Goal: Task Accomplishment & Management: Manage account settings

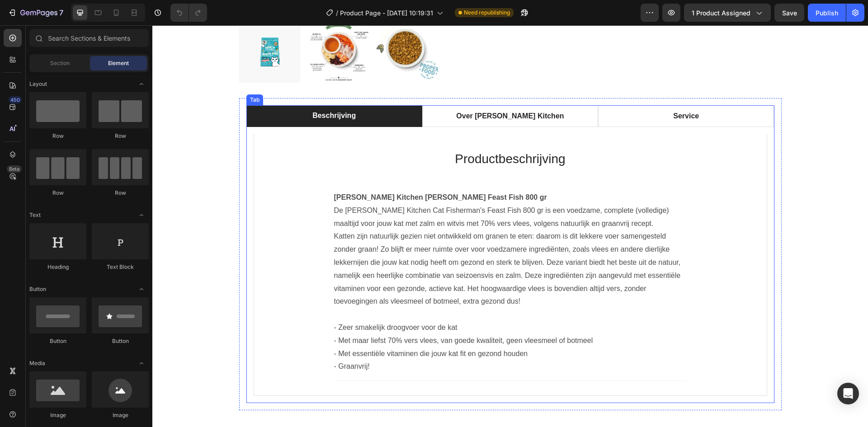
scroll to position [362, 0]
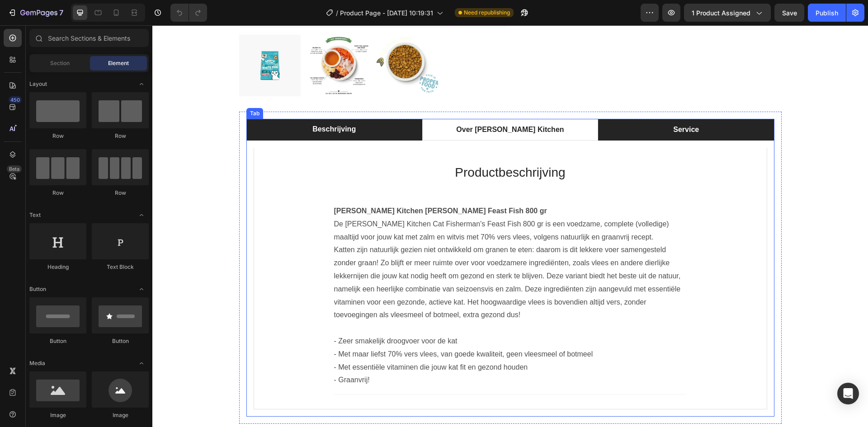
click at [706, 133] on li "Service" at bounding box center [686, 130] width 176 height 22
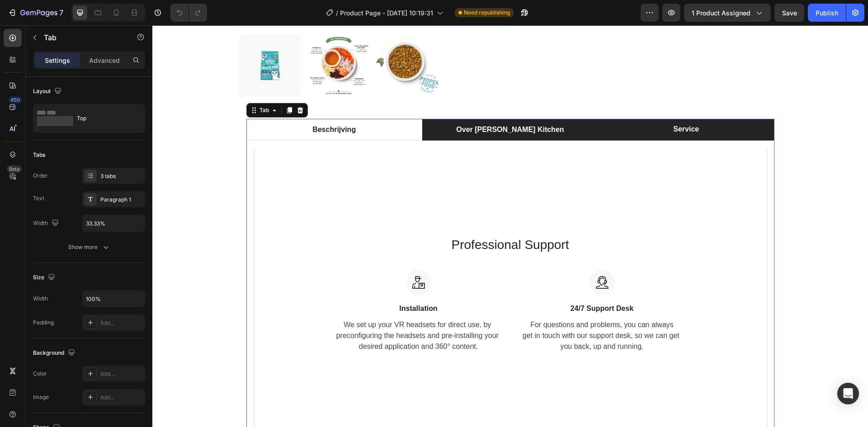
click at [559, 126] on li "Over [PERSON_NAME] Kitchen" at bounding box center [510, 130] width 176 height 22
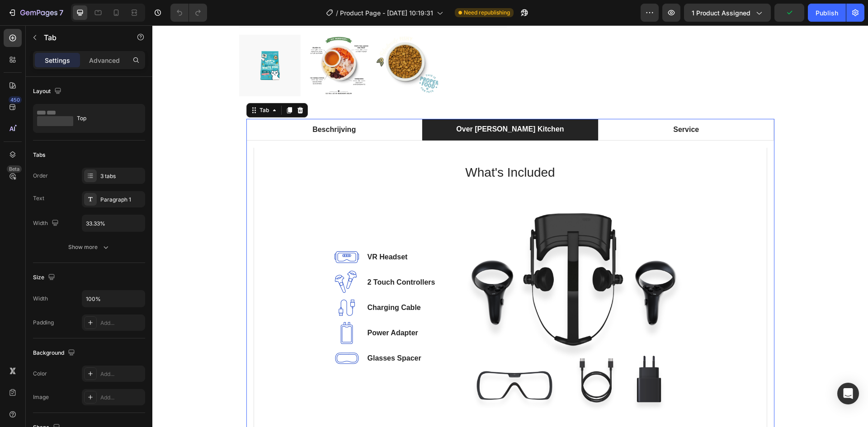
click at [522, 130] on p "Over [PERSON_NAME] Kitchen" at bounding box center [510, 129] width 108 height 11
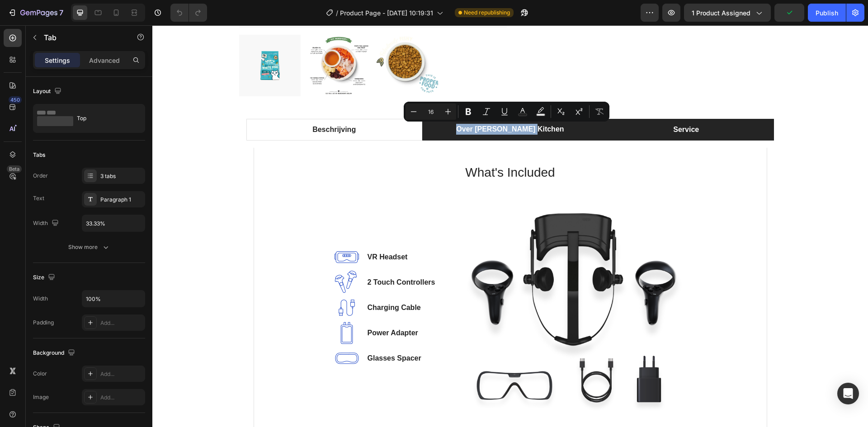
click at [617, 124] on li "Service" at bounding box center [686, 130] width 176 height 22
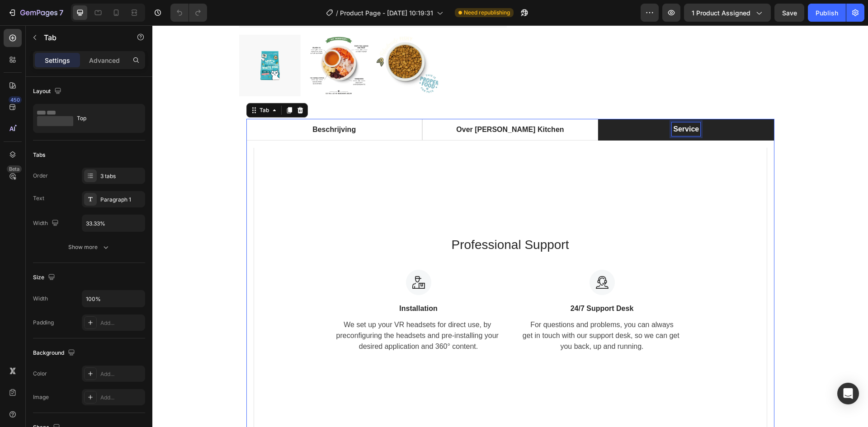
click at [687, 131] on p "Service" at bounding box center [686, 129] width 26 height 11
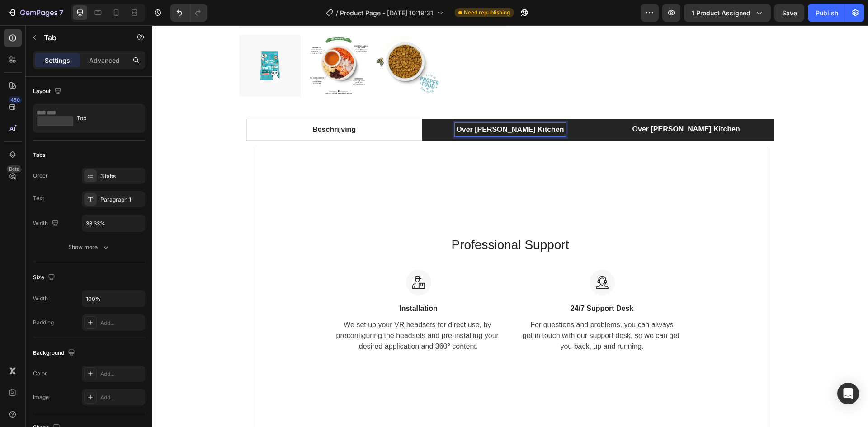
click at [530, 131] on p "Over [PERSON_NAME] Kitchen" at bounding box center [510, 129] width 108 height 11
click at [530, 131] on p "Over [PERSON_NAME] Kitchen" at bounding box center [510, 130] width 108 height 11
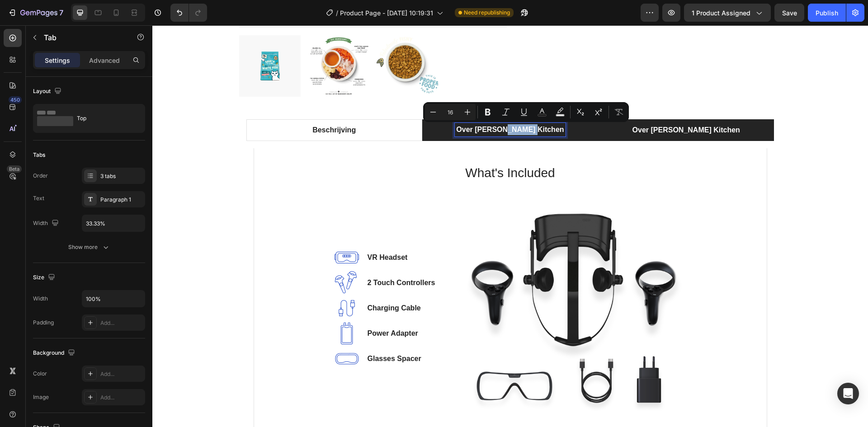
click at [529, 130] on p "Over [PERSON_NAME] Kitchen" at bounding box center [510, 129] width 108 height 11
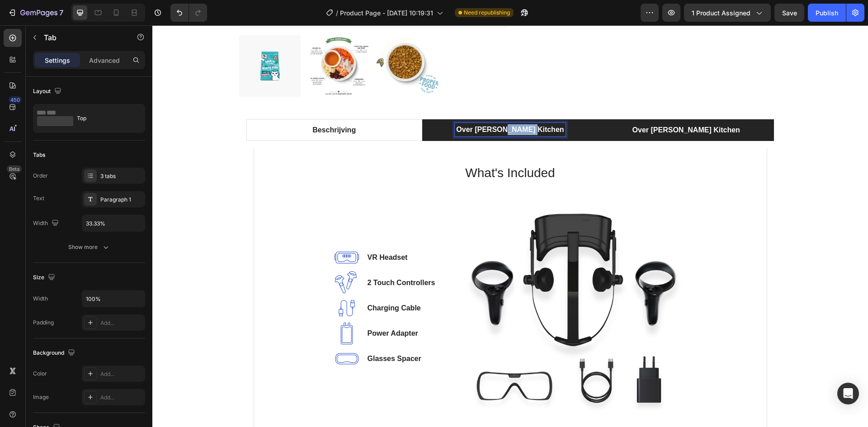
click at [529, 130] on p "Over [PERSON_NAME] Kitchen" at bounding box center [510, 129] width 108 height 11
click at [216, 235] on div "Product Images [PERSON_NAME] Kitchen Cat Fisherman's Feast Fish Product Title €…" at bounding box center [510, 104] width 716 height 688
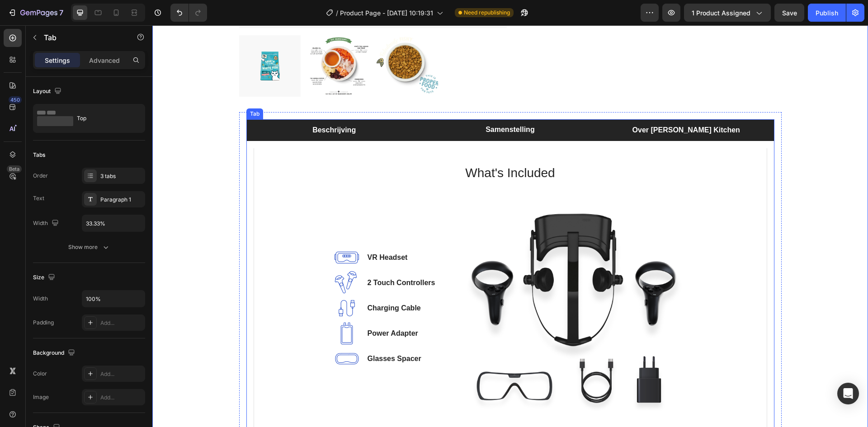
click at [304, 132] on li "Beschrijving" at bounding box center [334, 130] width 176 height 22
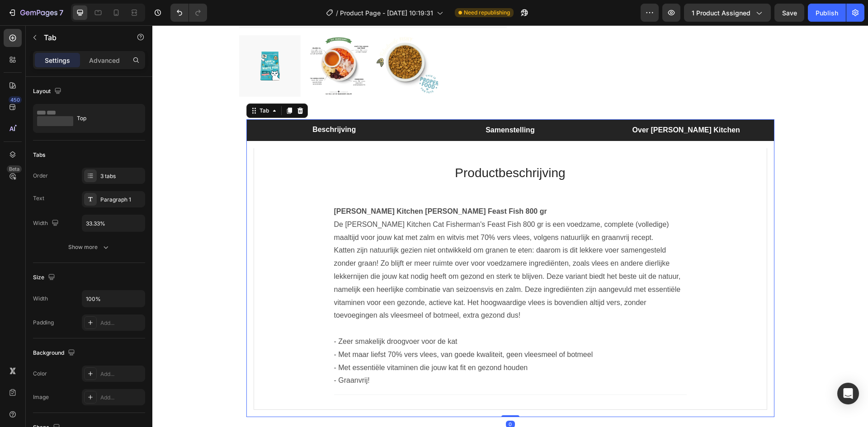
click at [464, 133] on li "Samenstelling" at bounding box center [510, 130] width 176 height 22
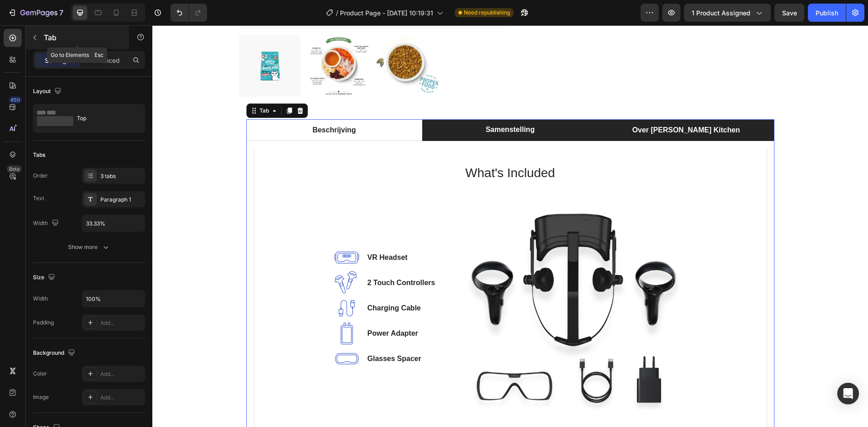
click at [46, 38] on p "Tab" at bounding box center [82, 37] width 77 height 11
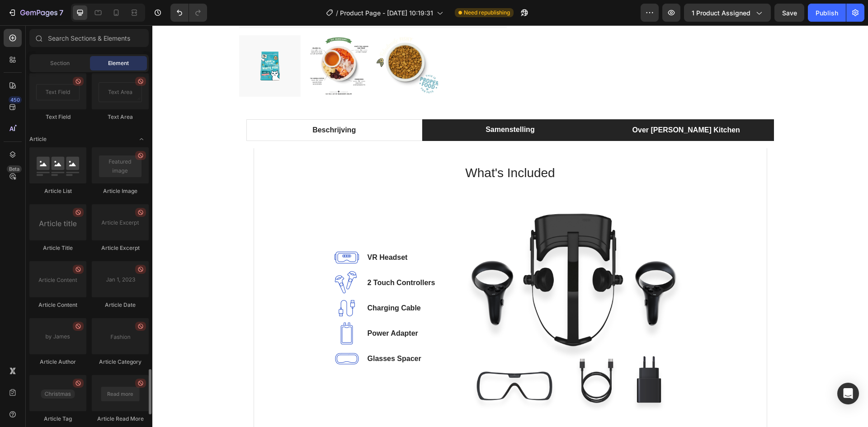
scroll to position [2387, 0]
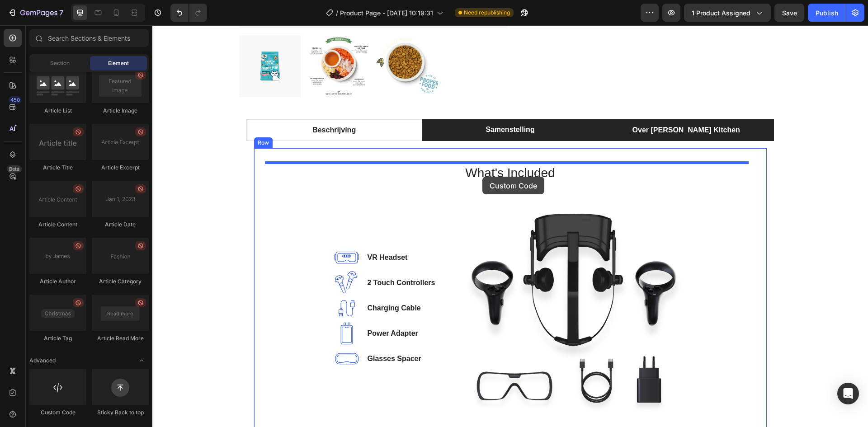
drag, startPoint x: 222, startPoint y: 424, endPoint x: 482, endPoint y: 176, distance: 359.5
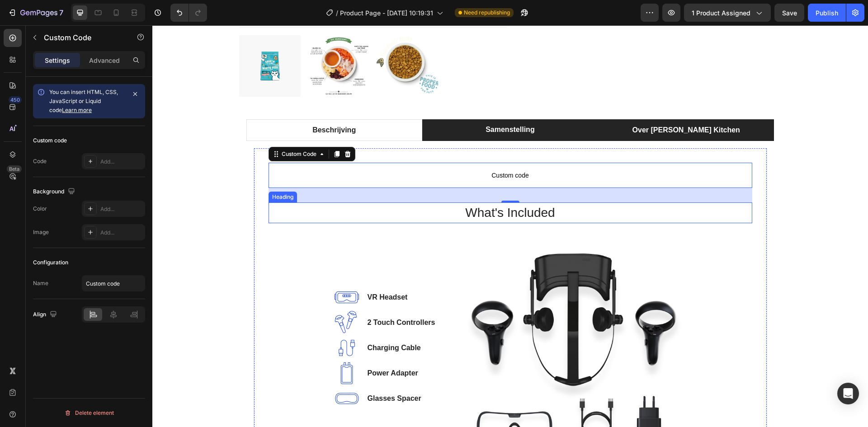
click at [293, 207] on p "What's Included" at bounding box center [511, 212] width 482 height 19
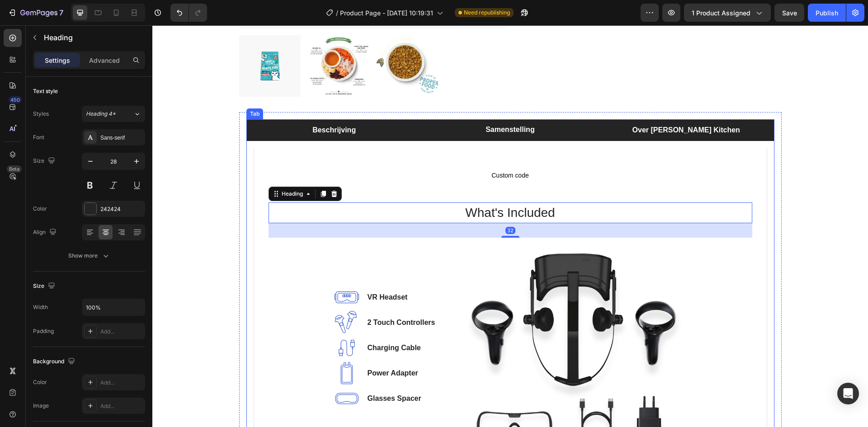
click at [378, 127] on li "Beschrijving" at bounding box center [334, 130] width 176 height 22
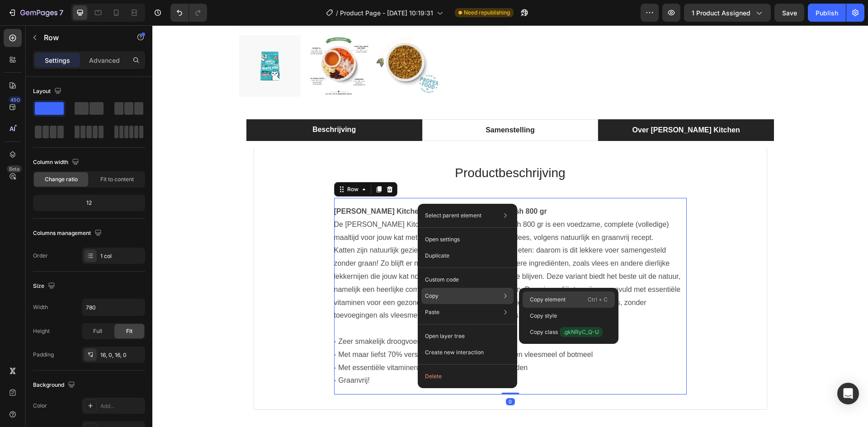
click at [551, 293] on div "Copy element Ctrl + C" at bounding box center [569, 300] width 92 height 16
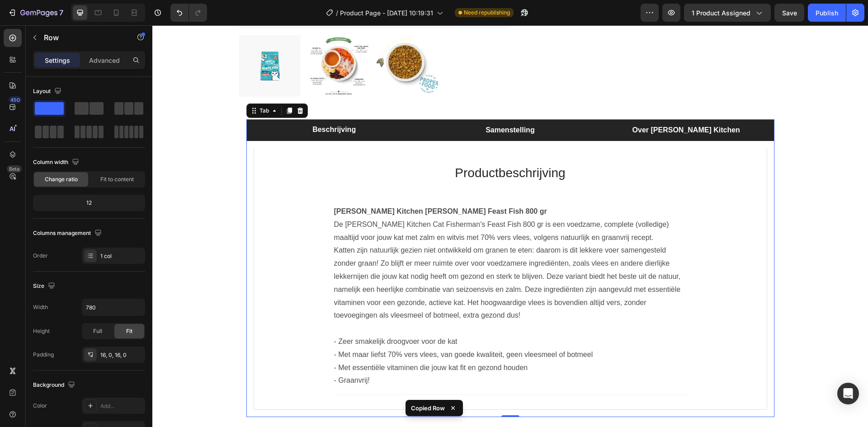
click at [445, 132] on li "Samenstelling" at bounding box center [510, 130] width 176 height 22
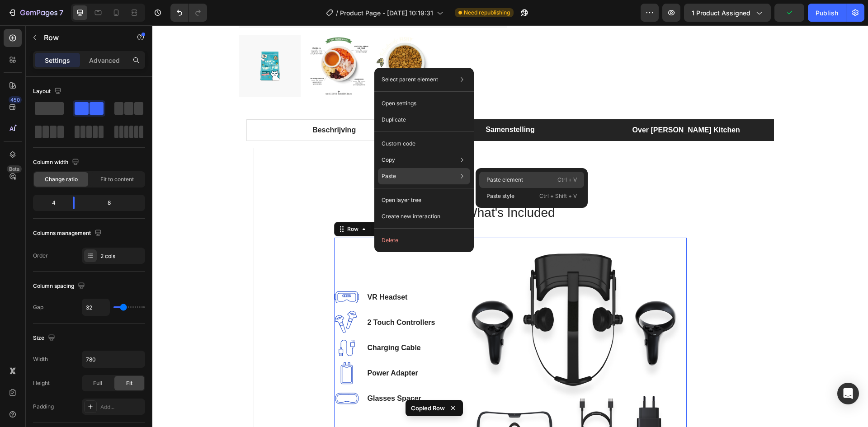
click at [525, 182] on div "Paste element Ctrl + V" at bounding box center [531, 180] width 105 height 16
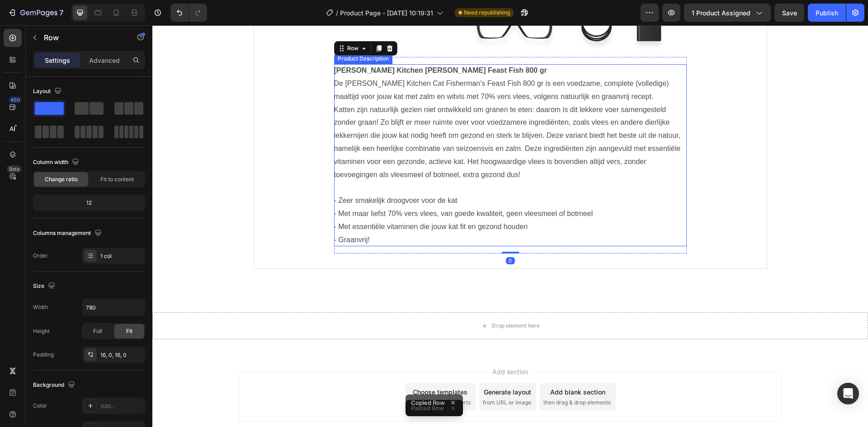
scroll to position [582, 0]
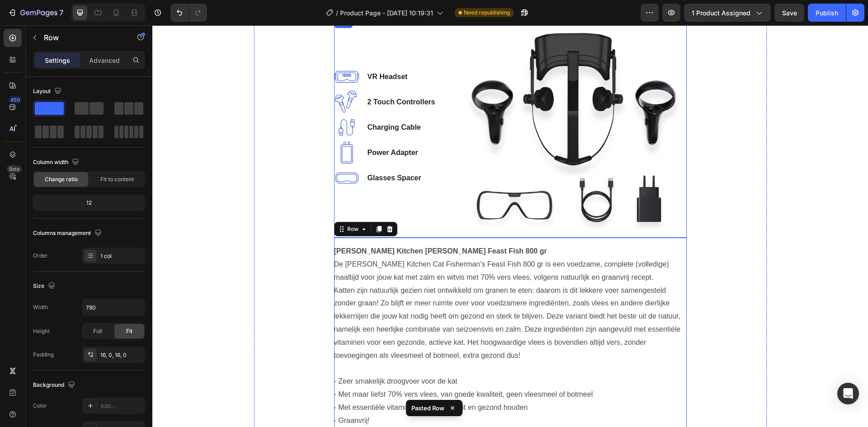
click at [430, 223] on div "Image VR Headset Text block Image 2 Touch Controllers Text block Image Charging…" at bounding box center [390, 127] width 113 height 221
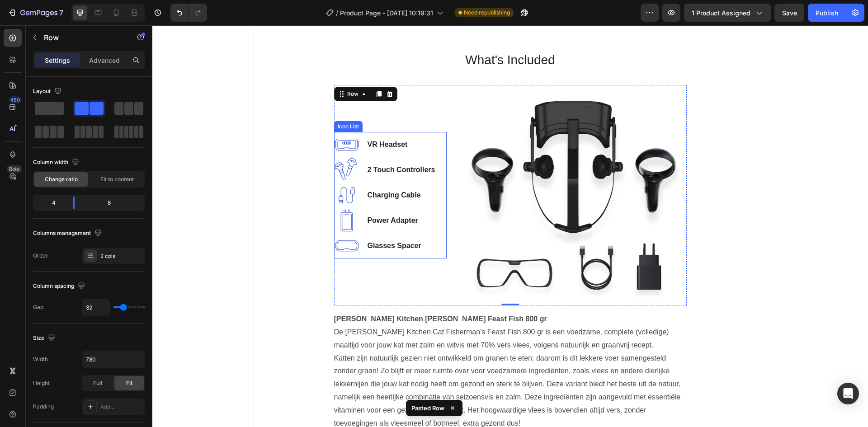
scroll to position [492, 0]
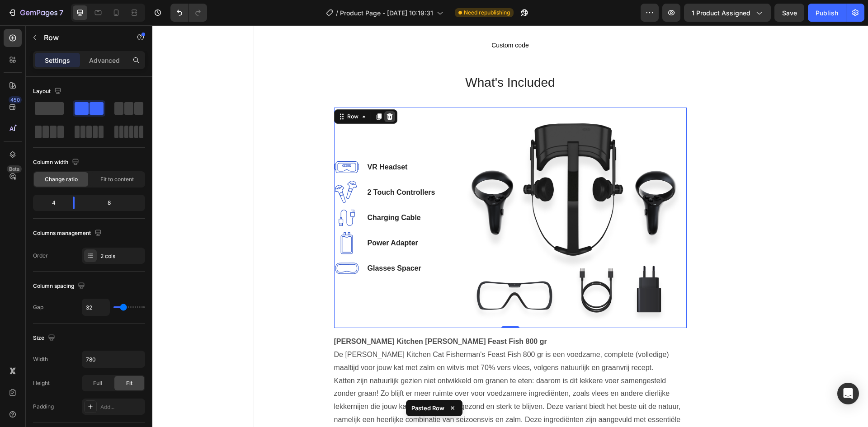
click at [387, 116] on icon at bounding box center [390, 116] width 6 height 6
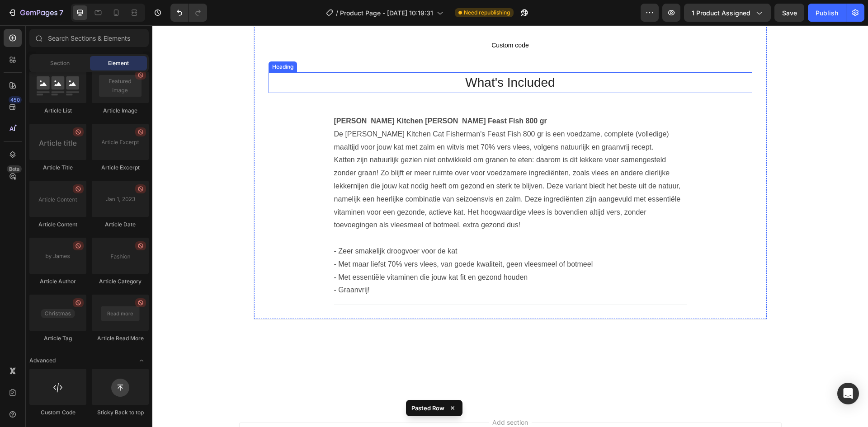
click at [533, 81] on p "What's Included" at bounding box center [511, 82] width 482 height 19
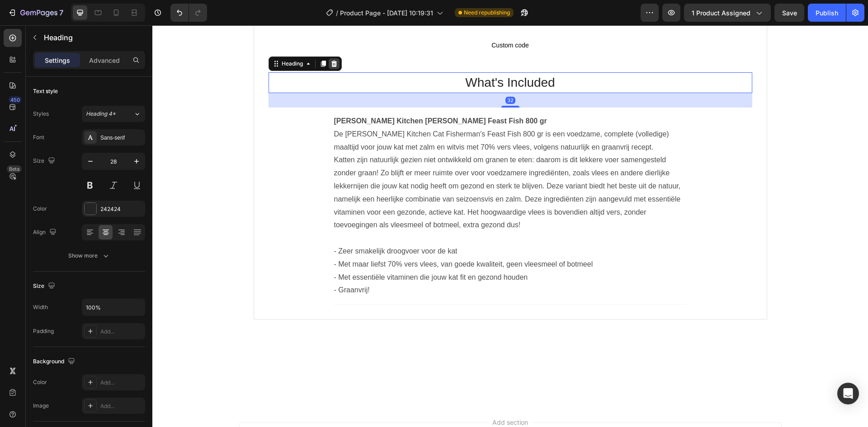
click at [331, 63] on icon at bounding box center [334, 63] width 7 height 7
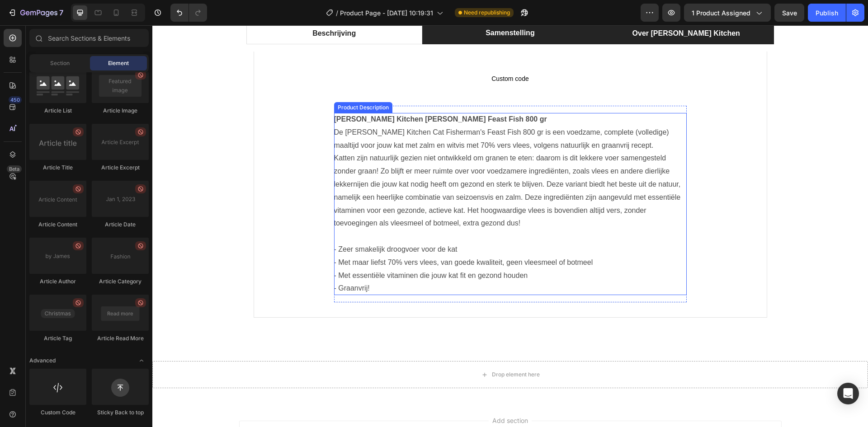
scroll to position [401, 0]
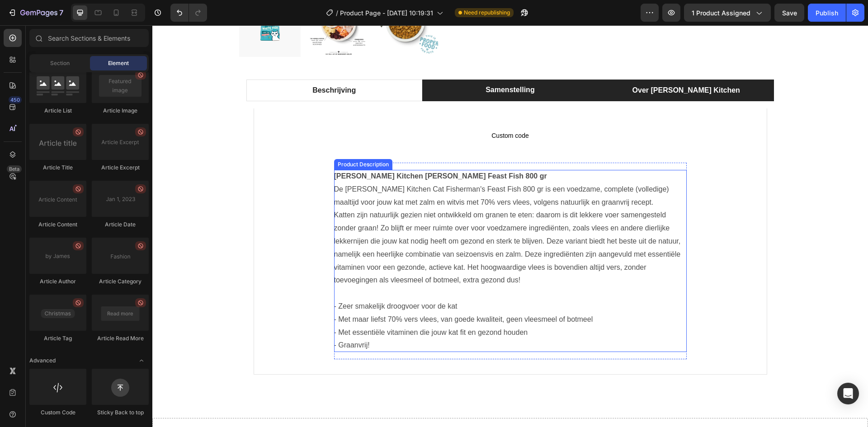
click at [463, 238] on p "[PERSON_NAME] Kitchen [PERSON_NAME] Feast Fish 800 gr De [PERSON_NAME] Kitchen …" at bounding box center [508, 260] width 349 height 177
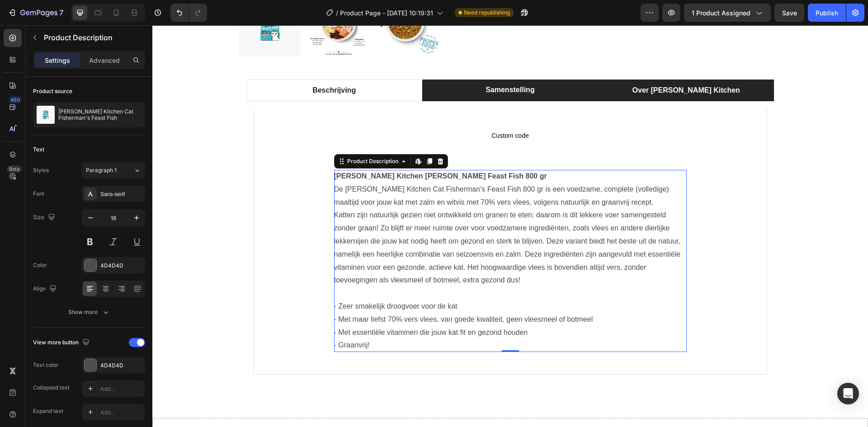
click at [403, 271] on p "[PERSON_NAME] Kitchen [PERSON_NAME] Feast Fish 800 gr De [PERSON_NAME] Kitchen …" at bounding box center [508, 260] width 349 height 177
click at [402, 270] on p "[PERSON_NAME] Kitchen [PERSON_NAME] Feast Fish 800 gr De [PERSON_NAME] Kitchen …" at bounding box center [508, 260] width 349 height 177
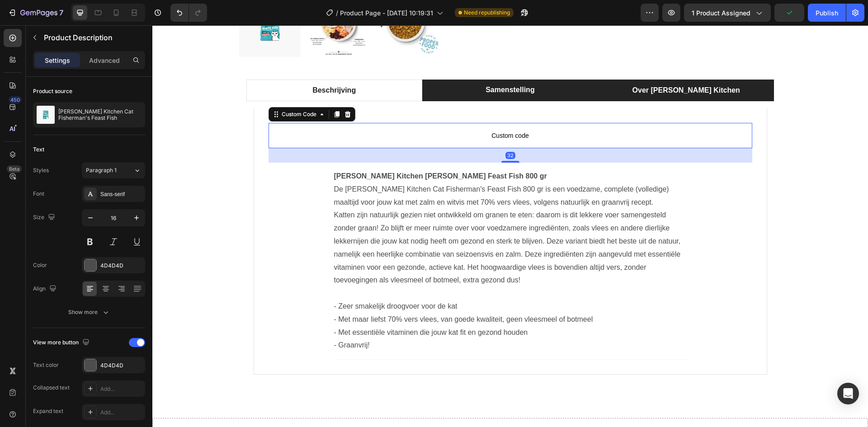
click at [498, 133] on span "Custom code" at bounding box center [511, 135] width 484 height 11
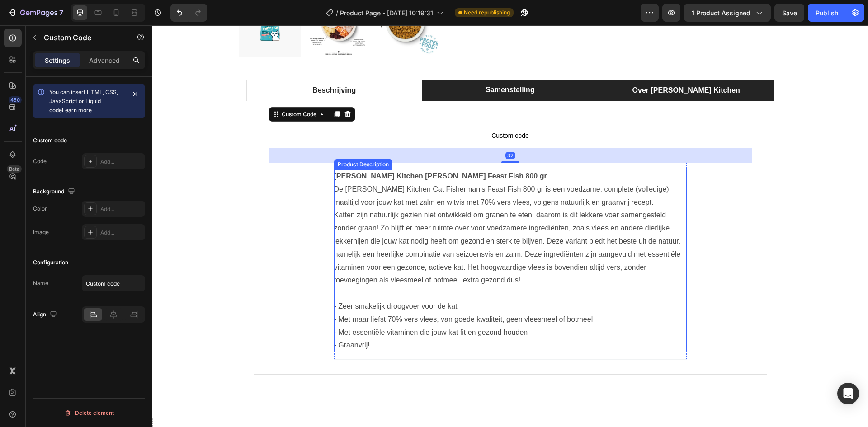
click at [454, 206] on p "[PERSON_NAME] Kitchen [PERSON_NAME] Feast Fish 800 gr De [PERSON_NAME] Kitchen …" at bounding box center [508, 260] width 349 height 177
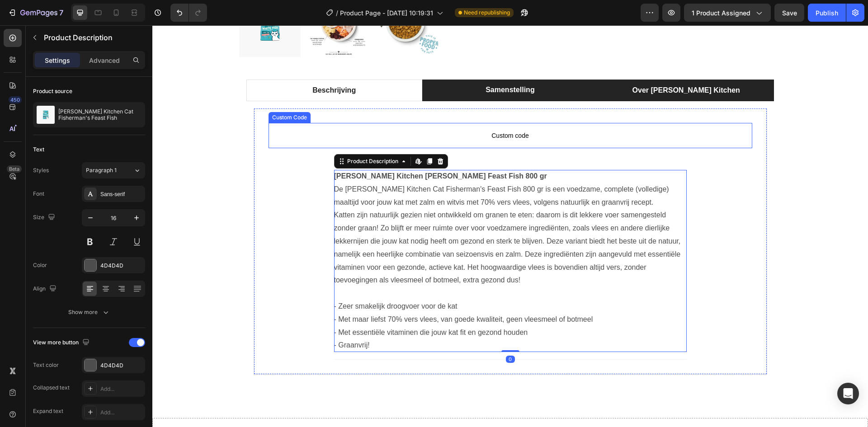
click at [500, 131] on span "Custom code" at bounding box center [511, 135] width 484 height 11
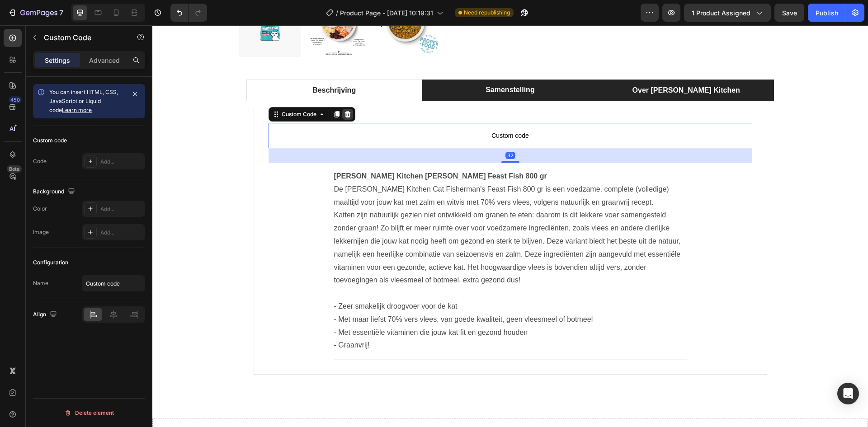
click at [345, 114] on icon at bounding box center [347, 114] width 7 height 7
click at [345, 114] on div "Custom code Custom Code 32 [PERSON_NAME] Kitchen Cat Fisherman's Feast Fish 800…" at bounding box center [511, 242] width 514 height 266
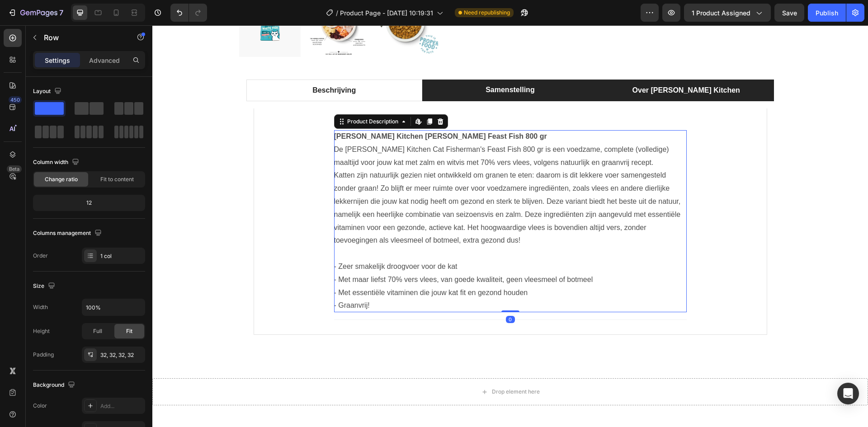
click at [490, 202] on p "[PERSON_NAME] Kitchen [PERSON_NAME] Feast Fish 800 gr De [PERSON_NAME] Kitchen …" at bounding box center [508, 220] width 349 height 177
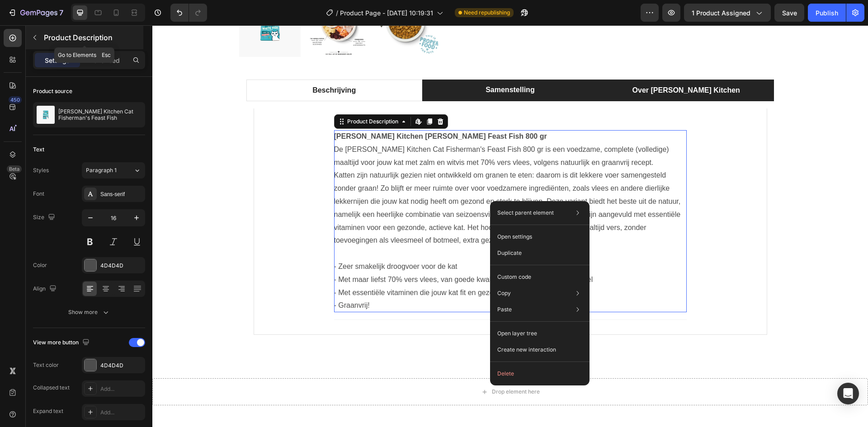
click at [40, 41] on button "button" at bounding box center [35, 37] width 14 height 14
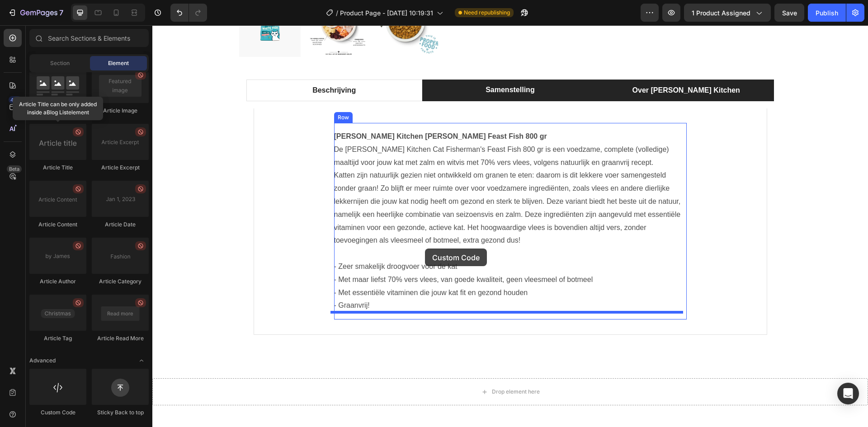
drag, startPoint x: 216, startPoint y: 416, endPoint x: 426, endPoint y: 249, distance: 268.4
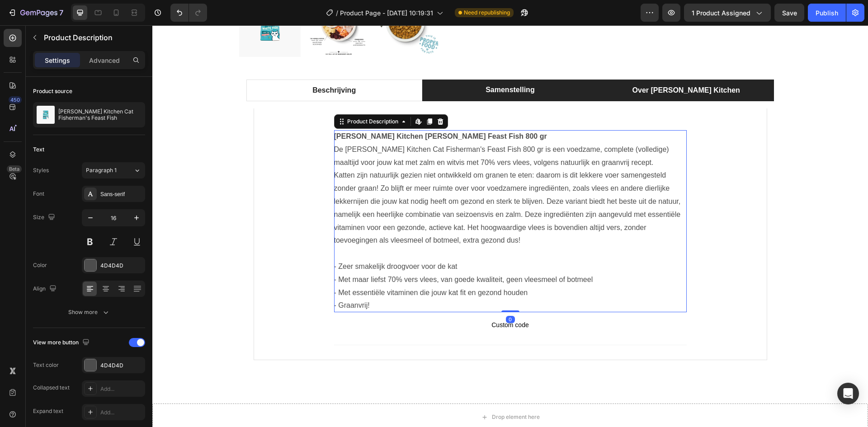
click at [499, 209] on div "[PERSON_NAME] Kitchen [PERSON_NAME] Feast Fish 800 gr De [PERSON_NAME] Kitchen …" at bounding box center [510, 221] width 353 height 182
click at [437, 119] on icon at bounding box center [440, 121] width 6 height 6
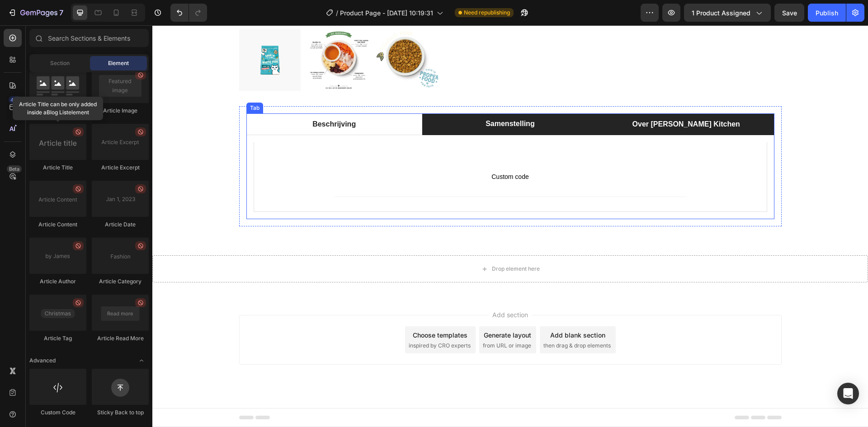
scroll to position [367, 0]
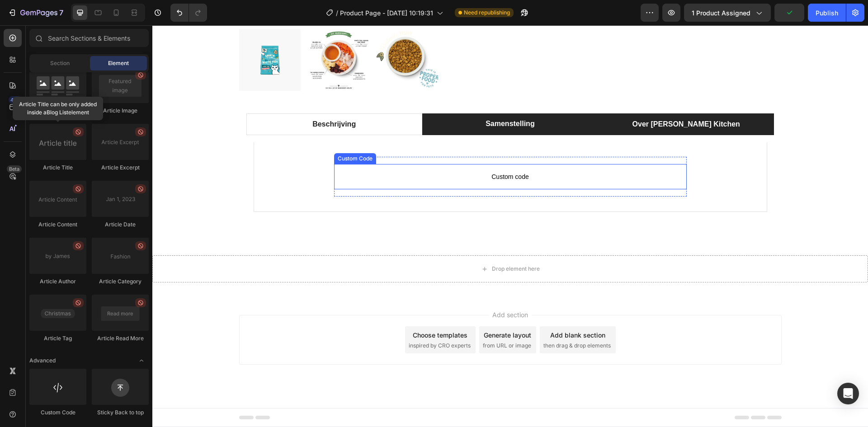
click at [553, 180] on span "Custom code" at bounding box center [510, 176] width 353 height 11
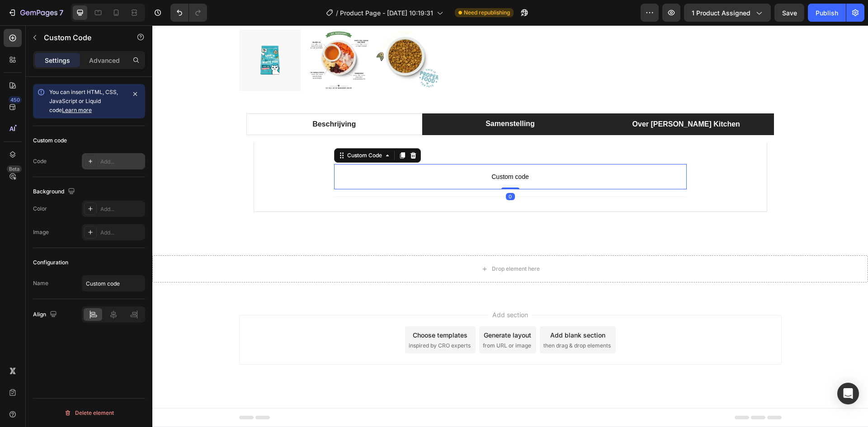
click at [120, 164] on div "Add..." at bounding box center [121, 162] width 43 height 8
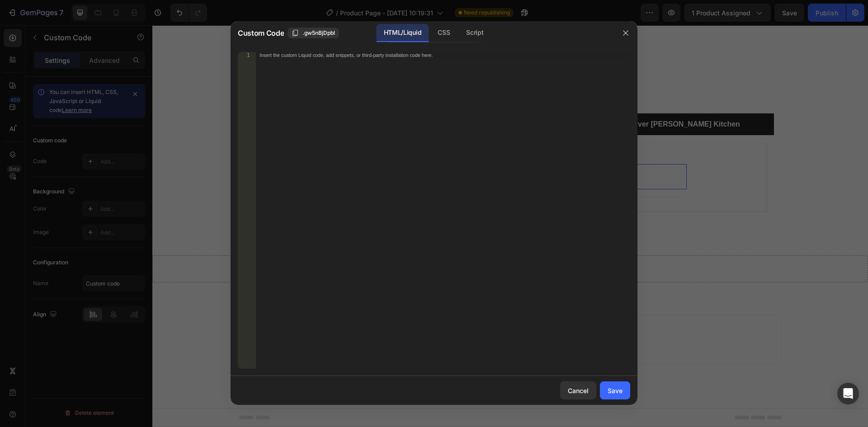
drag, startPoint x: 630, startPoint y: 32, endPoint x: 621, endPoint y: 43, distance: 13.8
click at [628, 34] on button "button" at bounding box center [626, 33] width 14 height 14
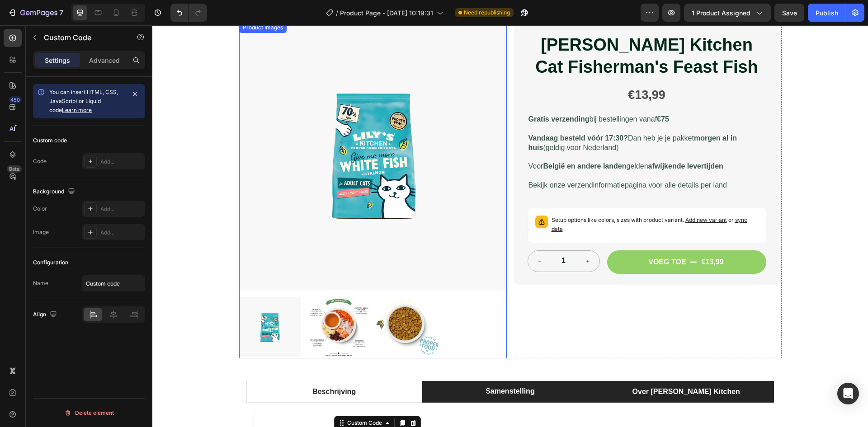
scroll to position [96, 0]
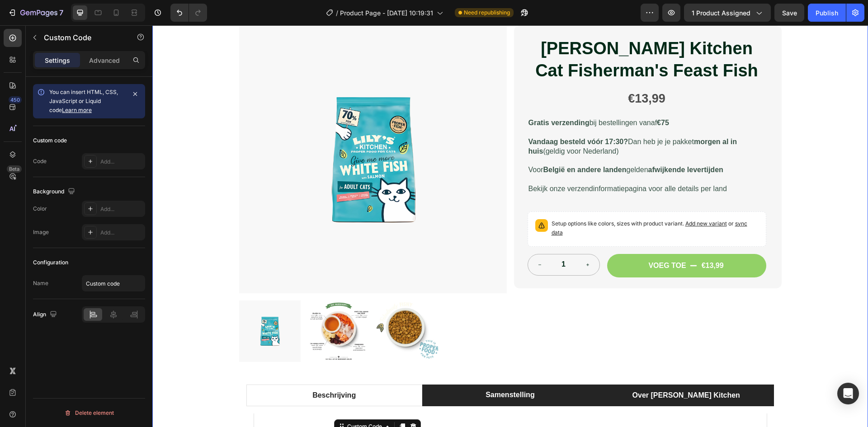
click at [195, 137] on div "Product Images [PERSON_NAME] Kitchen Cat Fisherman's Feast Fish Product Title €…" at bounding box center [510, 262] width 716 height 472
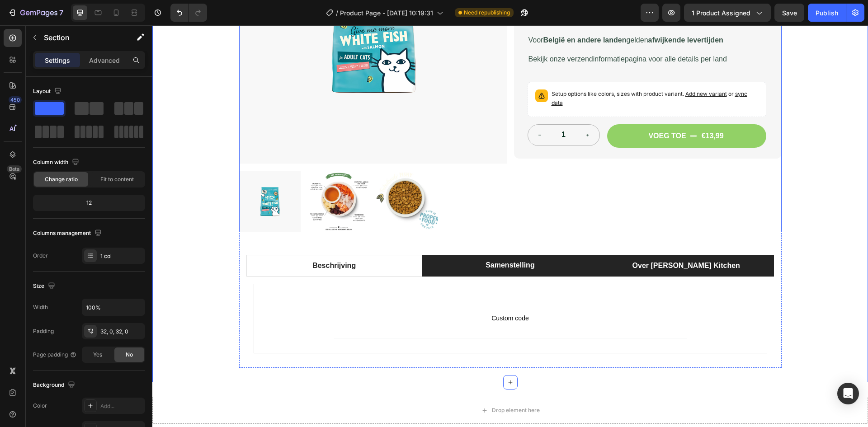
scroll to position [226, 0]
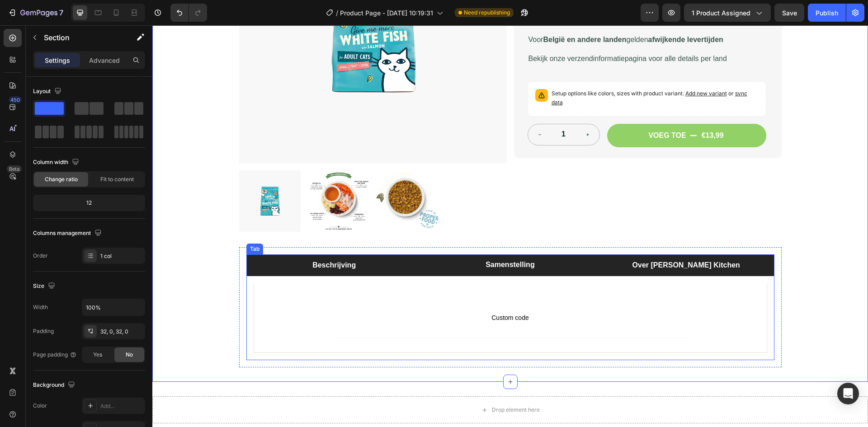
click at [403, 268] on li "Beschrijving" at bounding box center [334, 266] width 176 height 22
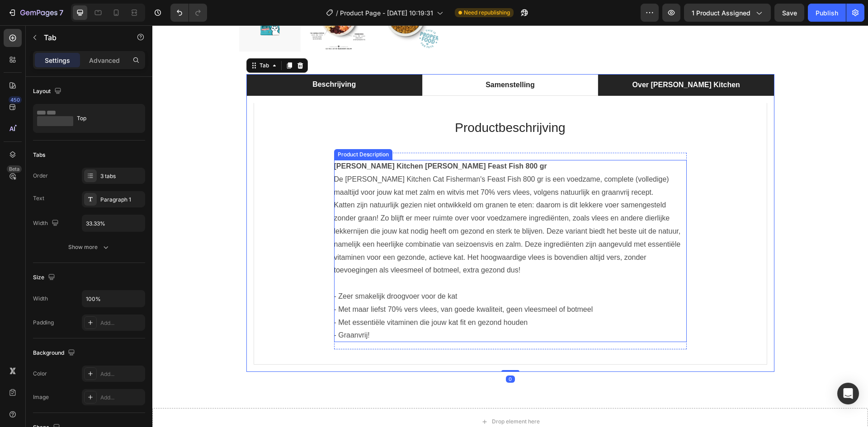
scroll to position [407, 0]
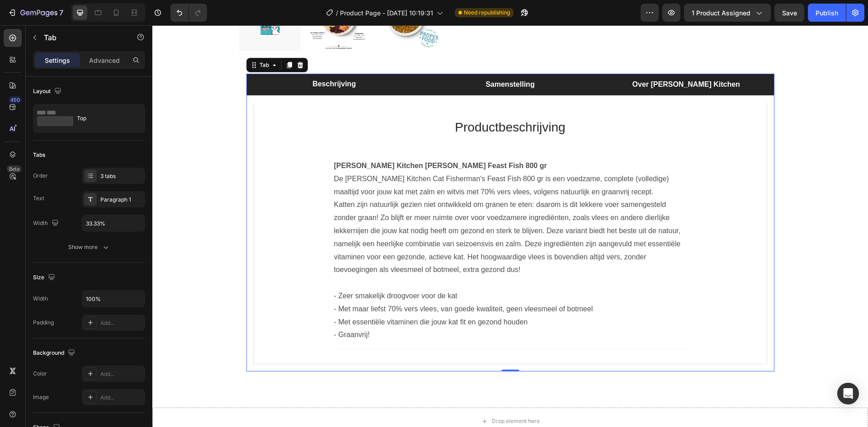
click at [571, 90] on li "Samenstelling" at bounding box center [510, 85] width 176 height 22
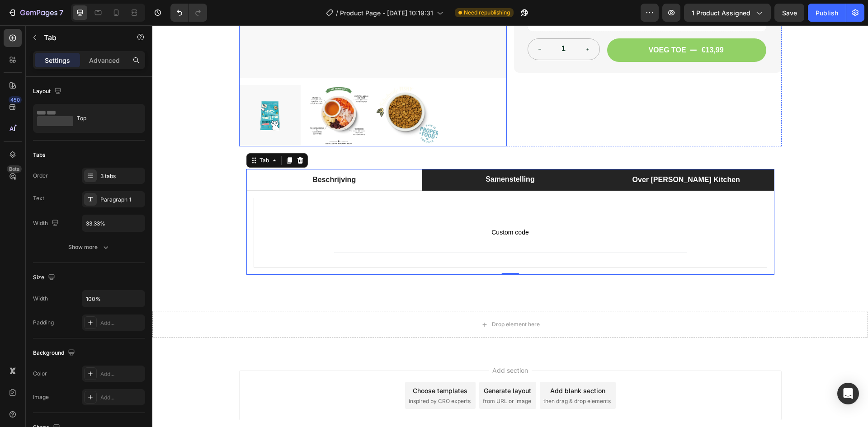
scroll to position [322, 0]
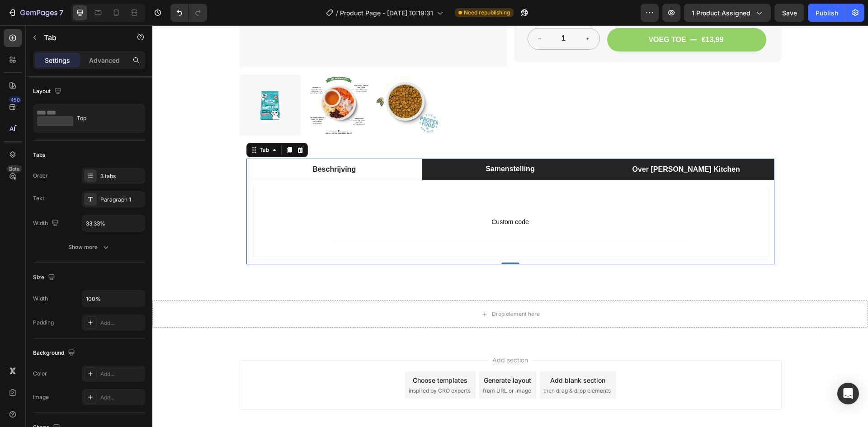
click at [615, 168] on li "Over [PERSON_NAME] Kitchen" at bounding box center [686, 170] width 176 height 22
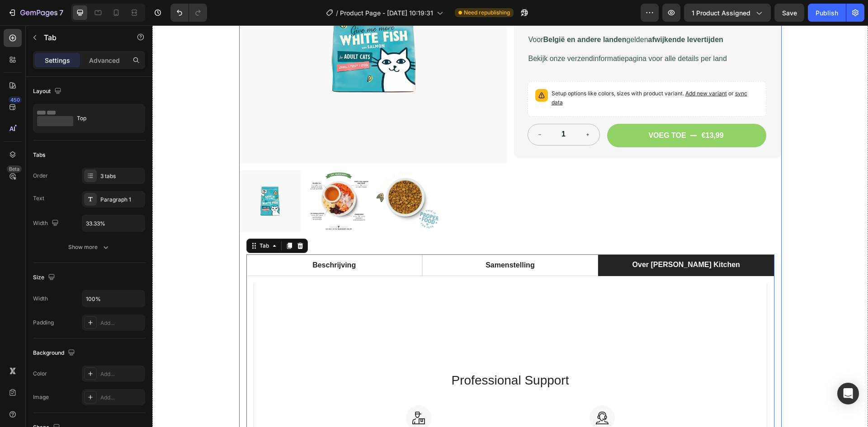
scroll to position [271, 0]
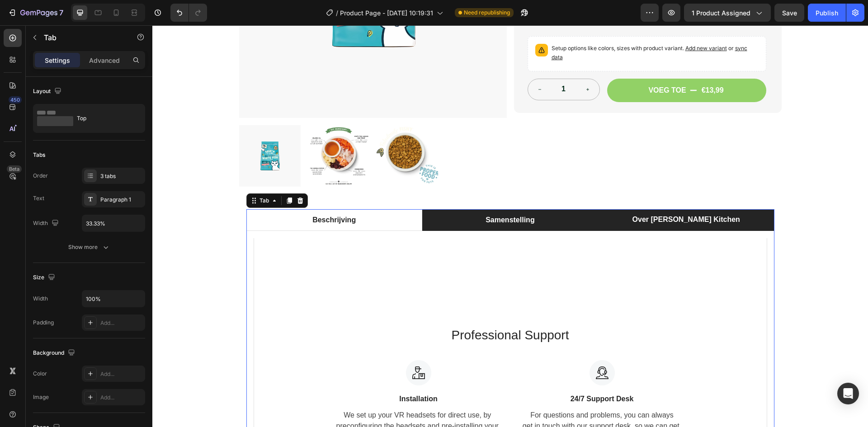
click at [577, 227] on li "Samenstelling" at bounding box center [510, 220] width 176 height 22
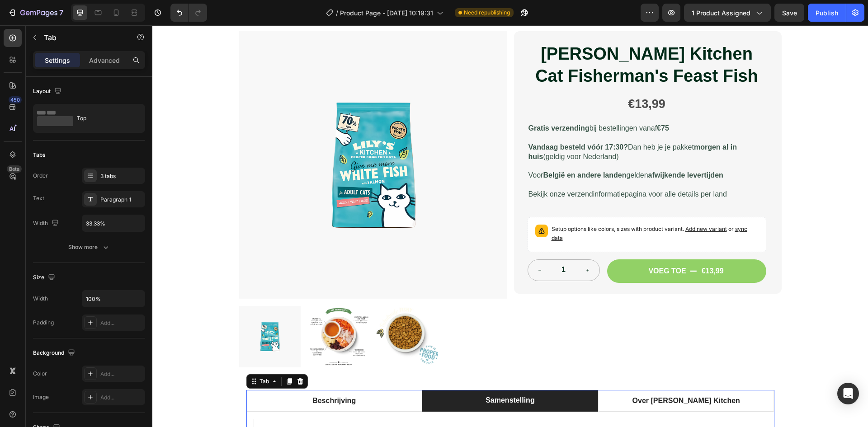
scroll to position [0, 0]
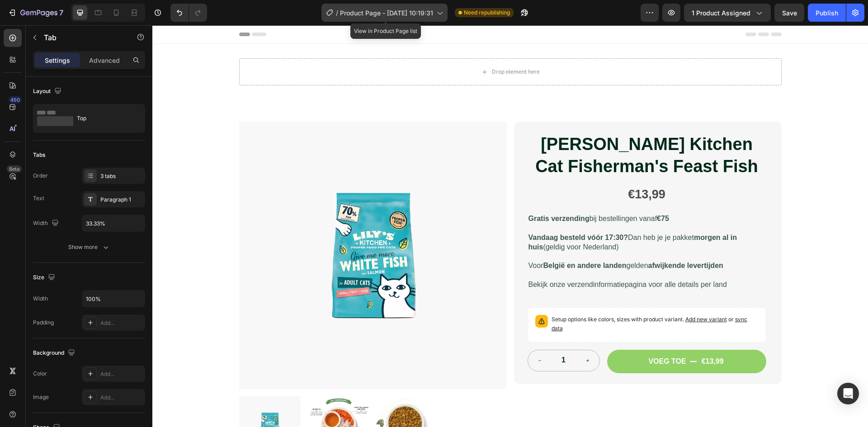
click at [346, 18] on div "/ Product Page - [DATE] 10:19:31" at bounding box center [385, 13] width 126 height 18
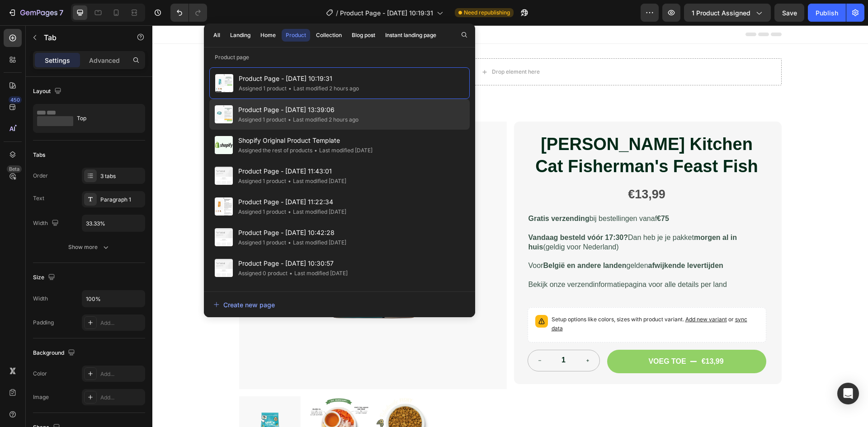
click at [350, 123] on div "• Last modified 2 hours ago" at bounding box center [322, 119] width 72 height 9
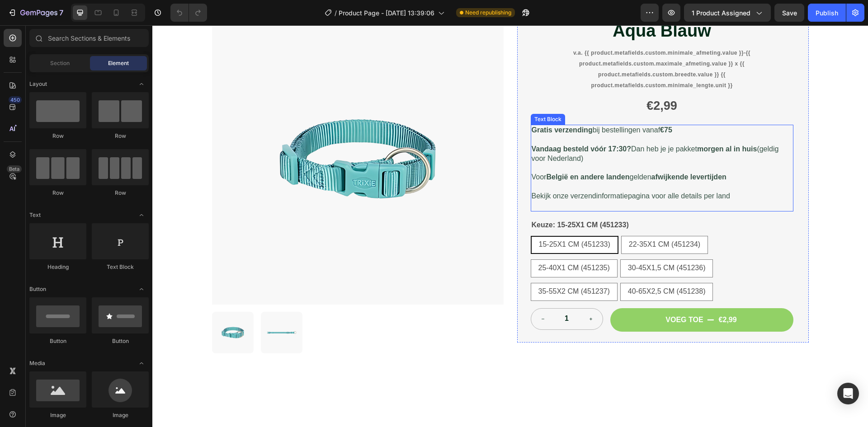
scroll to position [45, 0]
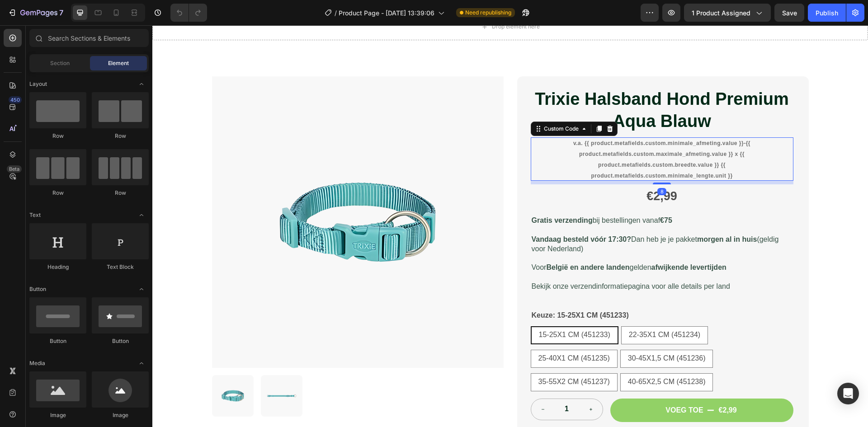
click at [699, 152] on span "v.a. {{ product.metafields.custom.minimale_afmeting.value }}-{{ product.metafie…" at bounding box center [661, 159] width 177 height 39
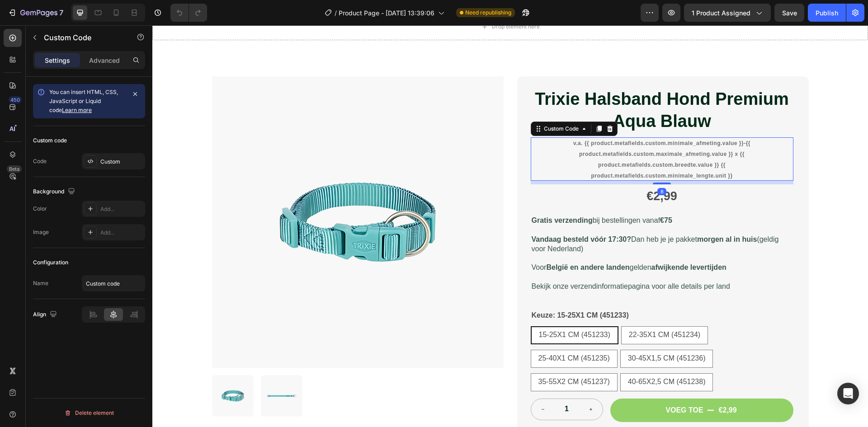
click at [613, 132] on div "Custom Code" at bounding box center [574, 129] width 87 height 14
click at [607, 130] on icon at bounding box center [610, 129] width 6 height 6
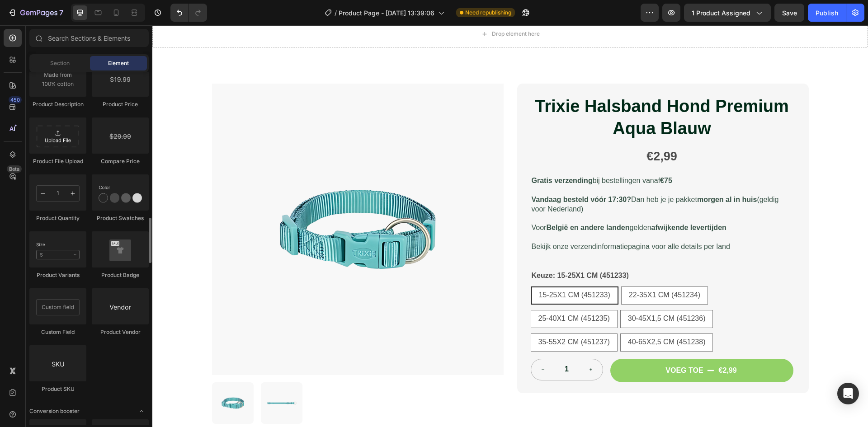
scroll to position [1437, 0]
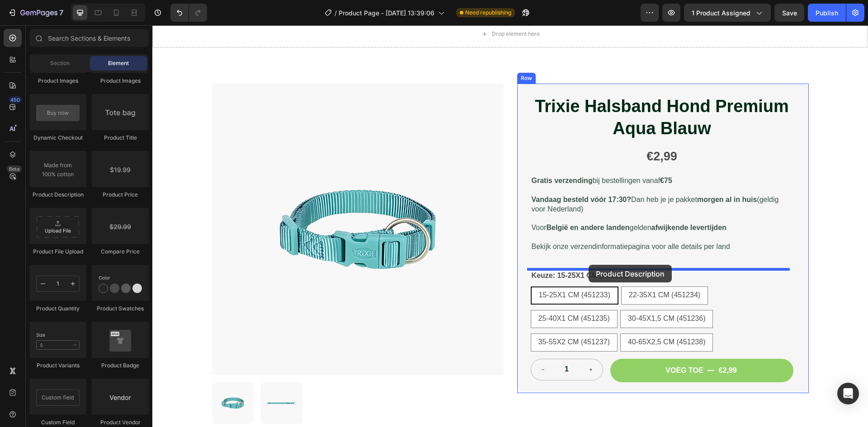
drag, startPoint x: 215, startPoint y: 200, endPoint x: 589, endPoint y: 265, distance: 379.5
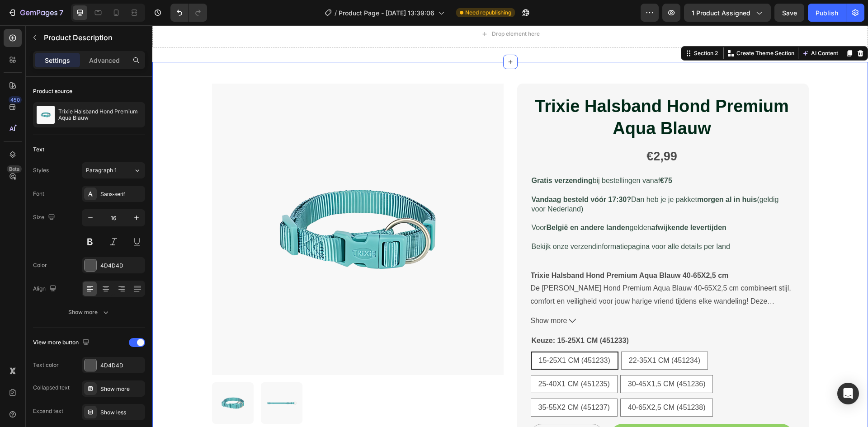
click at [841, 324] on div "Product Images Trixie Halsband Hond Premium Aqua Blauw Product Title €2,99 Prod…" at bounding box center [510, 338] width 716 height 552
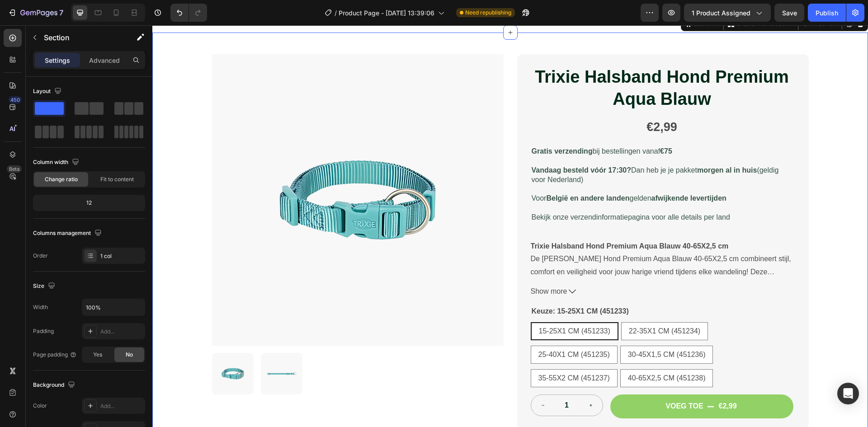
scroll to position [83, 0]
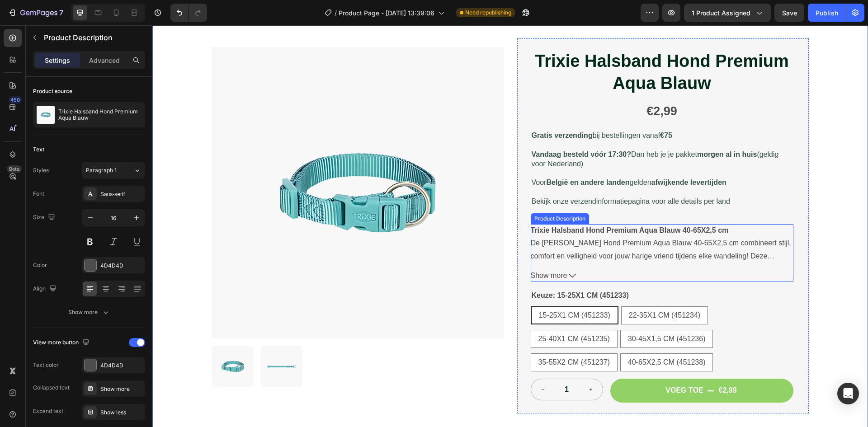
click at [550, 279] on span "Show more" at bounding box center [549, 276] width 37 height 13
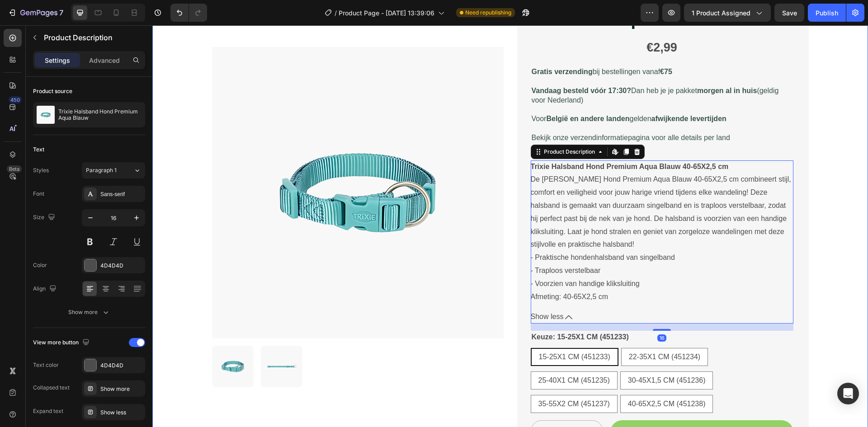
scroll to position [128, 0]
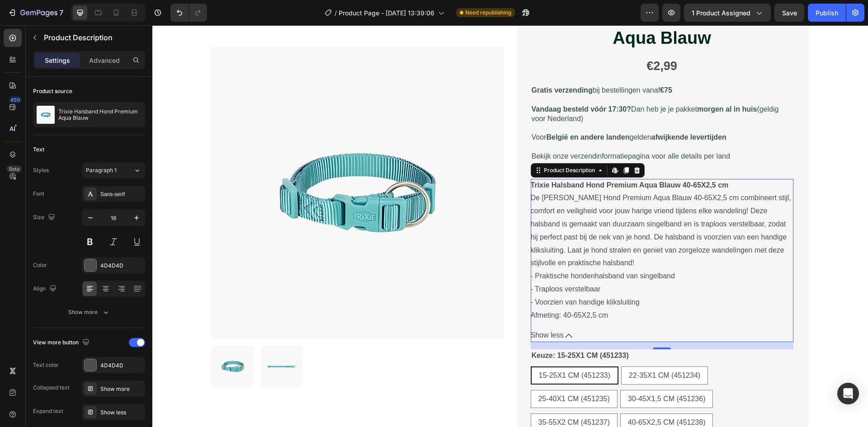
click at [564, 331] on button "Show less" at bounding box center [662, 335] width 263 height 13
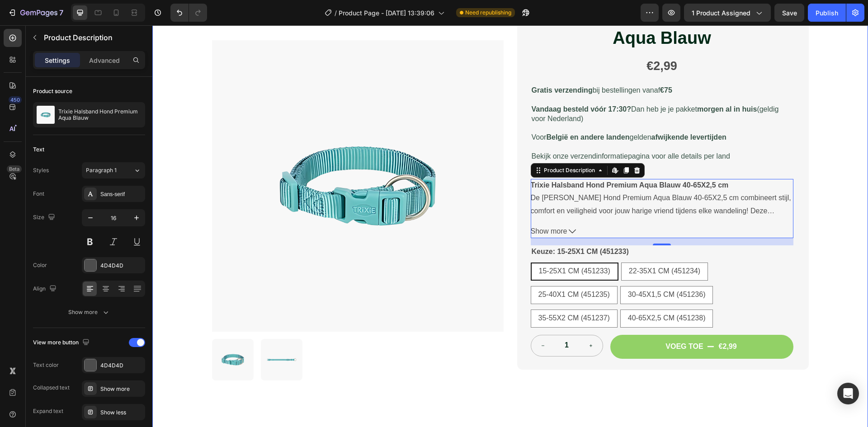
scroll to position [83, 0]
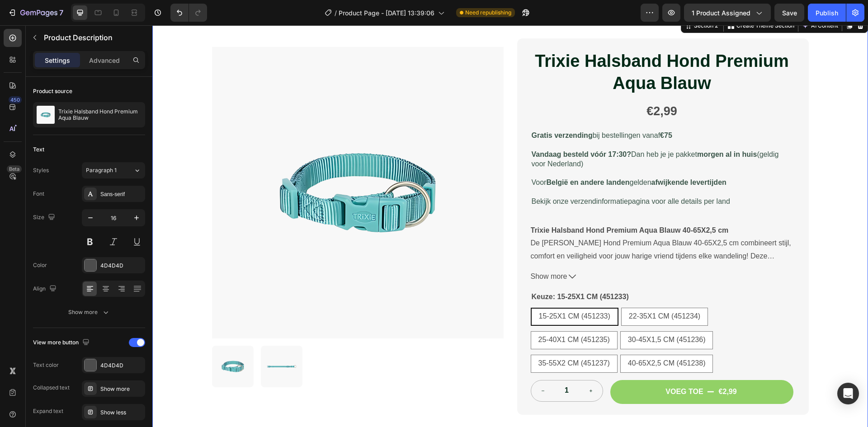
click at [840, 308] on div "Product Images Trixie Halsband Hond Premium Aqua Blauw Product Title €2,99 Prod…" at bounding box center [510, 293] width 716 height 553
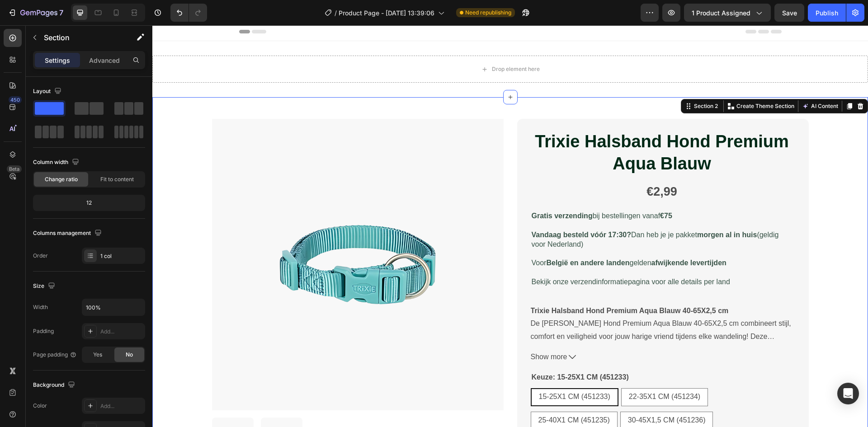
scroll to position [0, 0]
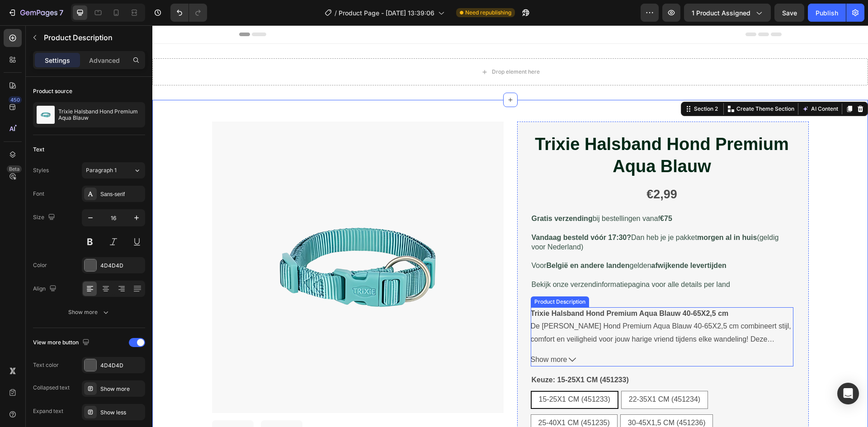
click at [576, 331] on div "Trixie Halsband Hond Premium Aqua Blauw 40-65X2,5 cm De Trixie Halsband Hond Pr…" at bounding box center [662, 326] width 263 height 39
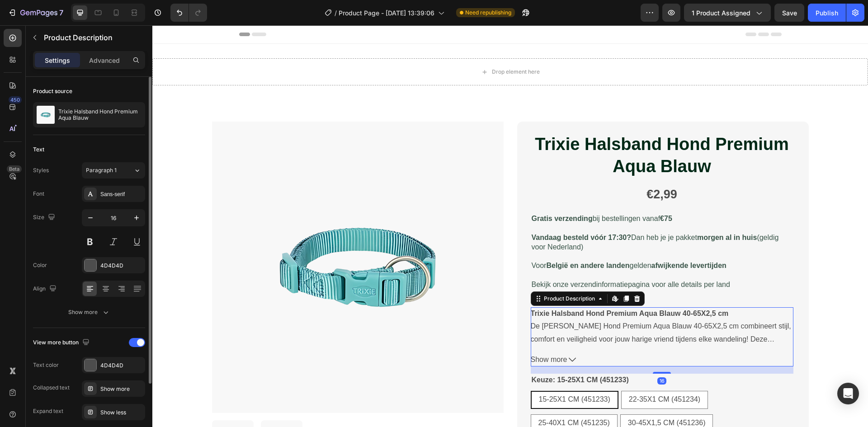
scroll to position [85, 0]
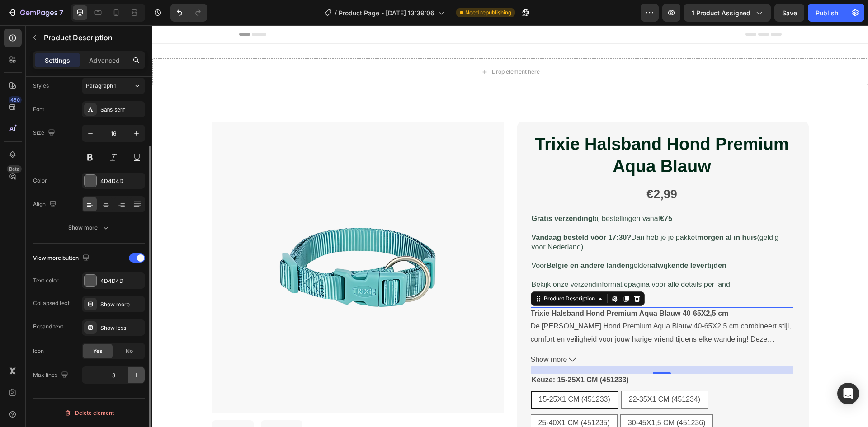
click at [134, 374] on icon "button" at bounding box center [136, 375] width 9 height 9
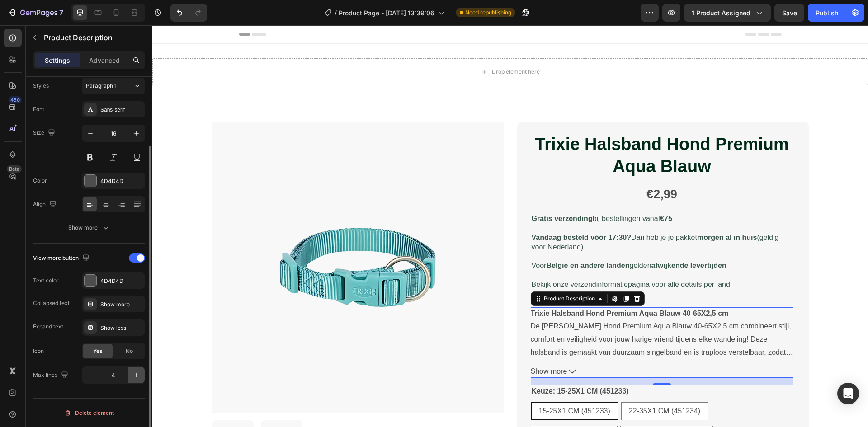
click at [134, 373] on icon "button" at bounding box center [136, 375] width 9 height 9
type input "5"
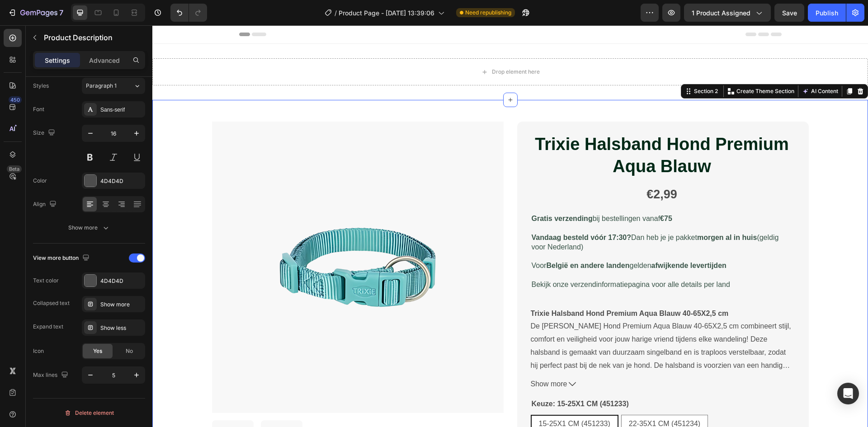
click at [830, 317] on div "Product Images Trixie Halsband Hond Premium Aqua Blauw Product Title €2,99 Prod…" at bounding box center [510, 388] width 716 height 577
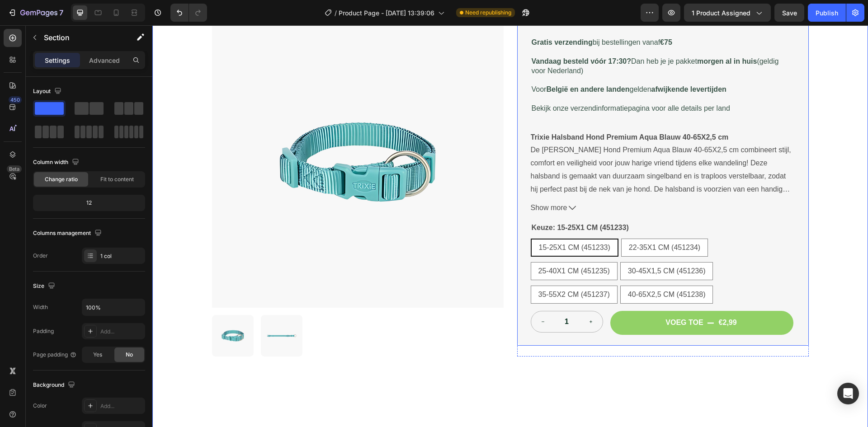
scroll to position [181, 0]
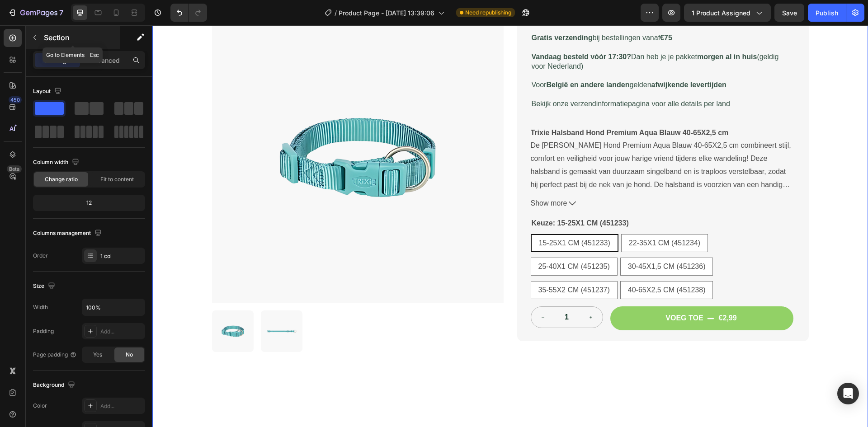
click at [32, 36] on icon "button" at bounding box center [34, 37] width 7 height 7
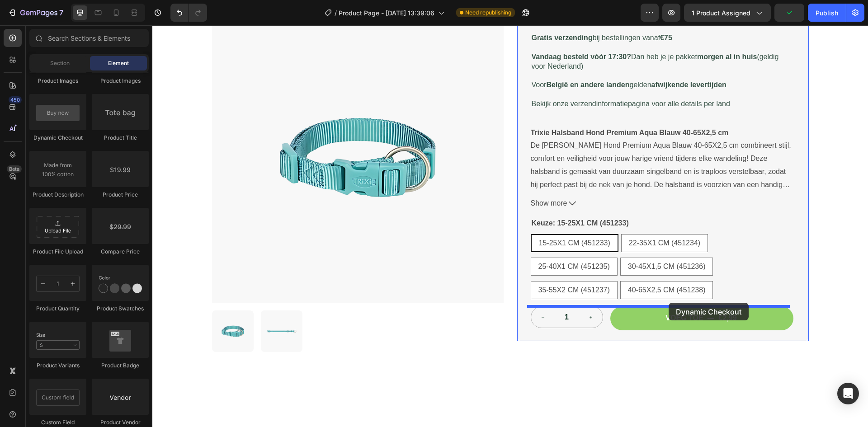
drag, startPoint x: 207, startPoint y: 147, endPoint x: 665, endPoint y: 304, distance: 483.8
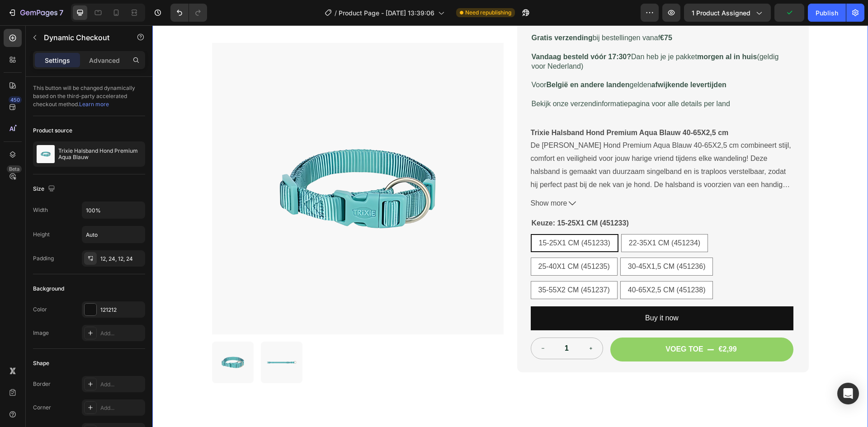
click at [817, 302] on div "Product Images Trixie Halsband Hond Premium Aqua Blauw Product Title €2,99 Prod…" at bounding box center [510, 223] width 716 height 609
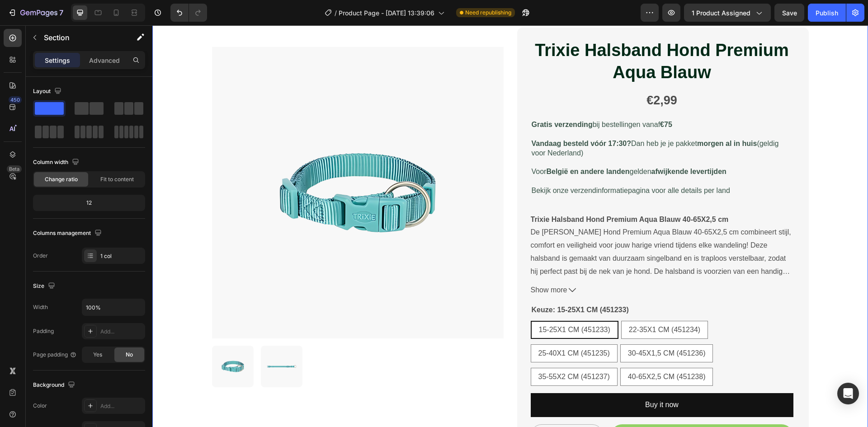
scroll to position [45, 0]
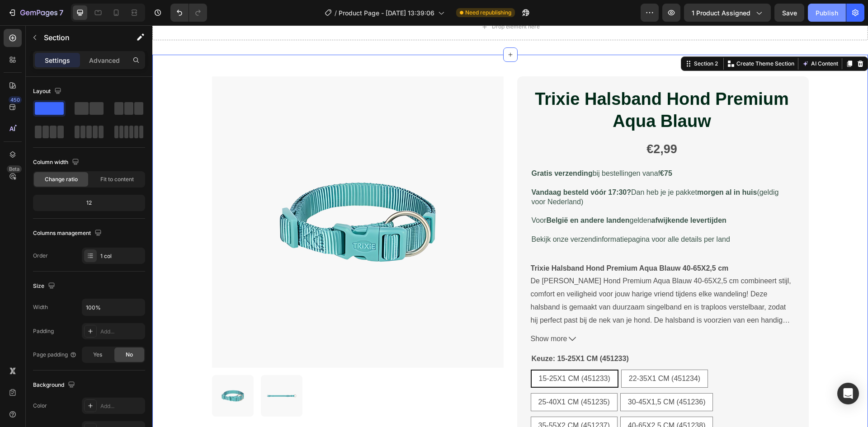
click at [820, 16] on div "Publish" at bounding box center [827, 12] width 23 height 9
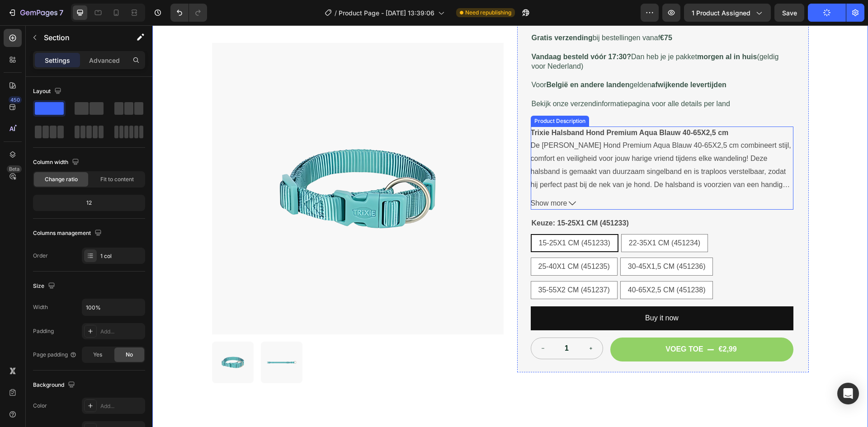
scroll to position [0, 0]
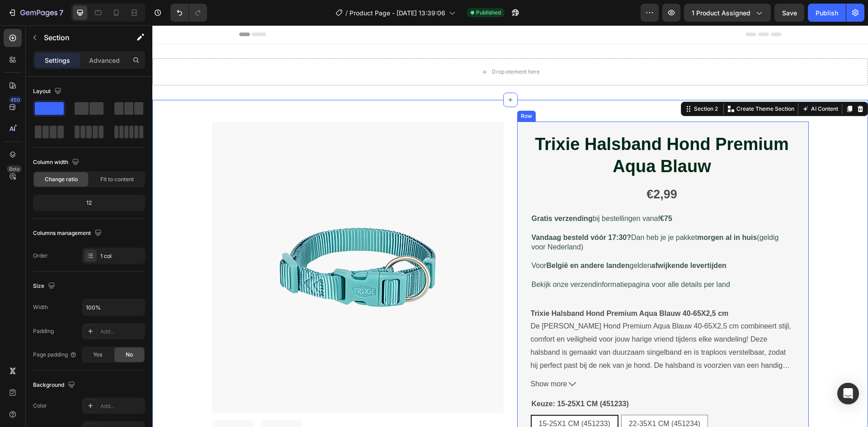
click at [771, 211] on div "Trixie Halsband Hond Premium Aqua Blauw Product Title €2,99 Product Price Produ…" at bounding box center [662, 337] width 263 height 410
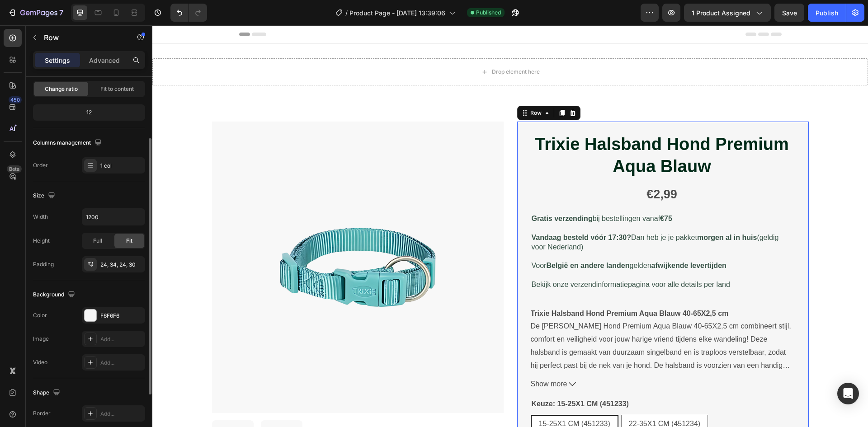
scroll to position [136, 0]
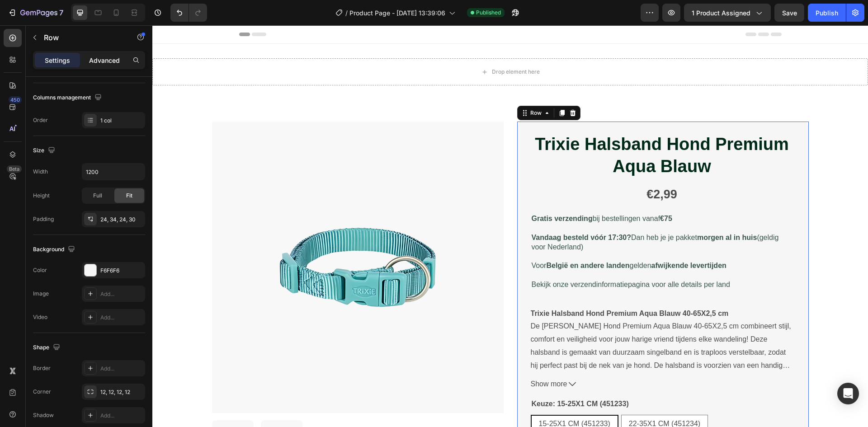
click at [104, 60] on p "Advanced" at bounding box center [104, 60] width 31 height 9
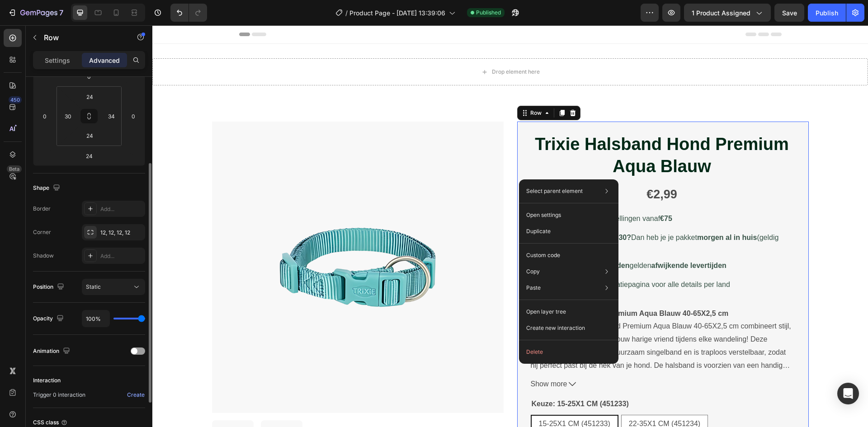
scroll to position [0, 0]
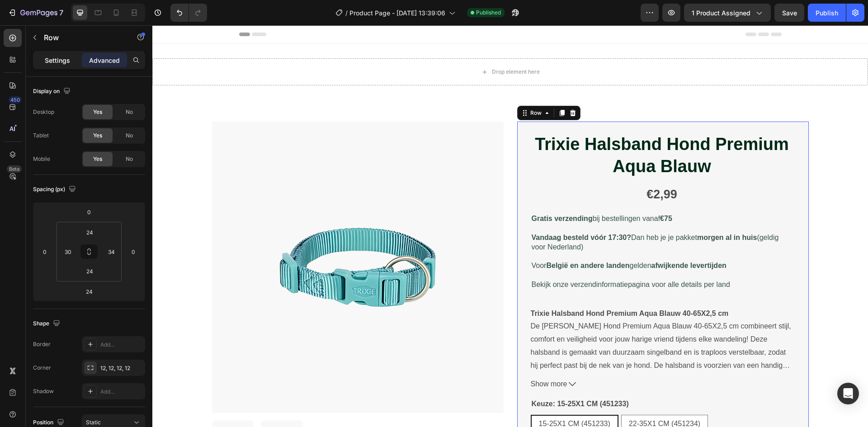
click at [50, 54] on div "Settings" at bounding box center [57, 60] width 45 height 14
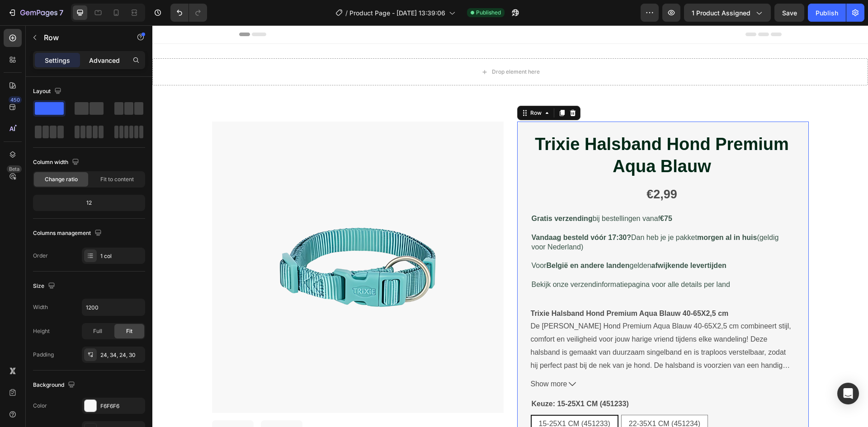
click at [98, 57] on p "Advanced" at bounding box center [104, 60] width 31 height 9
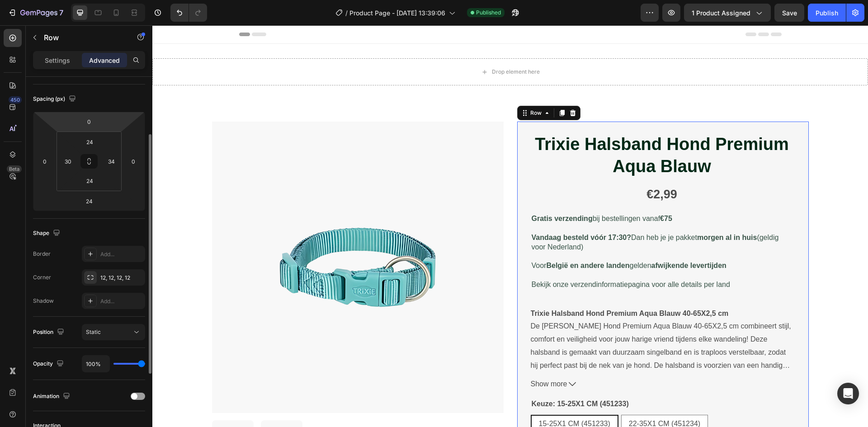
scroll to position [181, 0]
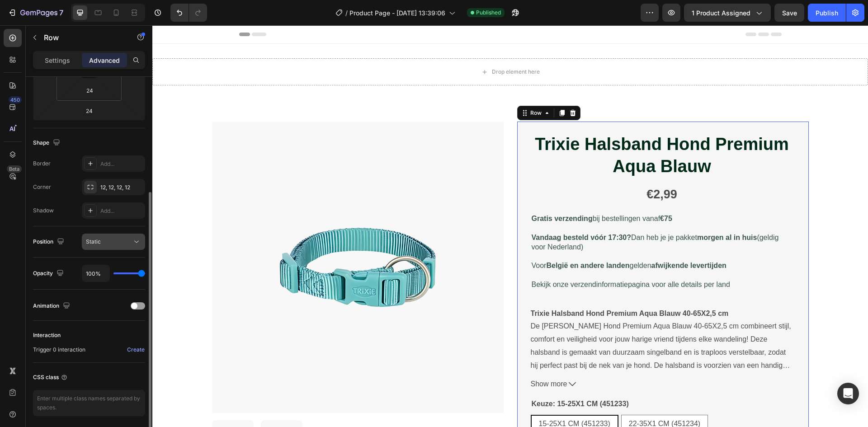
click at [122, 240] on div "Static" at bounding box center [109, 242] width 46 height 8
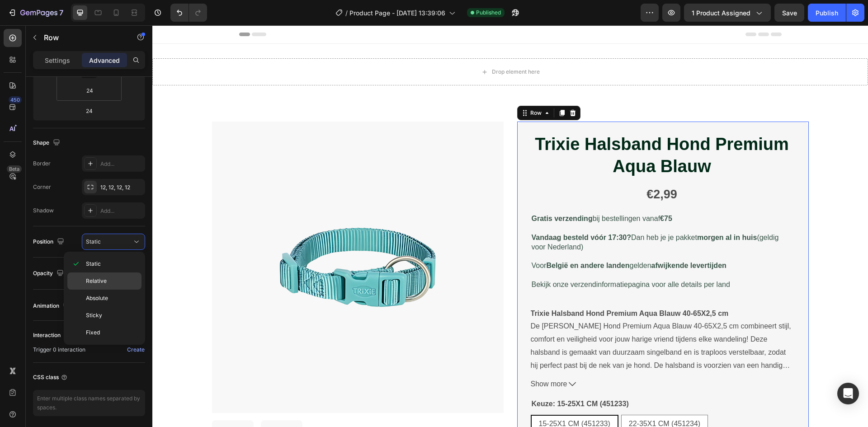
click at [127, 280] on p "Relative" at bounding box center [112, 281] width 52 height 8
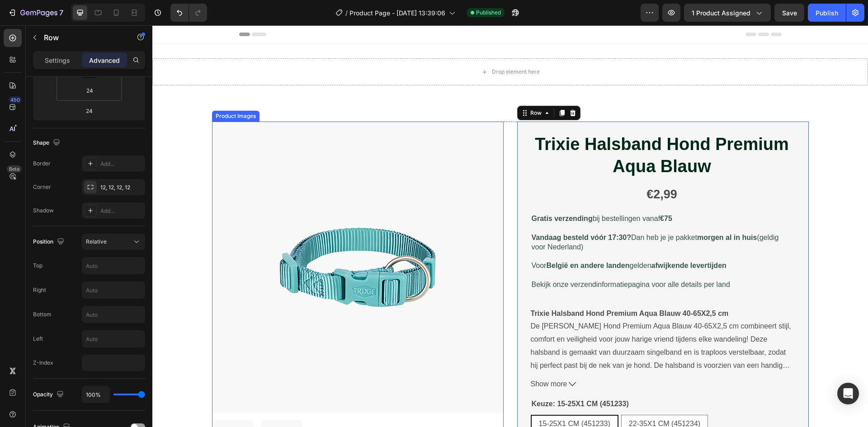
click at [466, 156] on img at bounding box center [358, 268] width 292 height 292
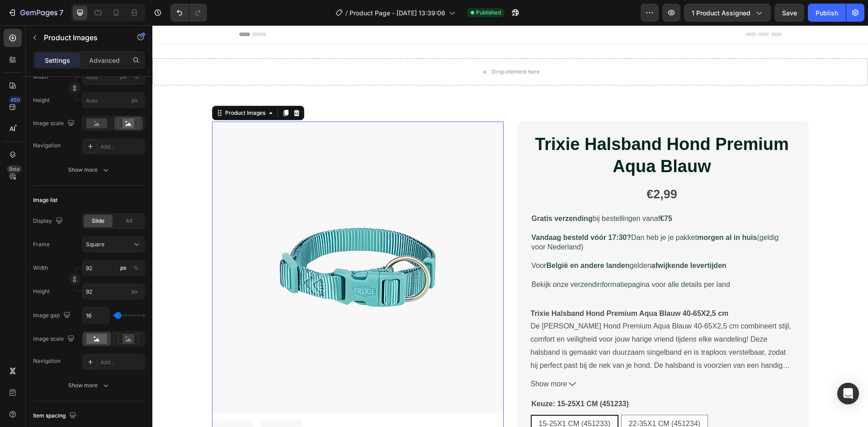
scroll to position [0, 0]
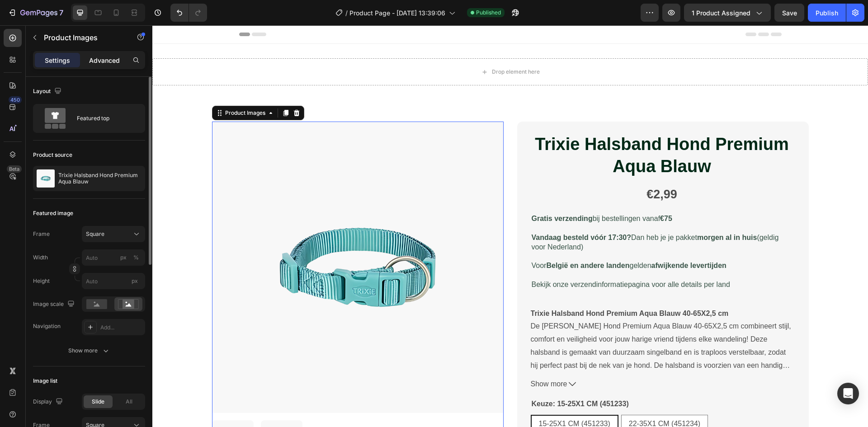
click at [87, 57] on div "Advanced" at bounding box center [104, 60] width 45 height 14
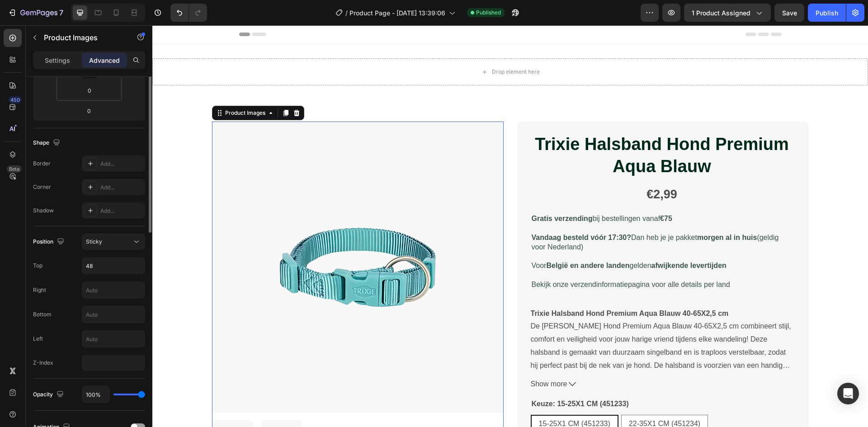
scroll to position [226, 0]
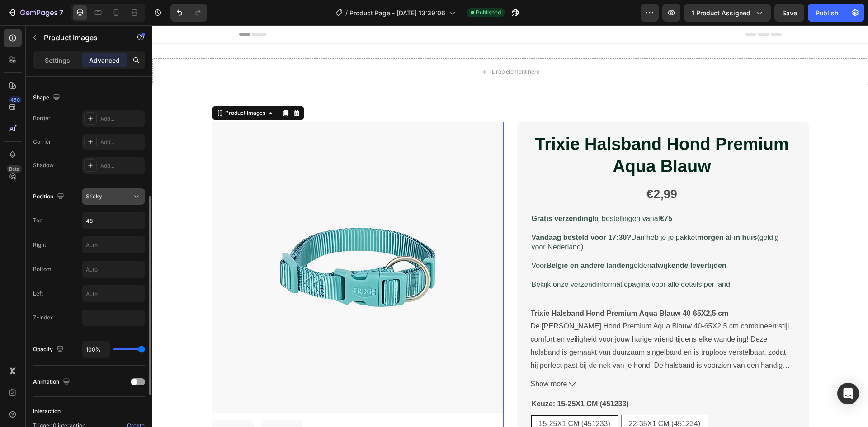
click at [124, 202] on button "Sticky" at bounding box center [113, 197] width 63 height 16
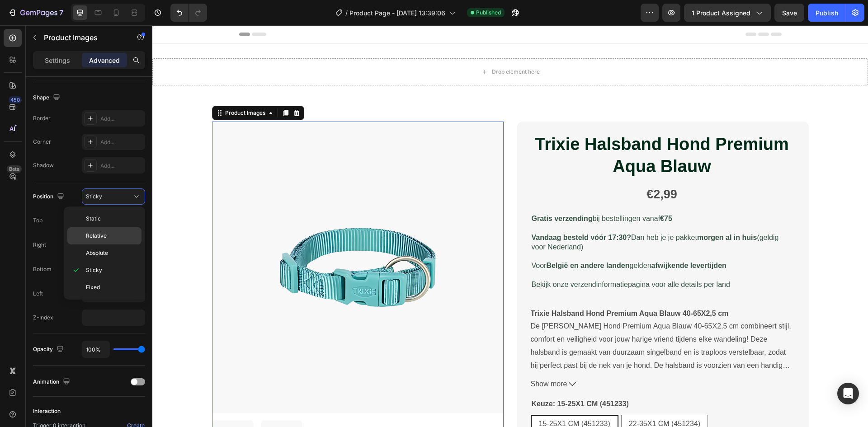
click at [113, 234] on p "Relative" at bounding box center [112, 236] width 52 height 8
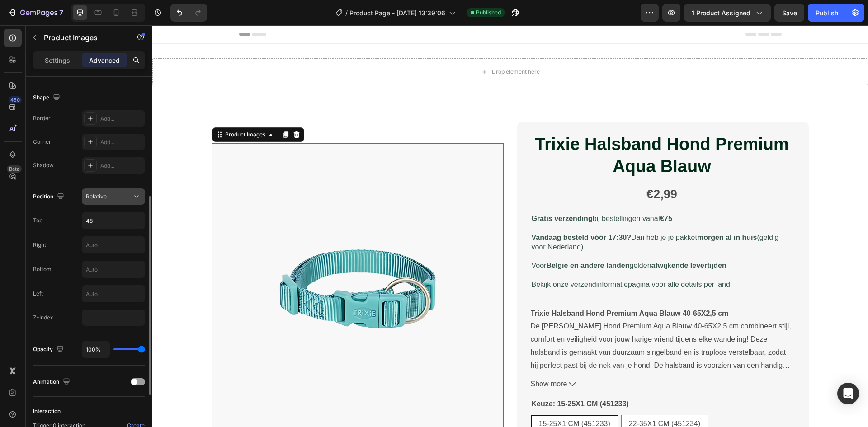
click at [111, 194] on div "Relative" at bounding box center [109, 197] width 46 height 8
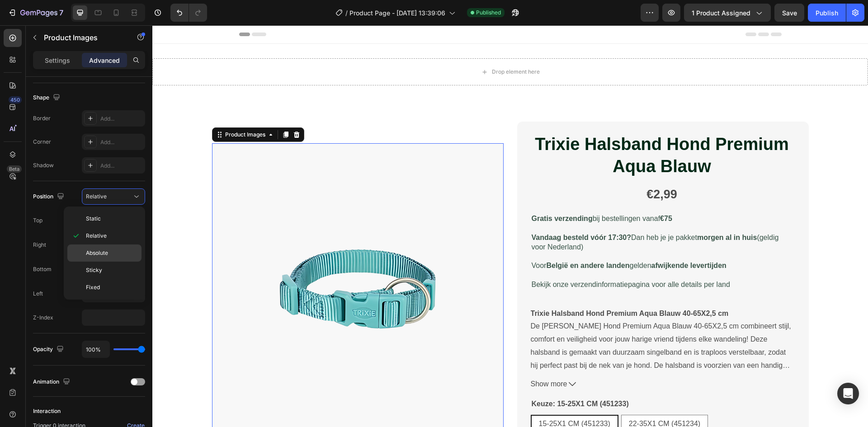
click at [105, 251] on span "Absolute" at bounding box center [97, 253] width 22 height 8
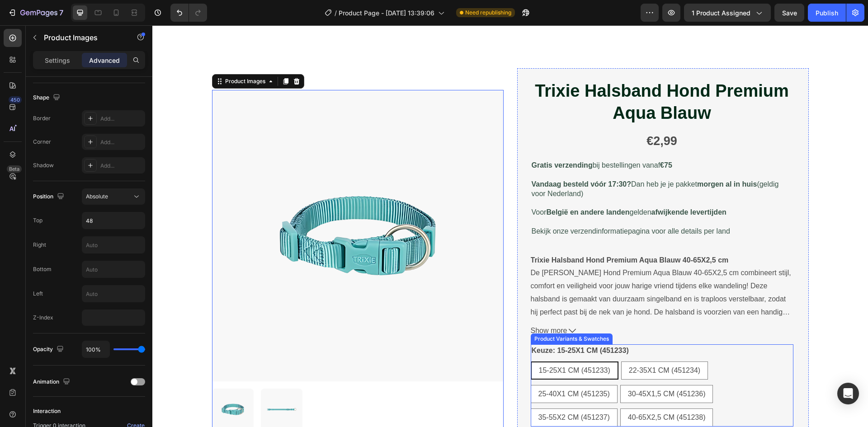
scroll to position [45, 0]
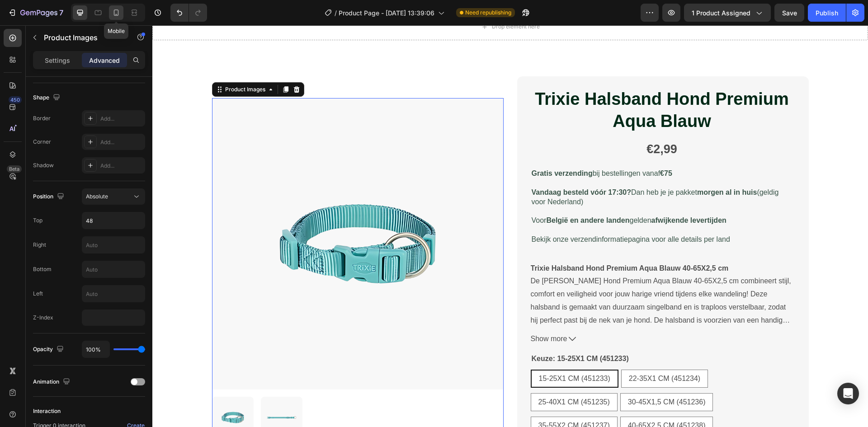
click at [113, 12] on icon at bounding box center [116, 12] width 9 height 9
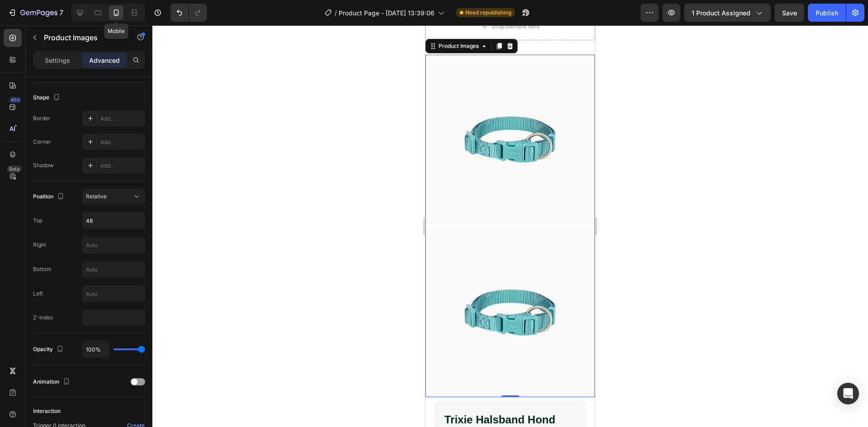
type input "8"
type input "0"
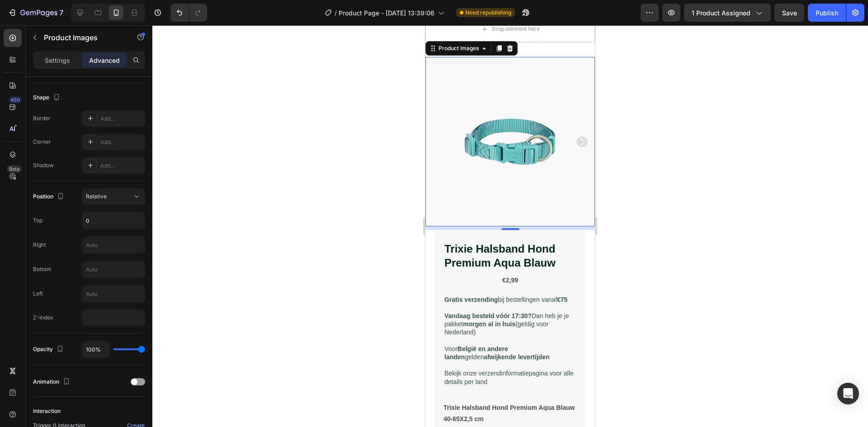
click at [724, 270] on div at bounding box center [510, 226] width 716 height 402
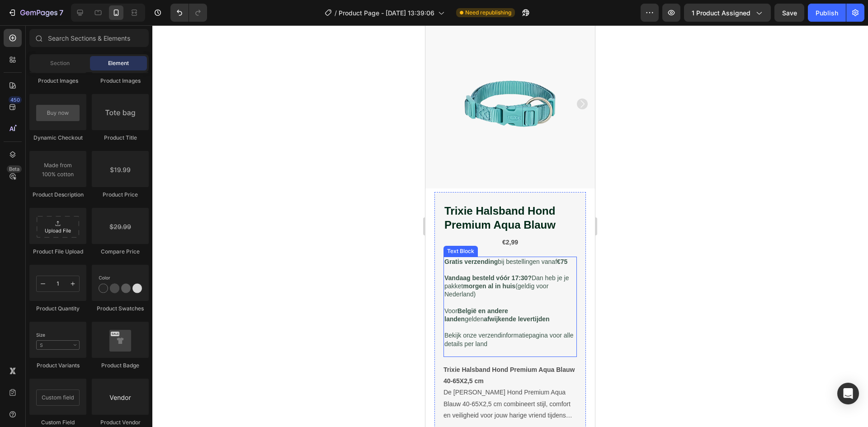
scroll to position [0, 0]
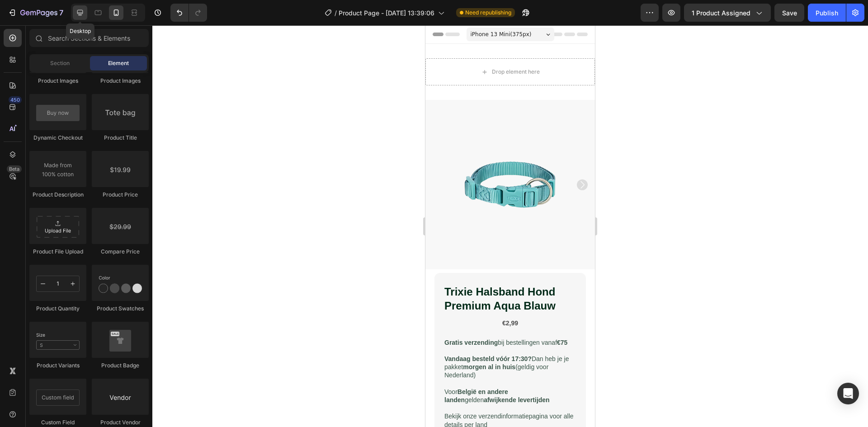
click at [83, 15] on icon at bounding box center [80, 12] width 9 height 9
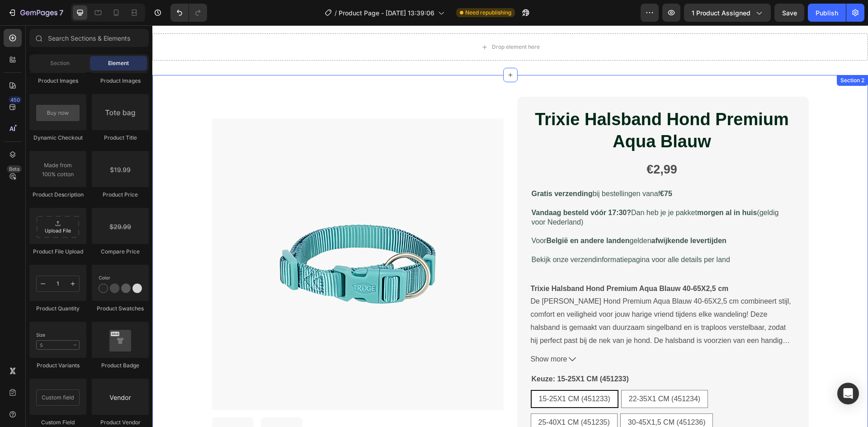
scroll to position [5, 0]
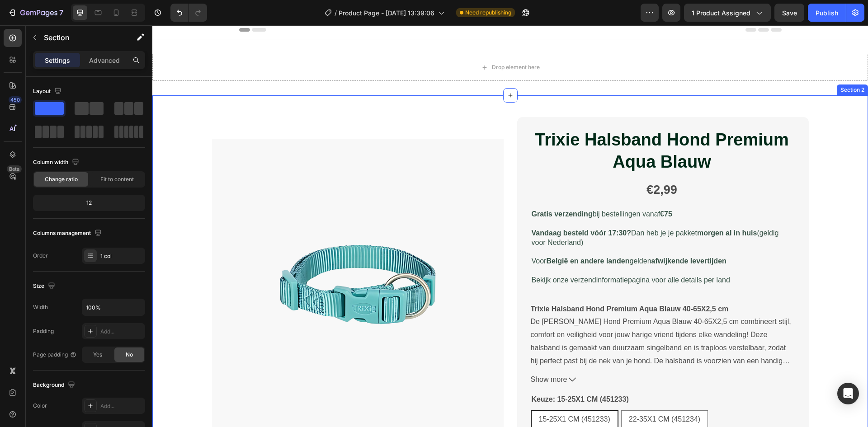
click at [837, 343] on div "Product Images Trixie Halsband Hond Premium Aqua Blauw Product Title €2,99 Prod…" at bounding box center [510, 399] width 716 height 609
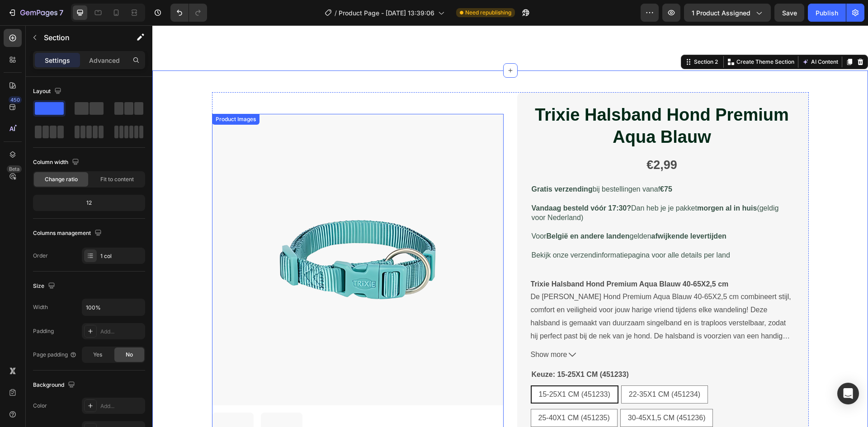
scroll to position [0, 0]
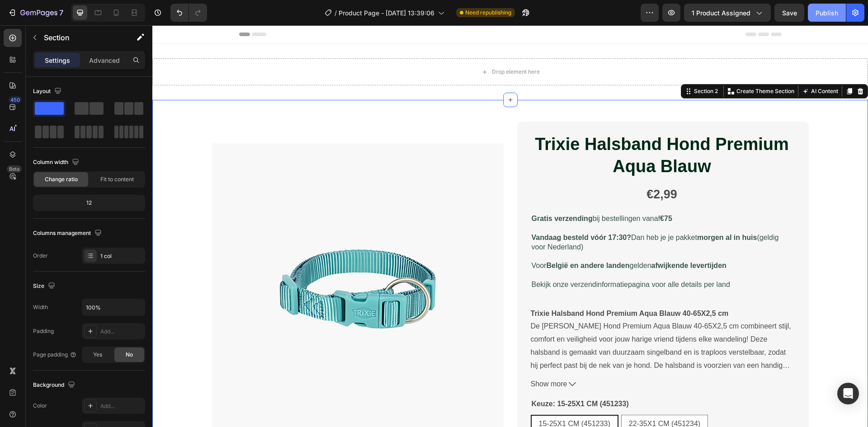
click at [813, 9] on button "Publish" at bounding box center [827, 13] width 38 height 18
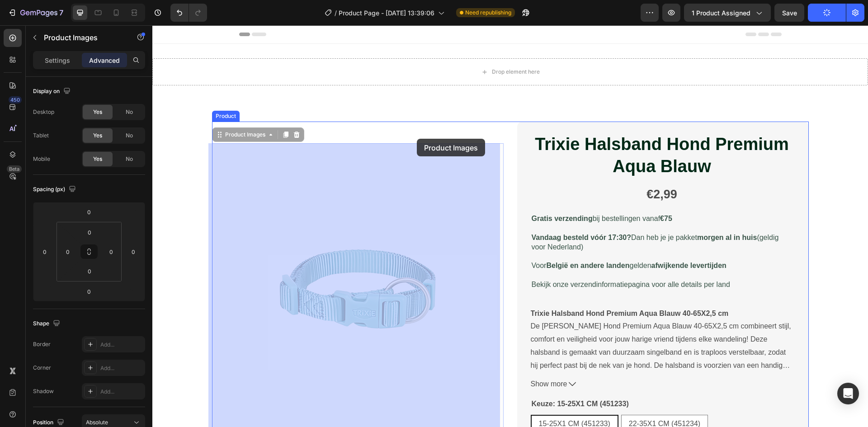
click at [417, 139] on div at bounding box center [510, 431] width 716 height 813
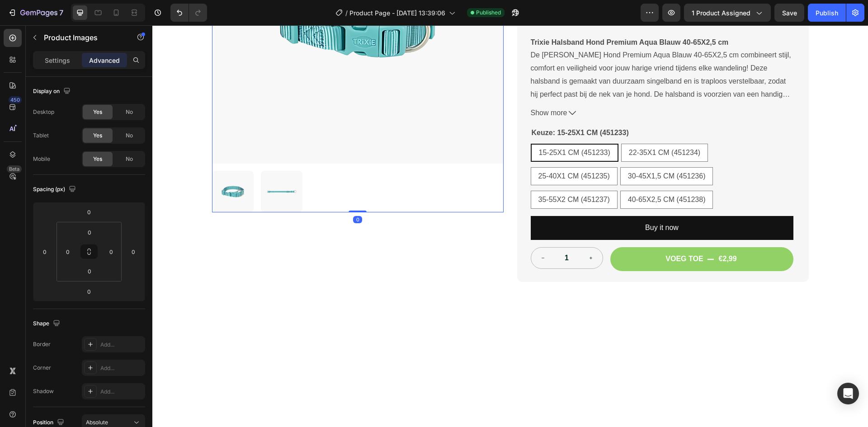
scroll to position [45, 0]
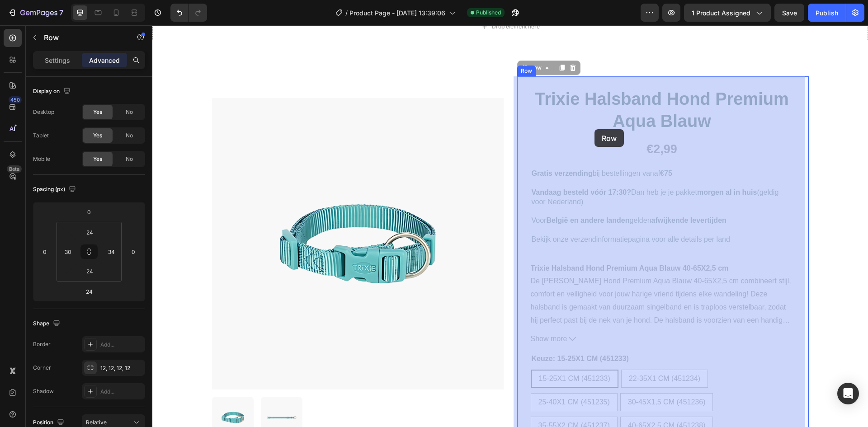
drag, startPoint x: 596, startPoint y: 83, endPoint x: 595, endPoint y: 129, distance: 46.6
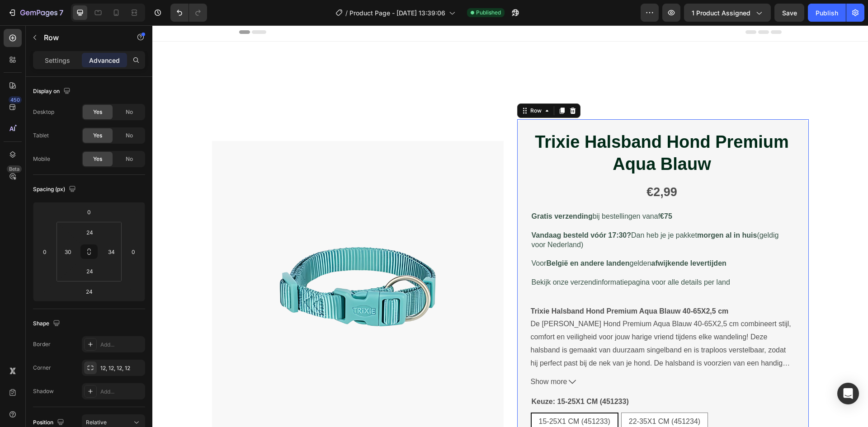
scroll to position [0, 0]
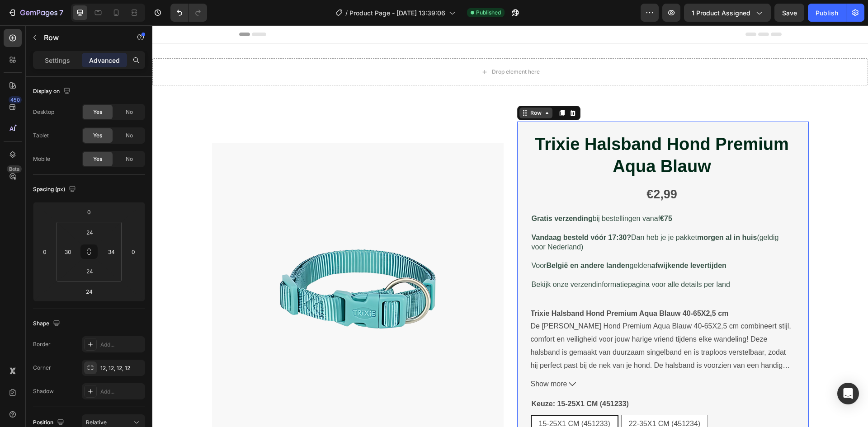
click at [532, 112] on div "Row" at bounding box center [536, 113] width 15 height 8
click at [499, 129] on div "Product Images" at bounding box center [358, 343] width 292 height 443
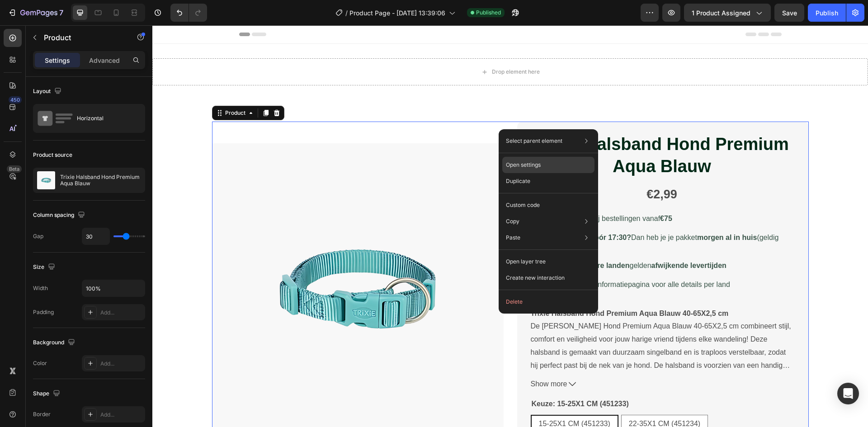
click at [564, 167] on div "Open settings" at bounding box center [548, 165] width 92 height 16
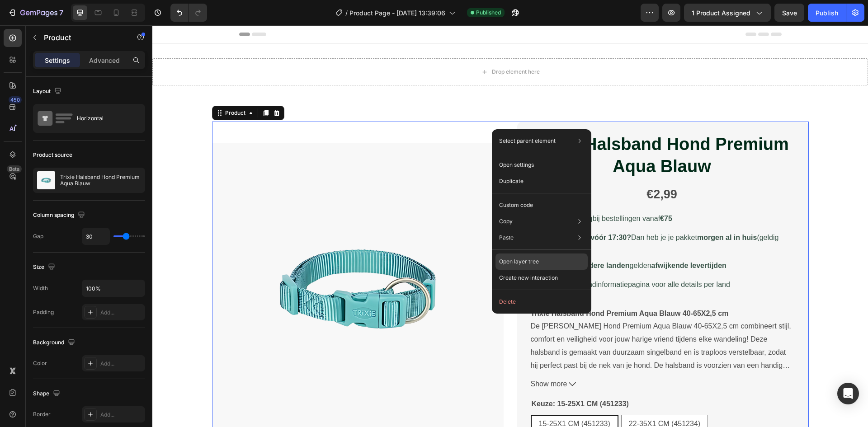
click at [554, 261] on div "Open layer tree" at bounding box center [542, 262] width 92 height 16
click at [554, 261] on p "Voor België en andere landen gelden afwijkende levertijden" at bounding box center [662, 265] width 261 height 9
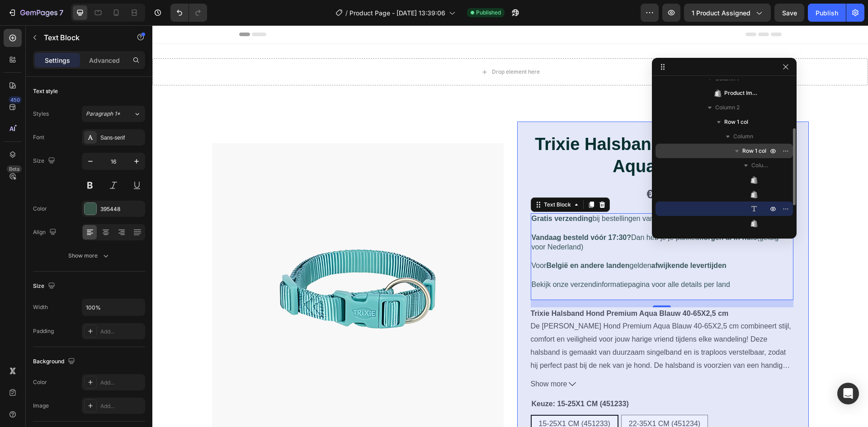
scroll to position [5, 0]
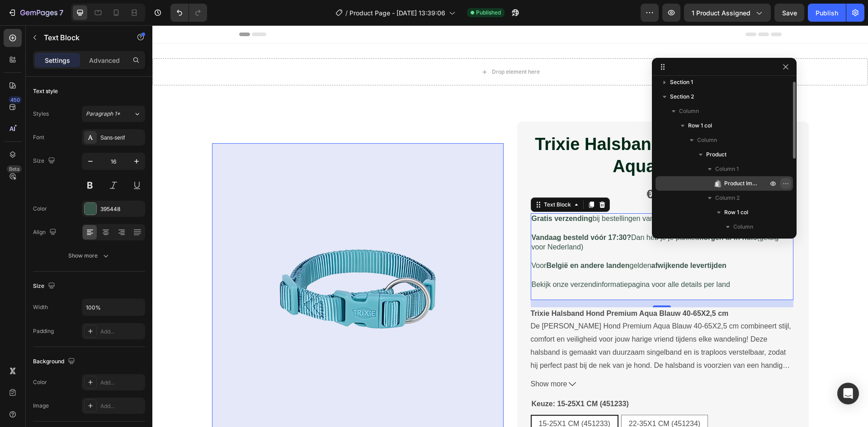
click at [783, 184] on icon "button" at bounding box center [785, 183] width 7 height 7
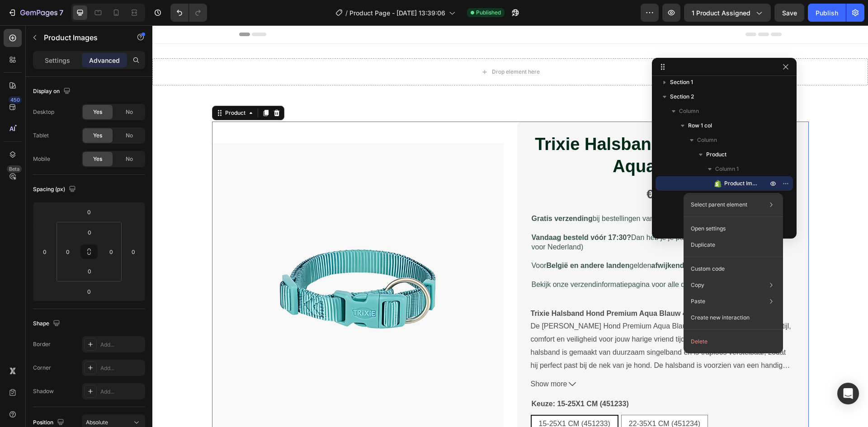
click at [407, 134] on div "Product Images" at bounding box center [358, 343] width 292 height 443
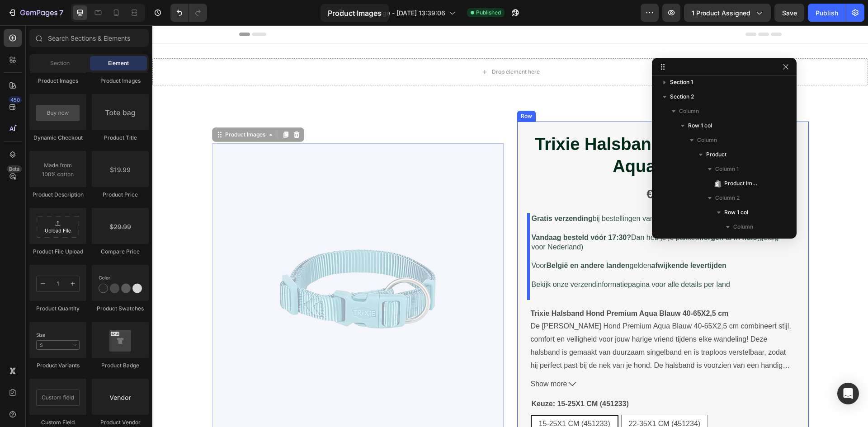
scroll to position [12, 0]
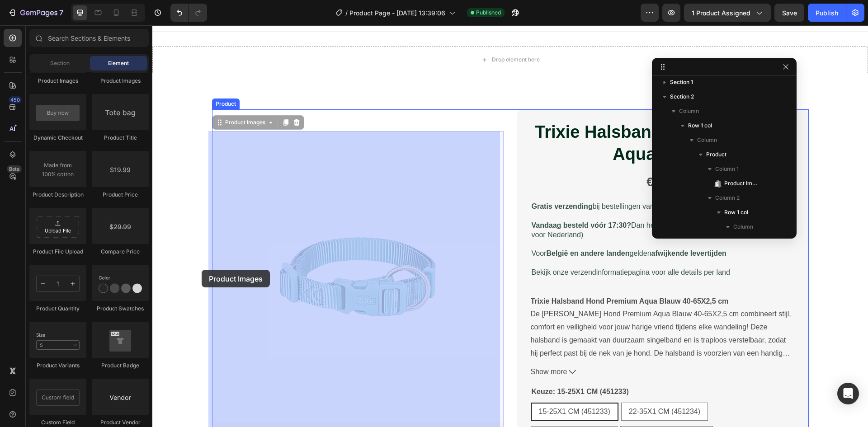
drag, startPoint x: 388, startPoint y: 194, endPoint x: 293, endPoint y: 248, distance: 109.9
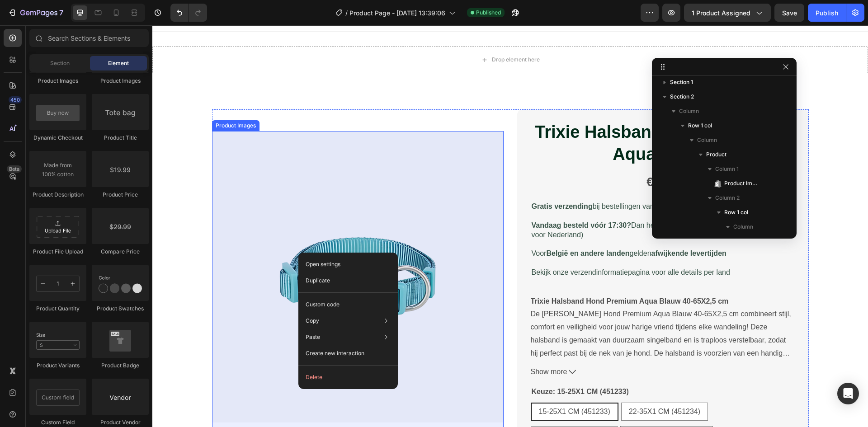
click at [291, 166] on img at bounding box center [358, 277] width 292 height 292
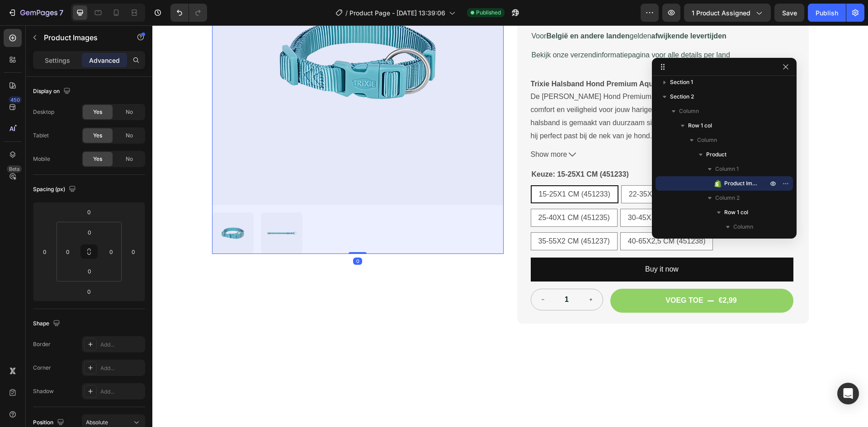
scroll to position [238, 0]
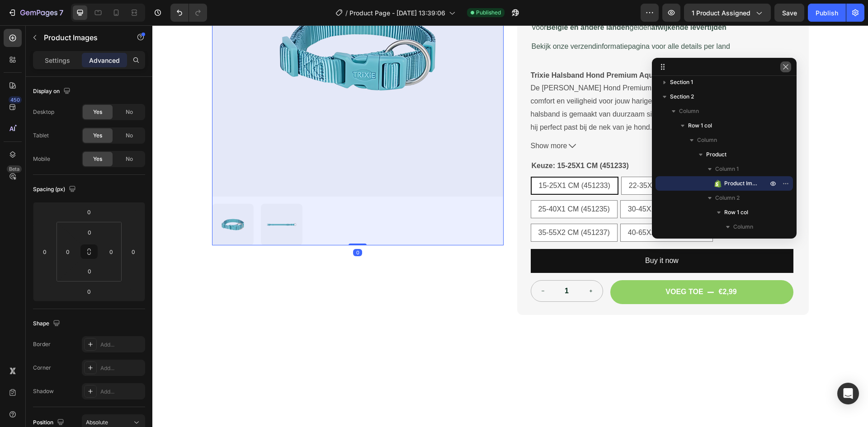
click at [790, 67] on button "button" at bounding box center [785, 66] width 11 height 11
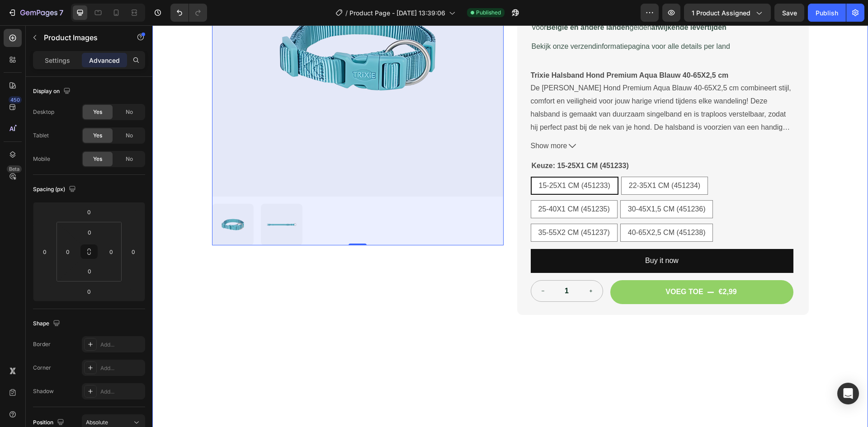
click at [837, 232] on div "Product Images 0 Trixie Halsband Hond Premium Aqua Blauw Product Title €2,99 Pr…" at bounding box center [510, 166] width 716 height 609
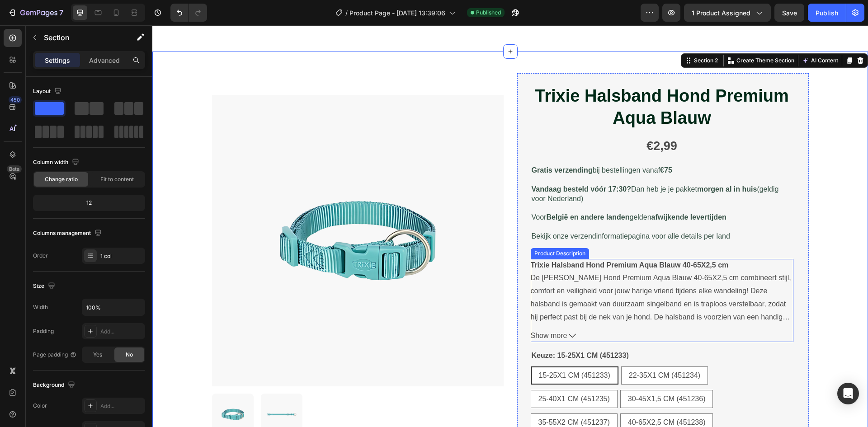
scroll to position [0, 0]
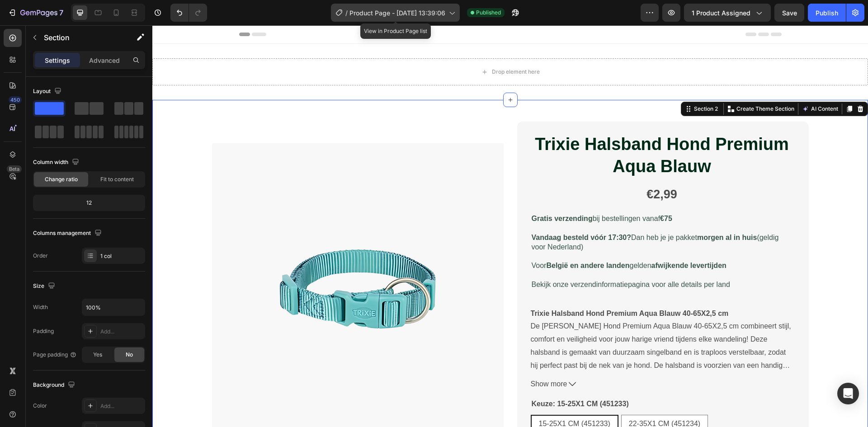
click at [413, 9] on span "Product Page - [DATE] 13:39:06" at bounding box center [398, 12] width 96 height 9
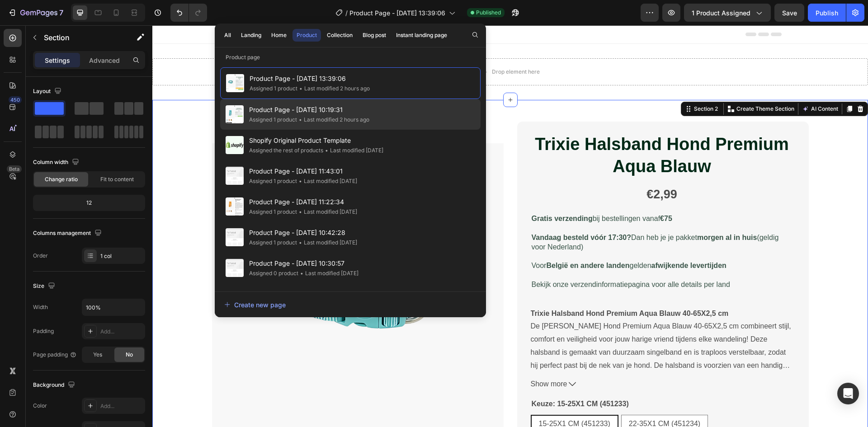
click at [378, 123] on div "Product Page - Sep 22, 10:19:31 Assigned 1 product • Last modified 2 hours ago" at bounding box center [350, 114] width 260 height 31
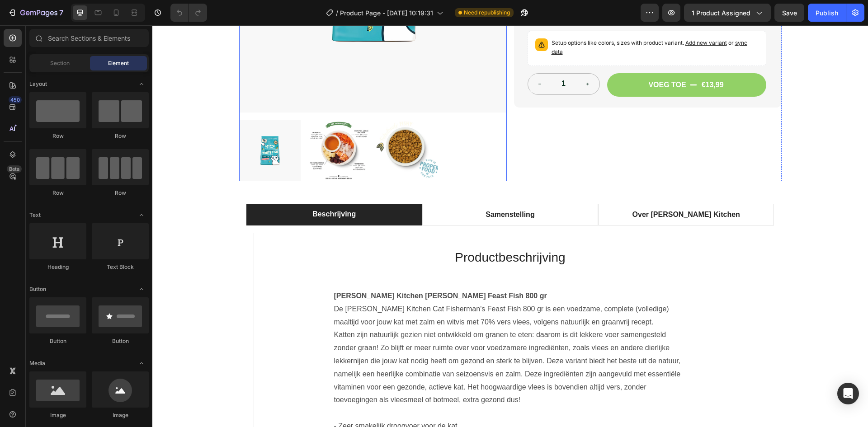
scroll to position [136, 0]
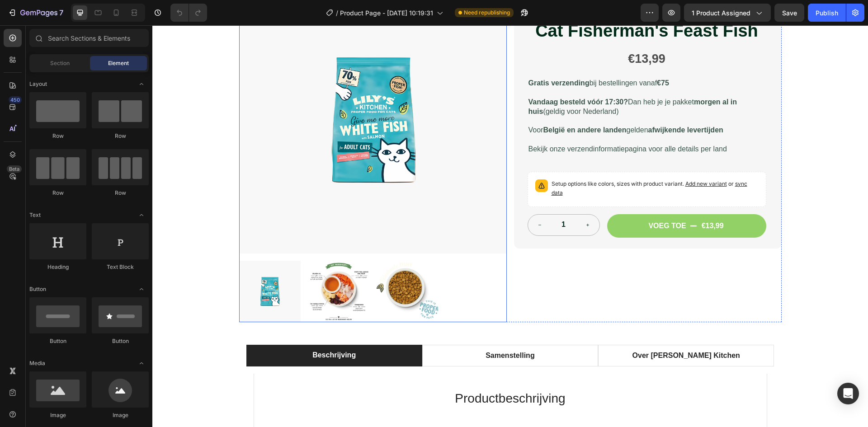
click at [415, 110] on img at bounding box center [373, 120] width 268 height 268
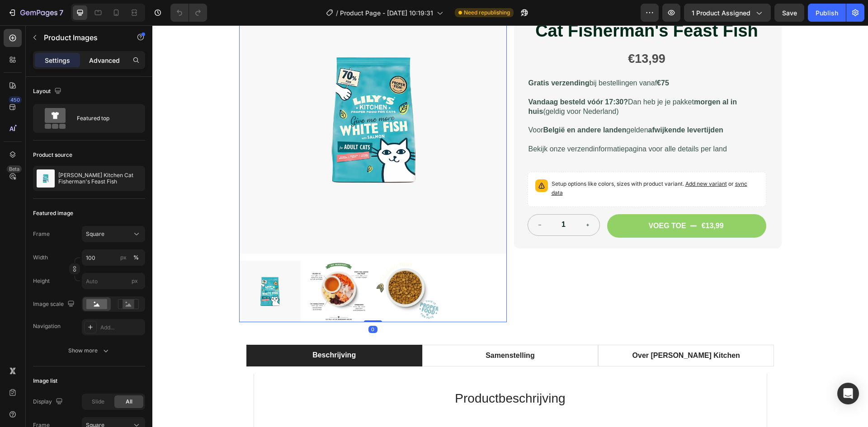
click at [106, 66] on div "Advanced" at bounding box center [104, 60] width 45 height 14
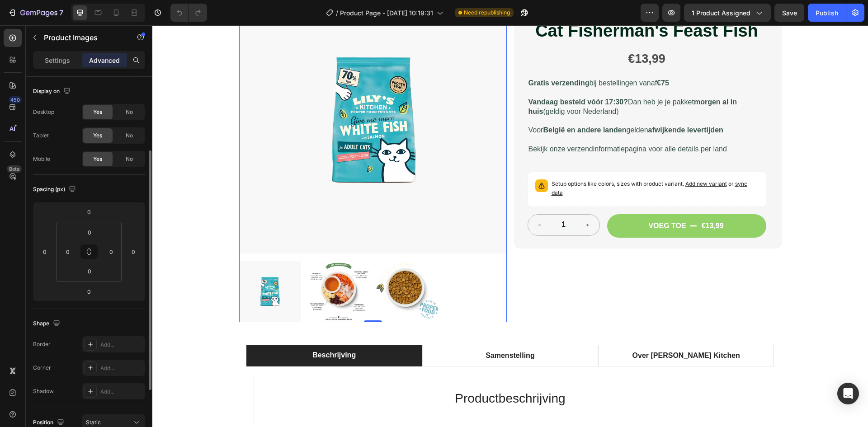
scroll to position [45, 0]
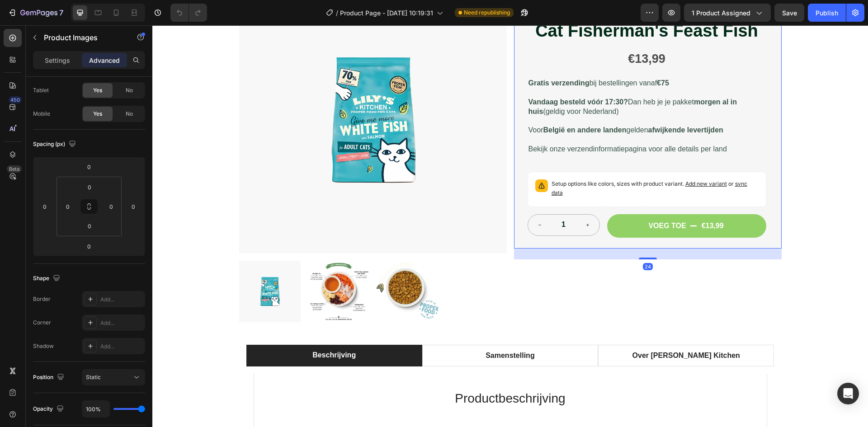
click at [520, 100] on div "Lily's Kitchen Cat Fisherman's Feast Fish Product Title €13,99 Product Price Pr…" at bounding box center [648, 117] width 268 height 263
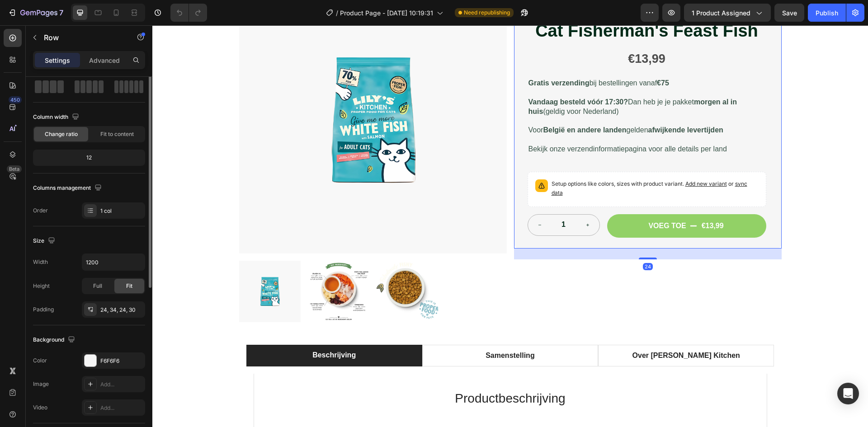
scroll to position [0, 0]
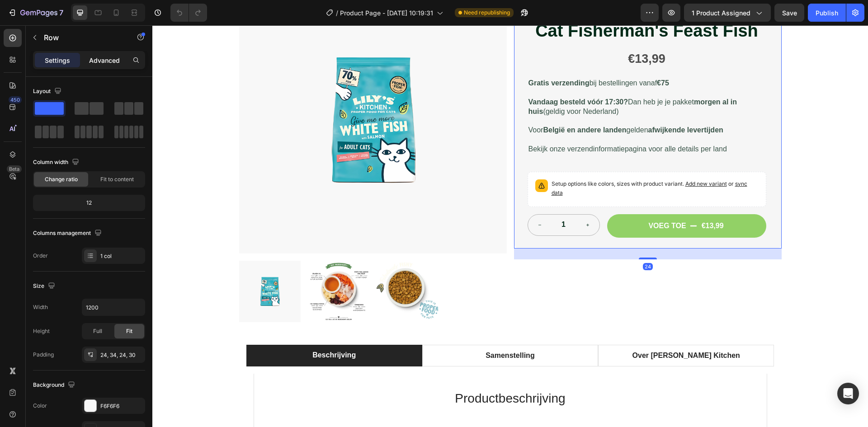
click at [109, 63] on p "Advanced" at bounding box center [104, 60] width 31 height 9
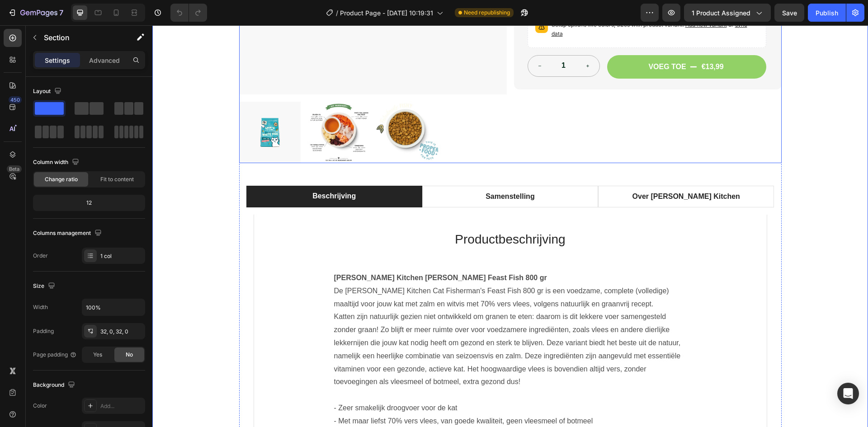
scroll to position [317, 0]
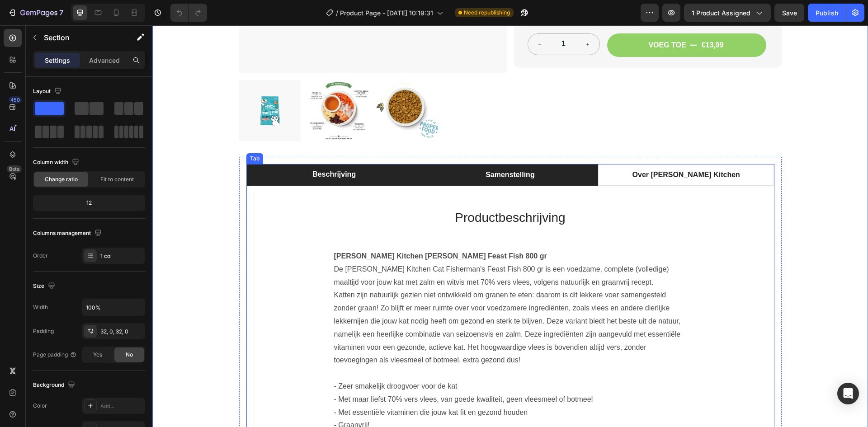
click at [567, 173] on li "Samenstelling" at bounding box center [510, 175] width 176 height 22
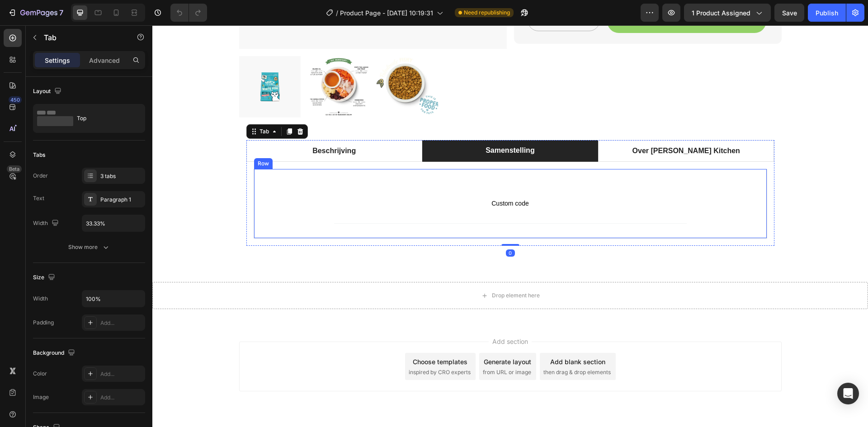
scroll to position [362, 0]
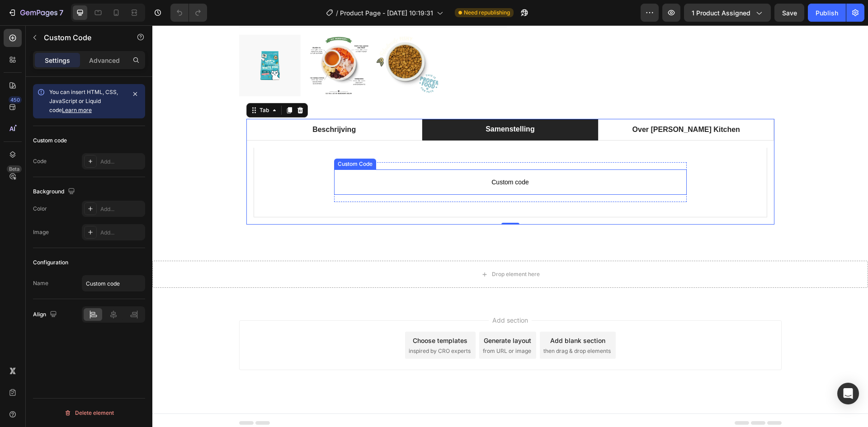
click at [631, 175] on p "Custom code" at bounding box center [510, 182] width 353 height 25
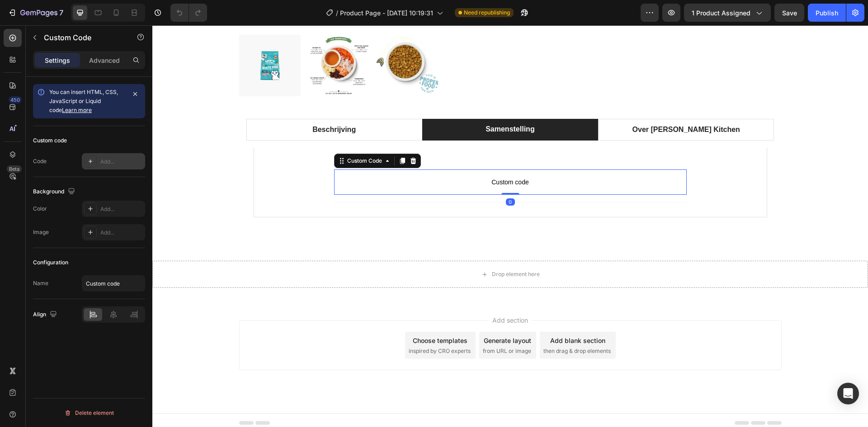
click at [127, 156] on div "Add..." at bounding box center [113, 161] width 63 height 16
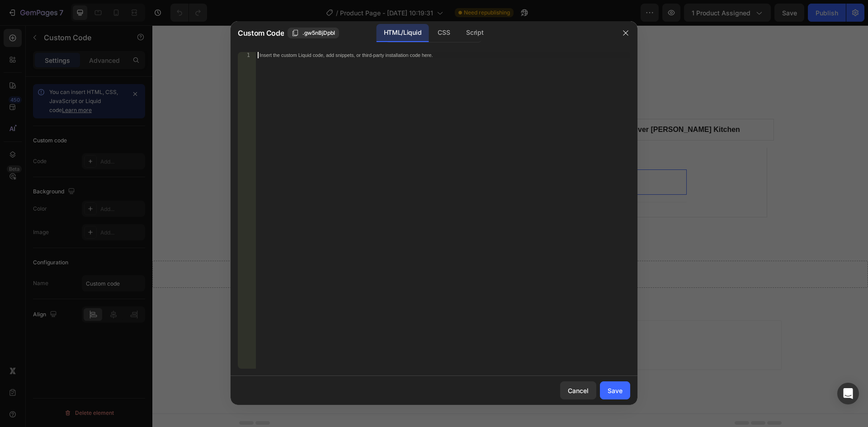
click at [377, 106] on div "Insert the custom Liquid code, add snippets, or third-party installation code h…" at bounding box center [443, 217] width 374 height 330
click at [582, 385] on button "Cancel" at bounding box center [578, 391] width 36 height 18
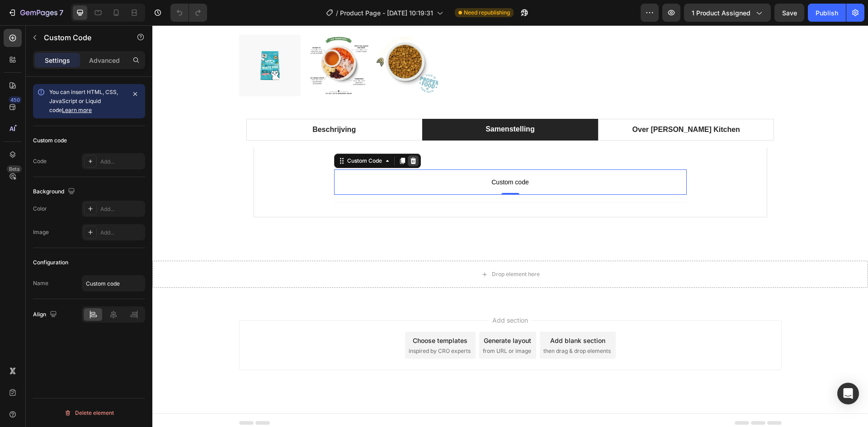
click at [412, 159] on icon at bounding box center [413, 161] width 6 height 6
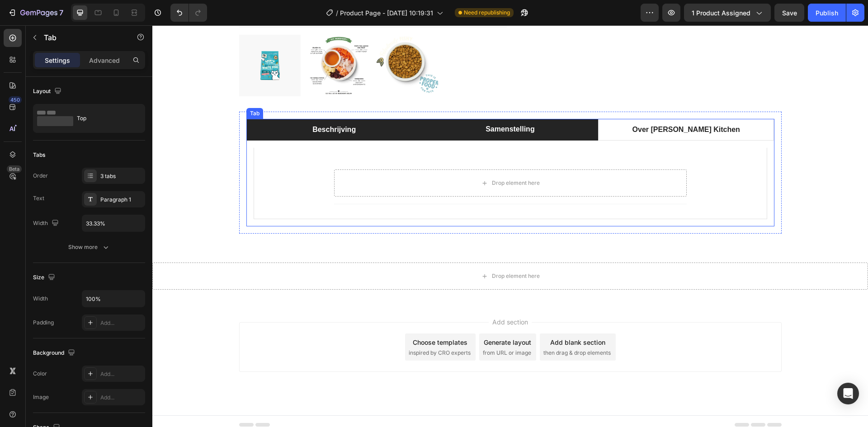
click at [380, 129] on li "Beschrijving" at bounding box center [334, 130] width 176 height 22
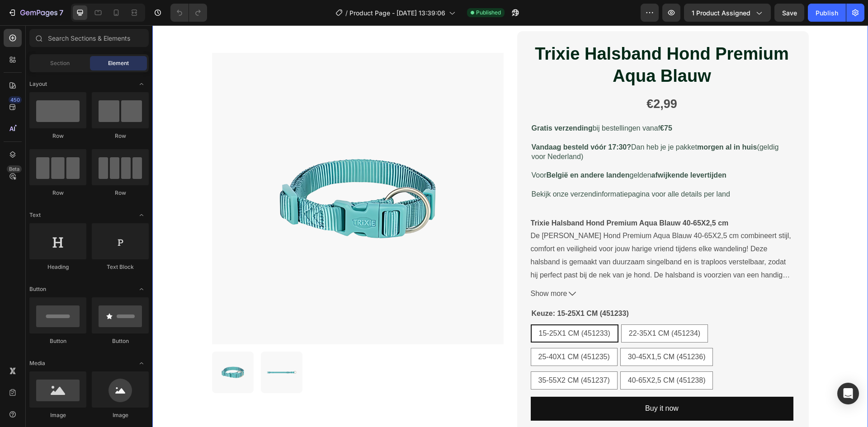
scroll to position [45, 0]
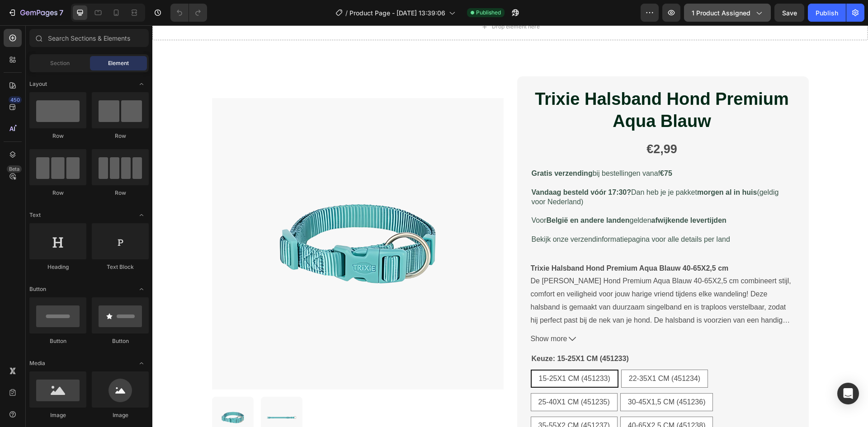
click at [740, 17] on span "1 product assigned" at bounding box center [721, 12] width 59 height 9
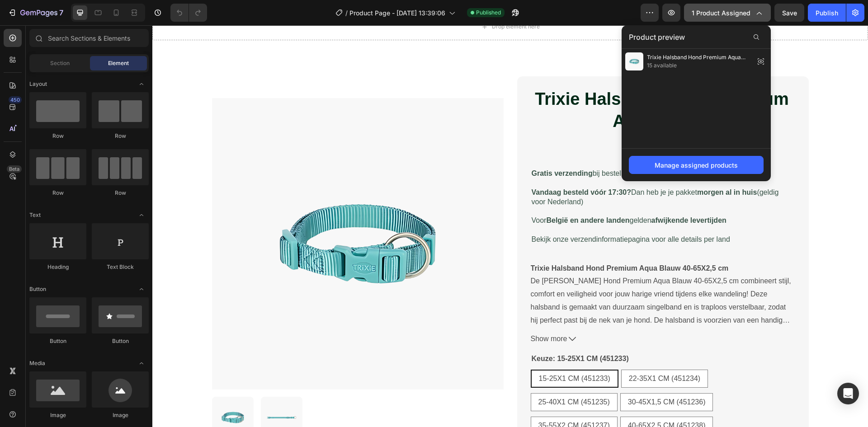
click at [740, 17] on span "1 product assigned" at bounding box center [721, 12] width 59 height 9
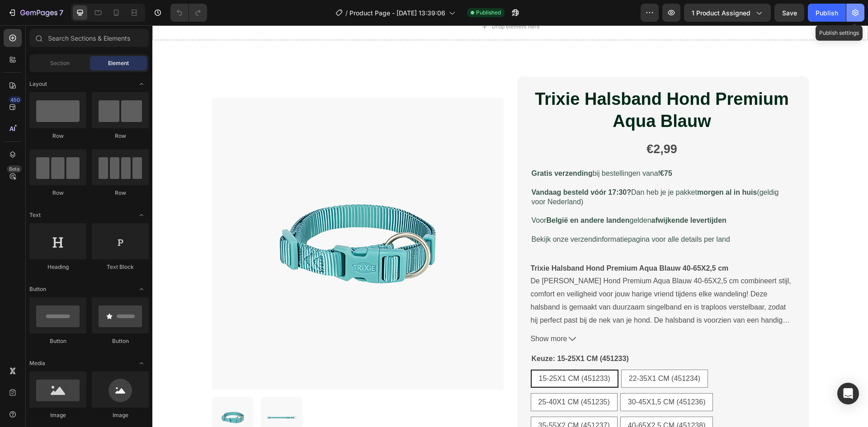
click at [853, 13] on icon "button" at bounding box center [855, 12] width 6 height 7
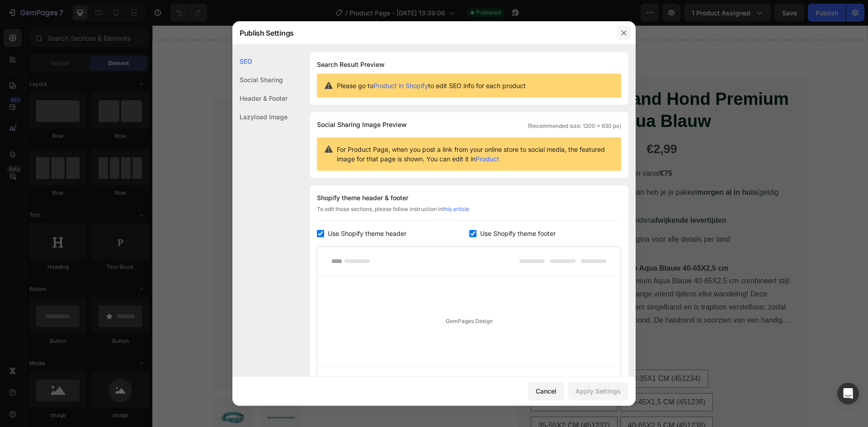
click at [619, 35] on button "button" at bounding box center [624, 33] width 14 height 14
click at [619, 35] on div "Drop element here" at bounding box center [510, 26] width 716 height 27
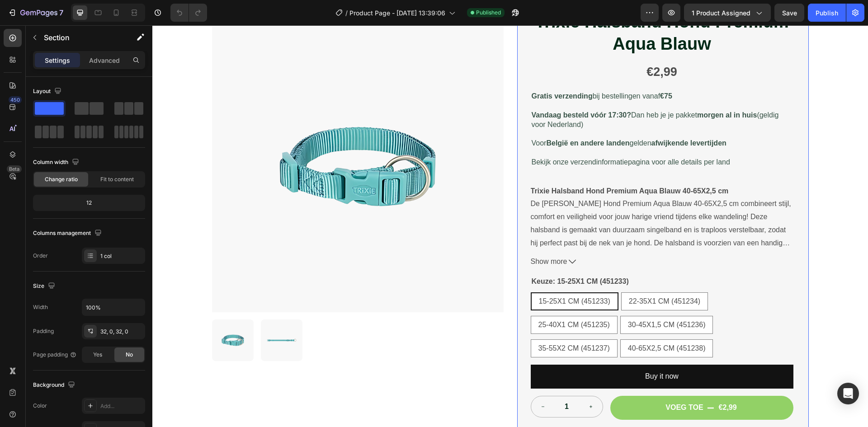
scroll to position [136, 0]
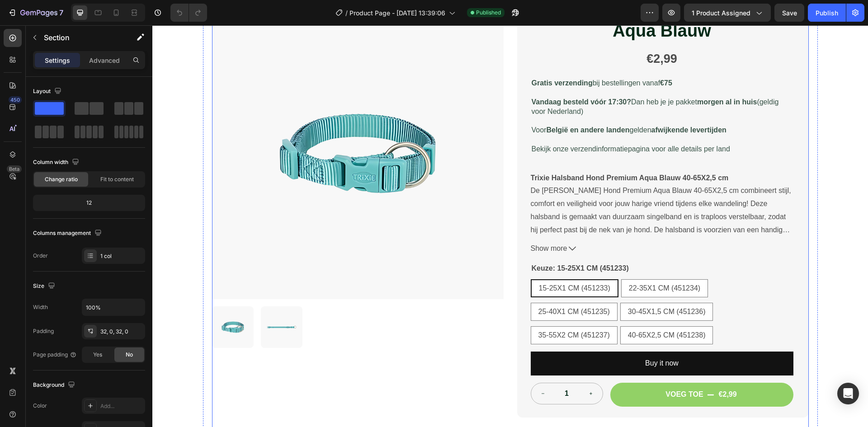
click at [505, 174] on div "Product Images Trixie Halsband Hond Premium Aqua Blauw Product Title €2,99 Prod…" at bounding box center [510, 207] width 597 height 443
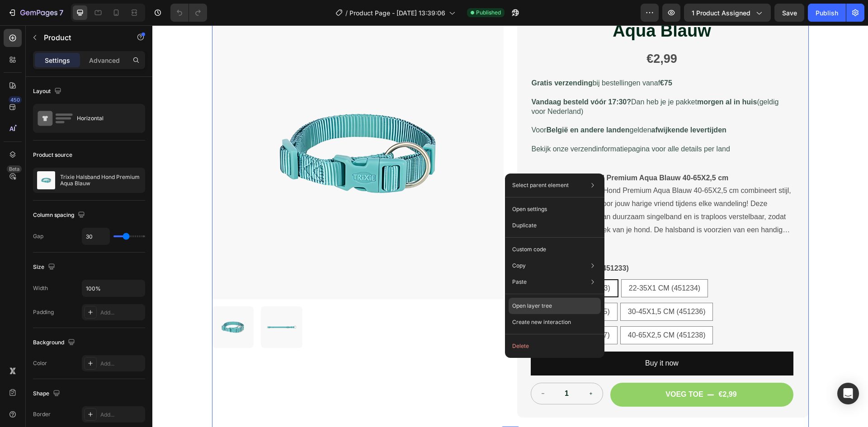
click at [546, 305] on p "Open layer tree" at bounding box center [532, 306] width 40 height 8
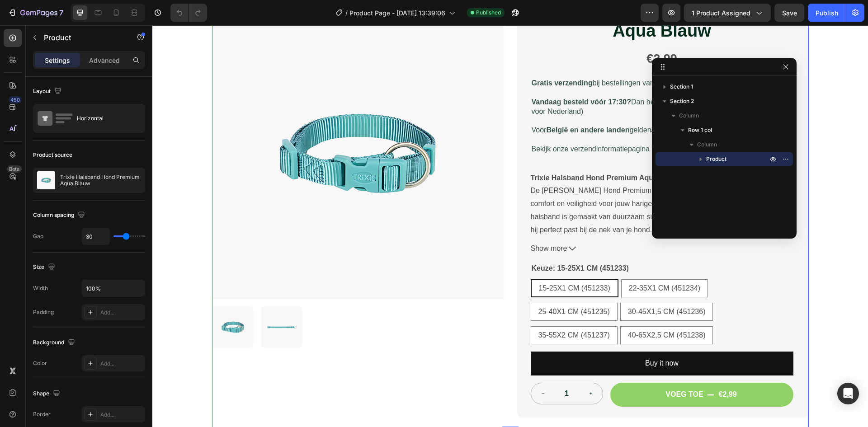
click at [699, 161] on icon "button" at bounding box center [700, 159] width 9 height 9
drag, startPoint x: 730, startPoint y: 212, endPoint x: 734, endPoint y: 175, distance: 37.3
click at [734, 175] on div "Column 1 Product Images Column 2 Row 1 col" at bounding box center [724, 195] width 137 height 58
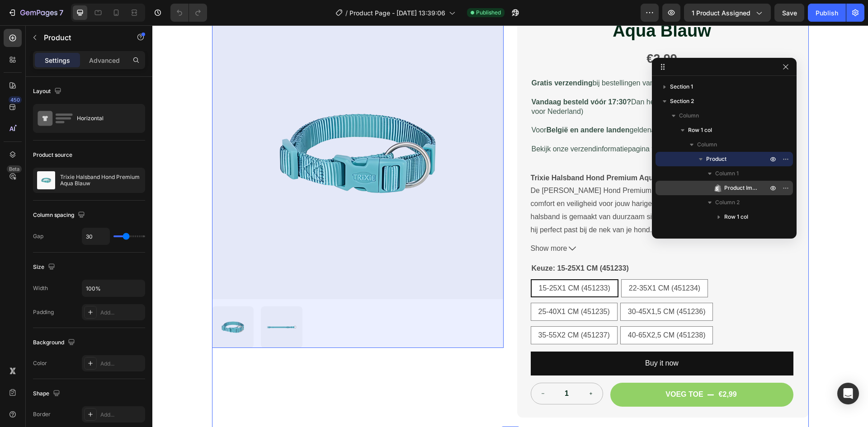
drag, startPoint x: 728, startPoint y: 216, endPoint x: 732, endPoint y: 184, distance: 32.3
click at [732, 184] on div "Column 1 Product Images Column 2 Row 1 col" at bounding box center [724, 195] width 137 height 58
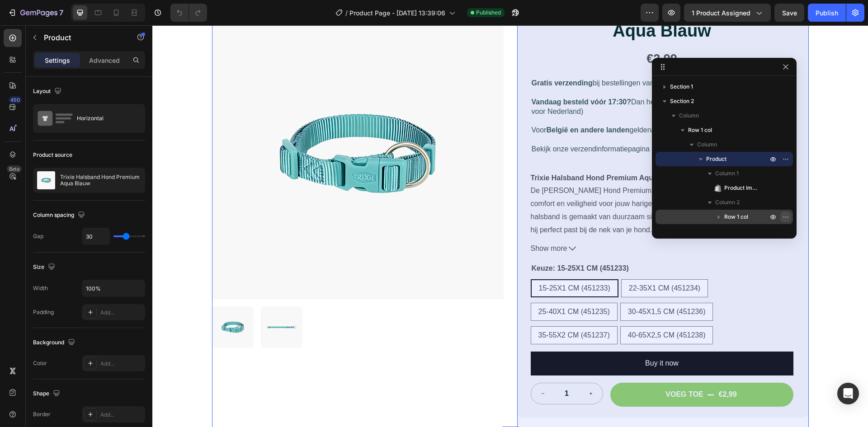
click at [790, 218] on button "button" at bounding box center [785, 217] width 11 height 11
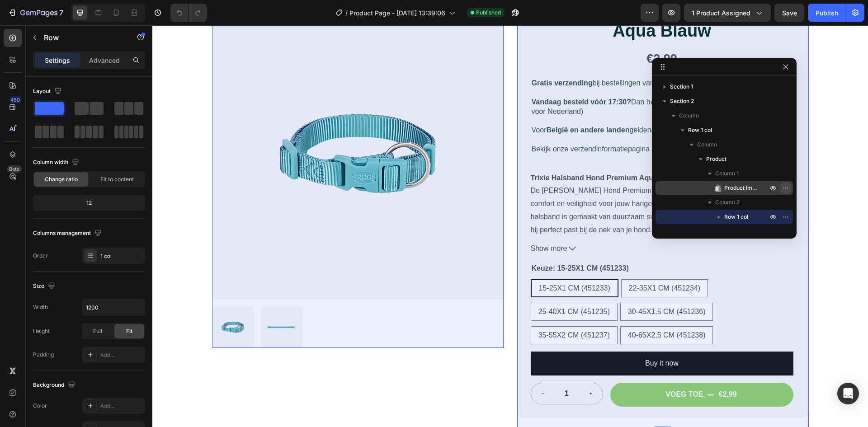
drag, startPoint x: 788, startPoint y: 218, endPoint x: 782, endPoint y: 185, distance: 33.5
click at [782, 185] on div "Column 1 Product Images Column 2 Row 1 col" at bounding box center [724, 195] width 137 height 58
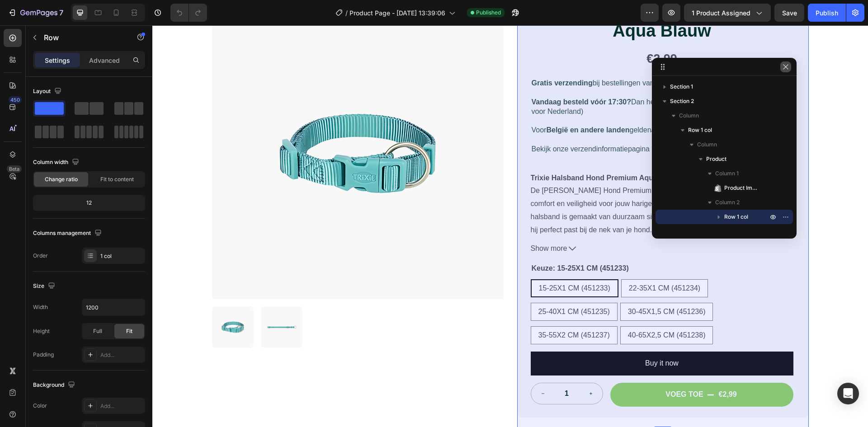
drag, startPoint x: 785, startPoint y: 67, endPoint x: 633, endPoint y: 47, distance: 153.3
click at [785, 67] on icon "button" at bounding box center [785, 66] width 7 height 7
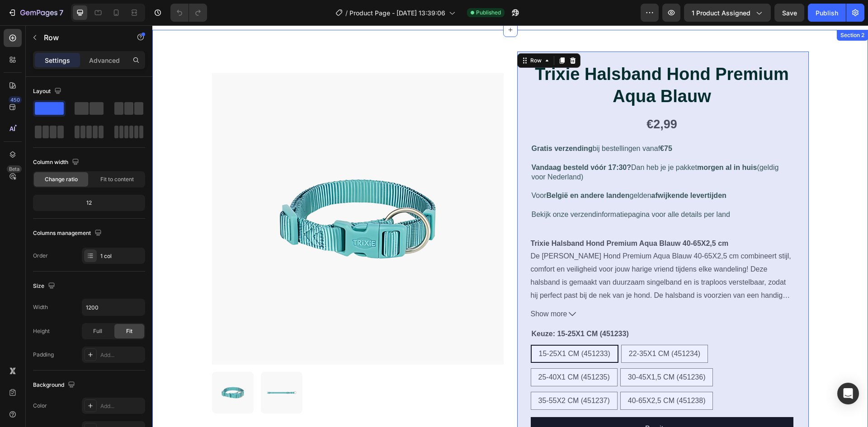
scroll to position [45, 0]
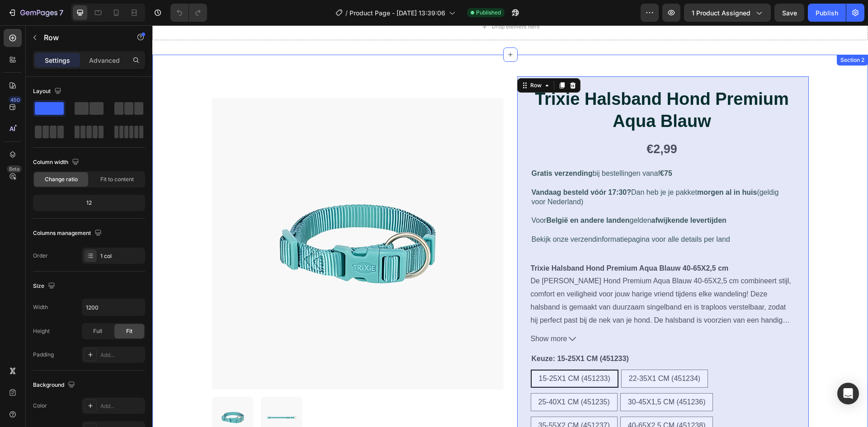
click at [834, 236] on div "Product Images Trixie Halsband Hond Premium Aqua Blauw Product Title €2,99 Prod…" at bounding box center [510, 359] width 716 height 609
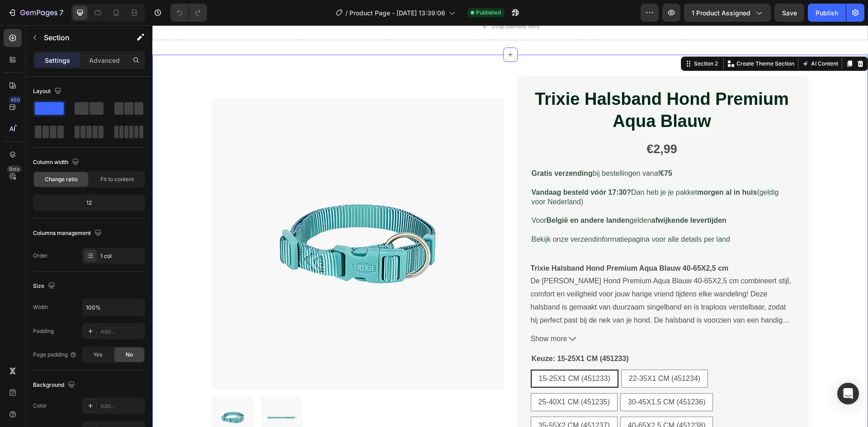
click at [834, 236] on div "Product Images Trixie Halsband Hond Premium Aqua Blauw Product Title €2,99 Prod…" at bounding box center [510, 359] width 716 height 609
click at [275, 117] on img at bounding box center [358, 244] width 292 height 292
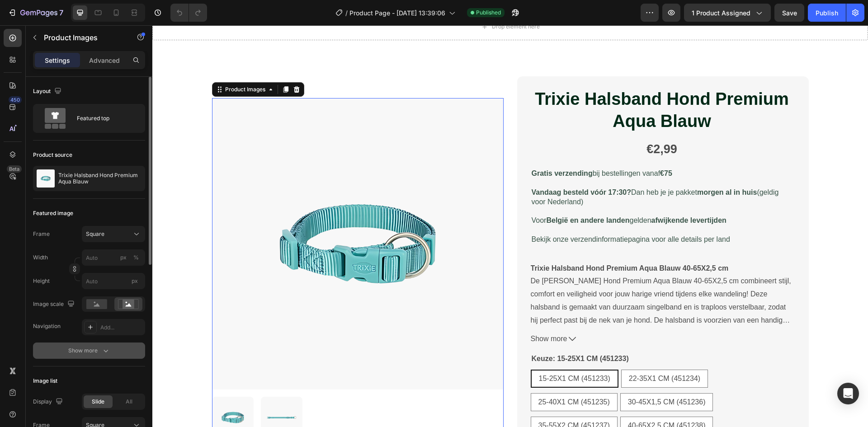
click at [101, 350] on icon "button" at bounding box center [105, 350] width 9 height 9
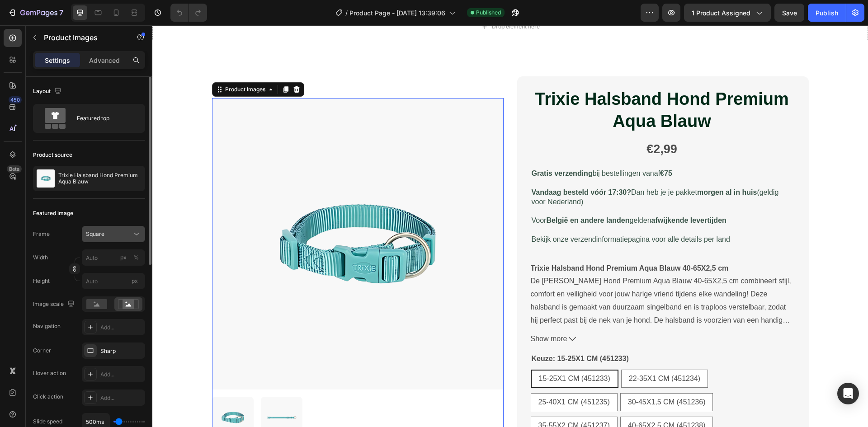
click at [119, 235] on div "Square" at bounding box center [108, 234] width 44 height 8
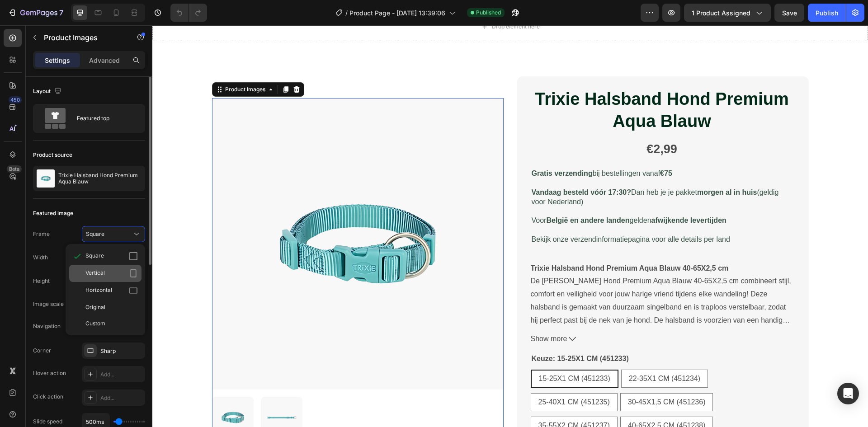
click at [113, 274] on div "Vertical" at bounding box center [111, 273] width 52 height 9
click at [113, 274] on input "px" at bounding box center [113, 281] width 63 height 16
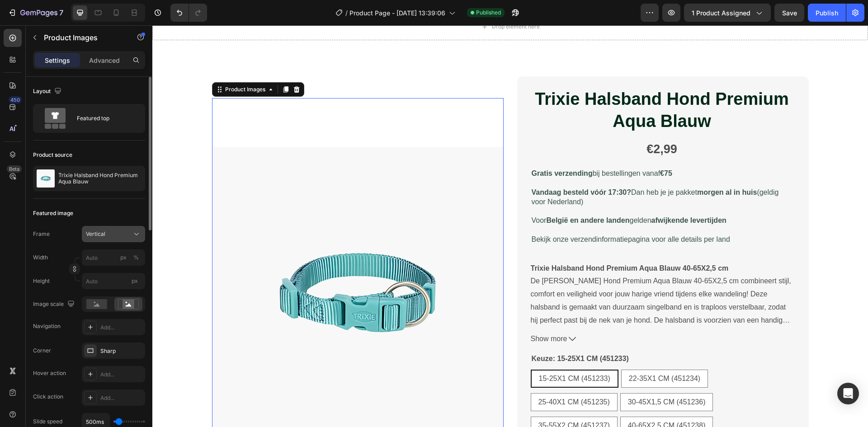
click at [127, 230] on div "Vertical" at bounding box center [113, 234] width 55 height 9
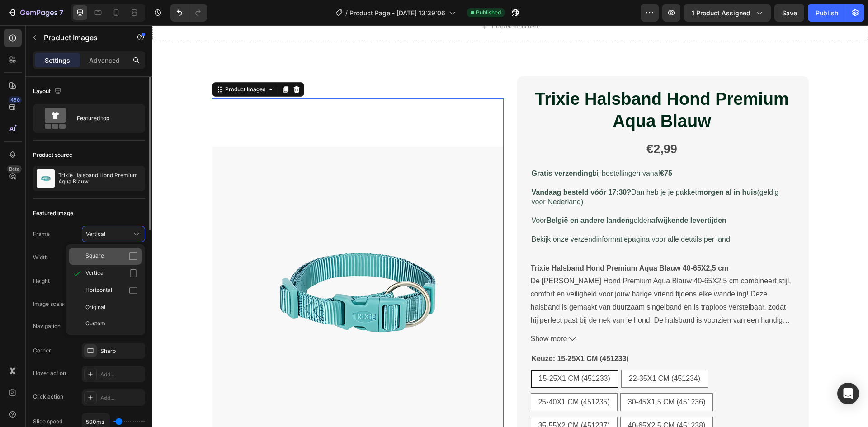
click at [122, 251] on div "Square" at bounding box center [105, 256] width 72 height 17
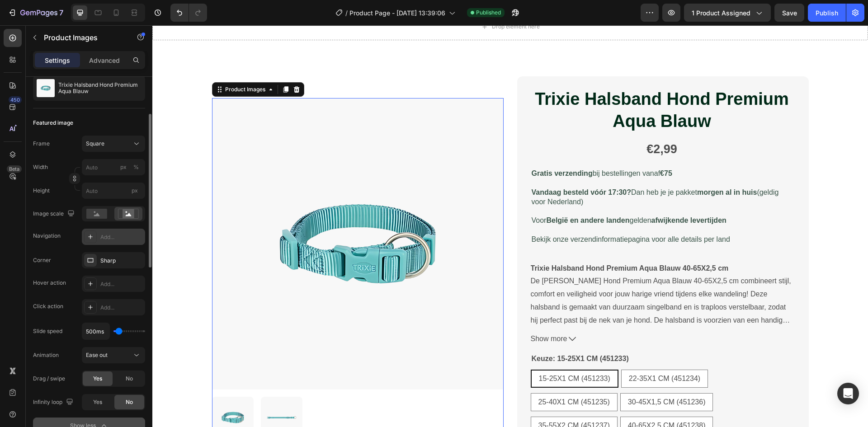
scroll to position [136, 0]
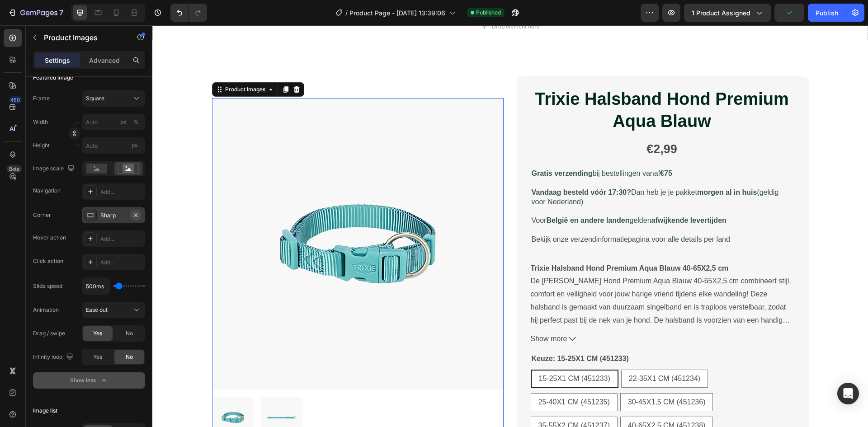
click at [137, 212] on icon "button" at bounding box center [135, 215] width 7 height 7
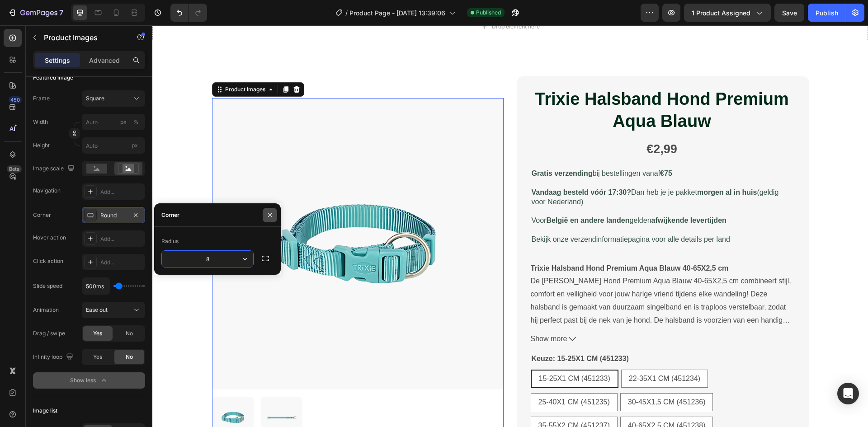
click at [273, 216] on icon "button" at bounding box center [269, 215] width 7 height 7
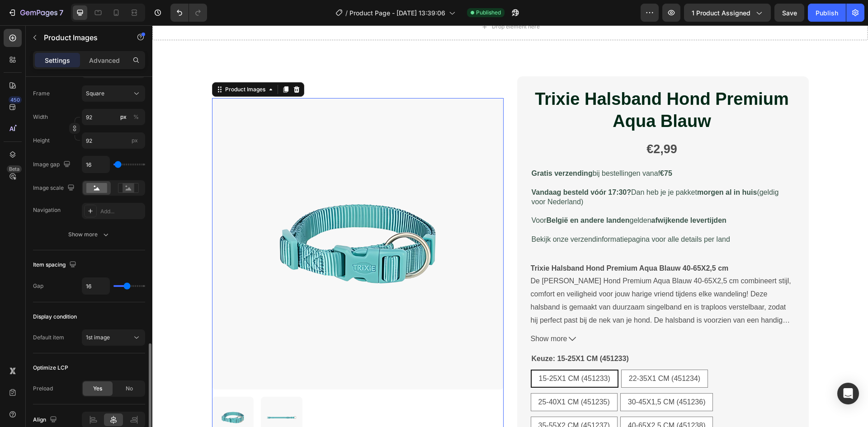
scroll to position [542, 0]
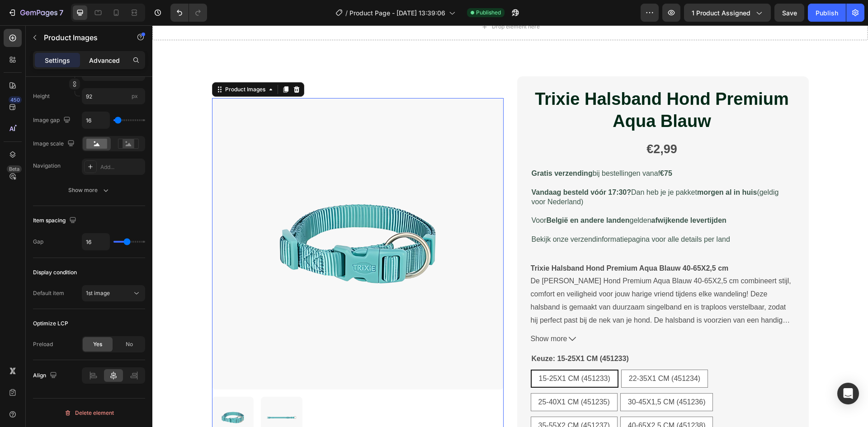
click at [106, 64] on p "Advanced" at bounding box center [104, 60] width 31 height 9
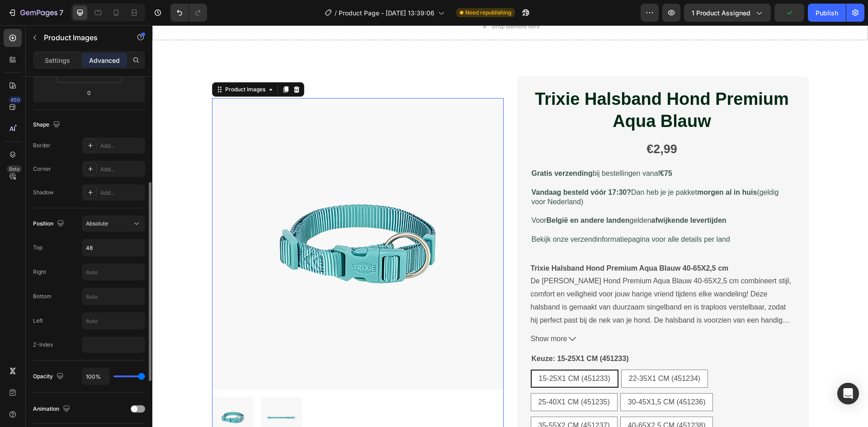
scroll to position [154, 0]
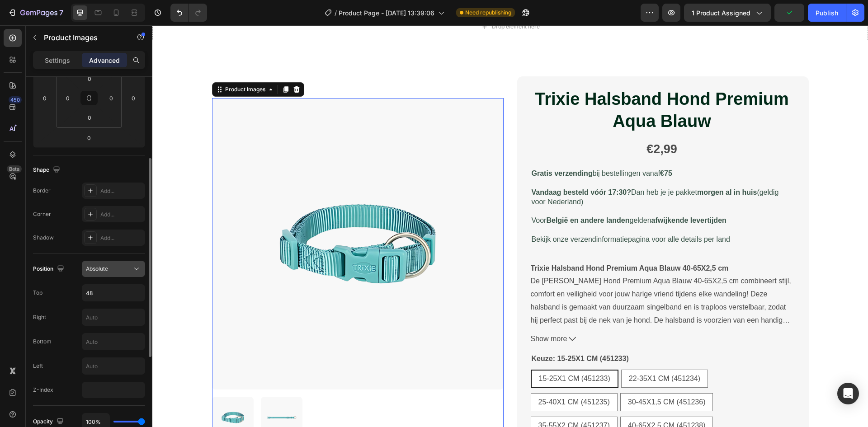
click at [115, 267] on div "Absolute" at bounding box center [109, 269] width 46 height 8
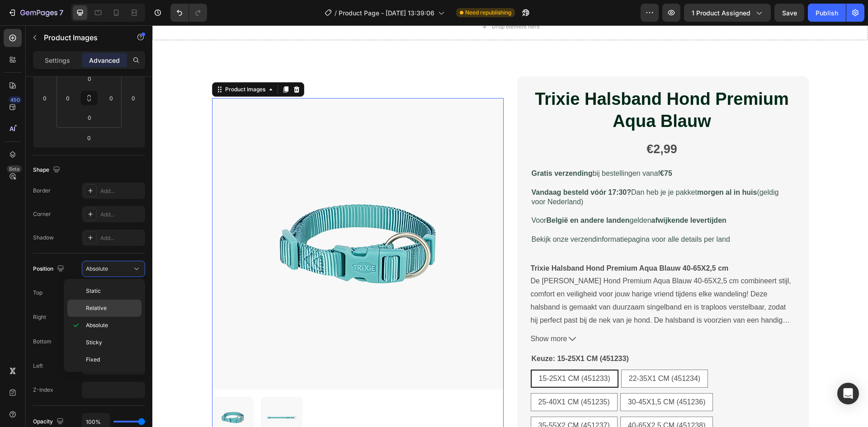
click at [113, 310] on p "Relative" at bounding box center [112, 308] width 52 height 8
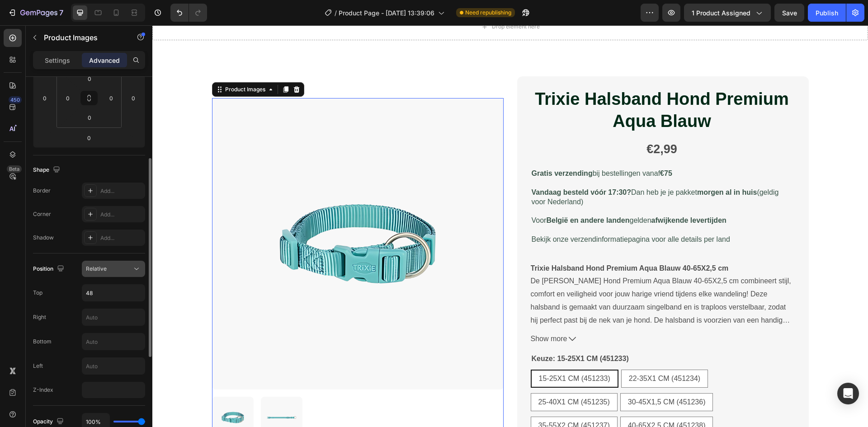
click at [128, 262] on button "Relative" at bounding box center [113, 269] width 63 height 16
click at [113, 264] on button "Relative" at bounding box center [113, 269] width 63 height 16
click at [109, 295] on input "48" at bounding box center [113, 293] width 62 height 16
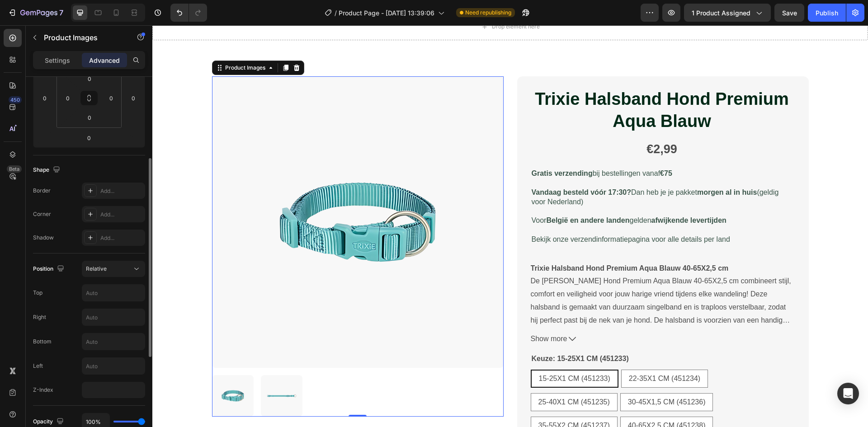
click at [62, 310] on div "Right" at bounding box center [89, 317] width 112 height 17
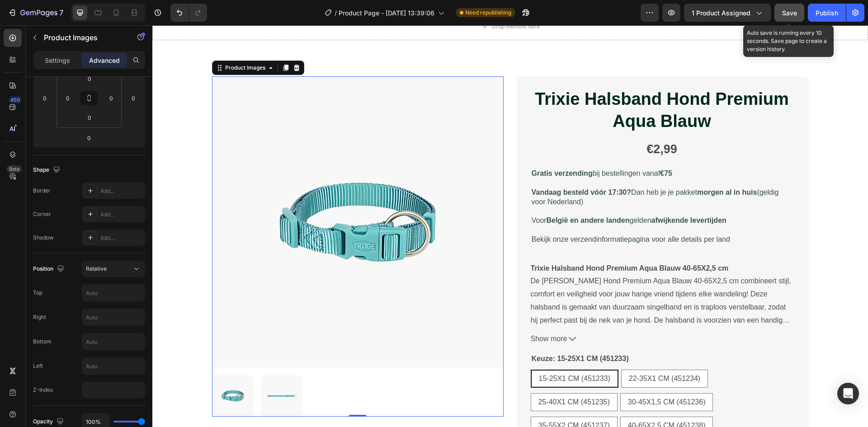
click at [801, 14] on button "Save" at bounding box center [790, 13] width 30 height 18
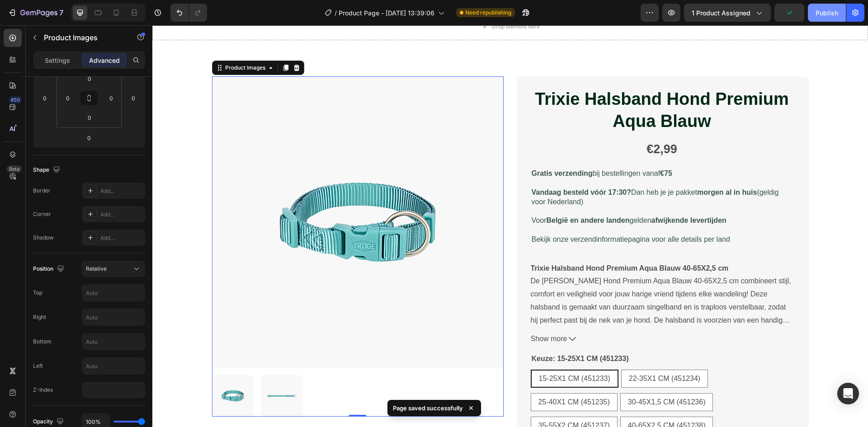
click at [826, 11] on div "Publish" at bounding box center [827, 12] width 23 height 9
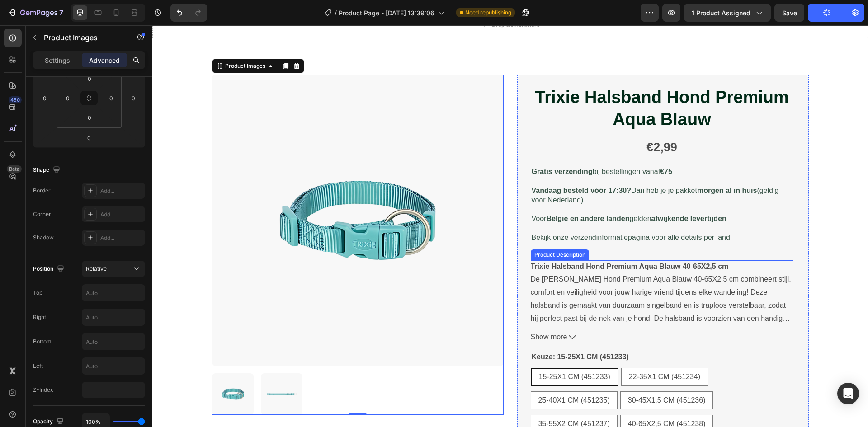
scroll to position [45, 0]
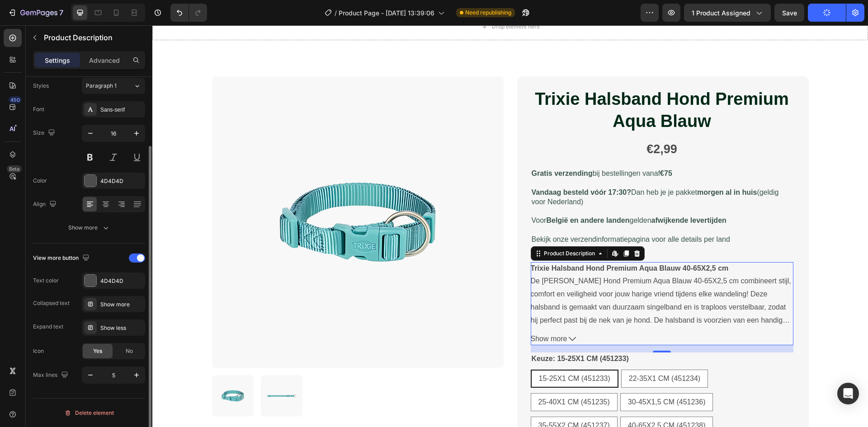
click at [544, 337] on span "Show more" at bounding box center [549, 339] width 37 height 13
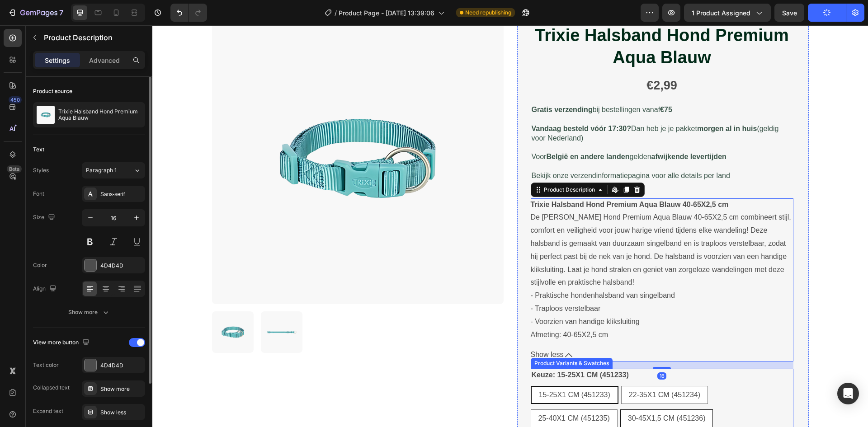
scroll to position [181, 0]
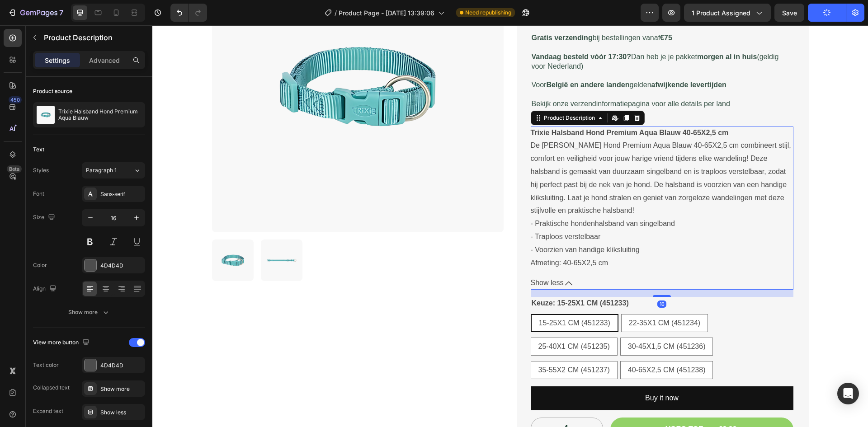
click at [561, 279] on button "Show less" at bounding box center [662, 283] width 263 height 13
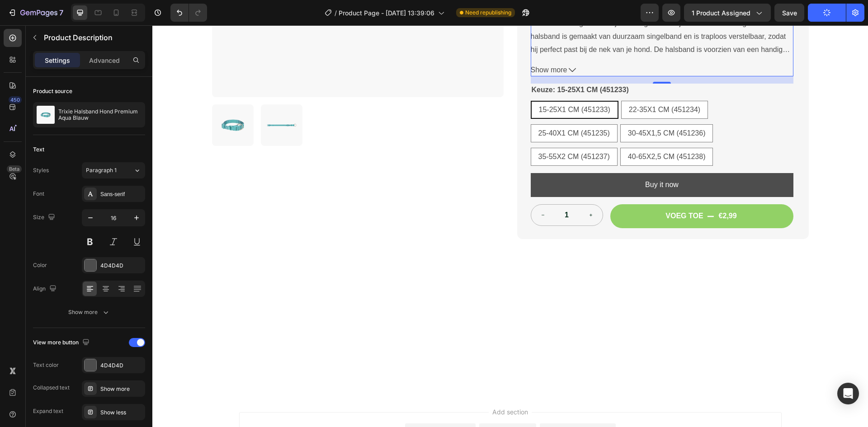
scroll to position [317, 0]
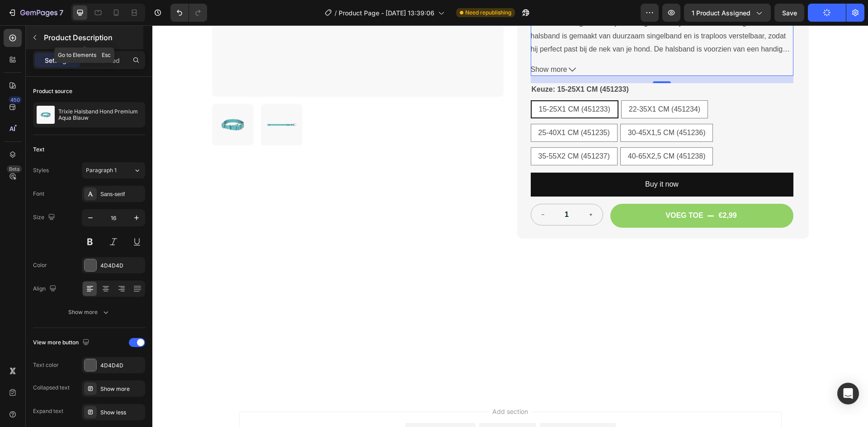
click at [53, 35] on p "Product Description" at bounding box center [93, 37] width 98 height 11
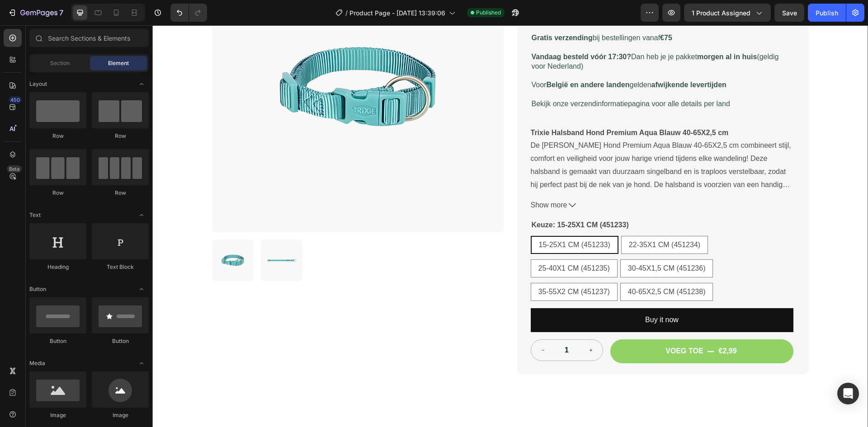
scroll to position [136, 0]
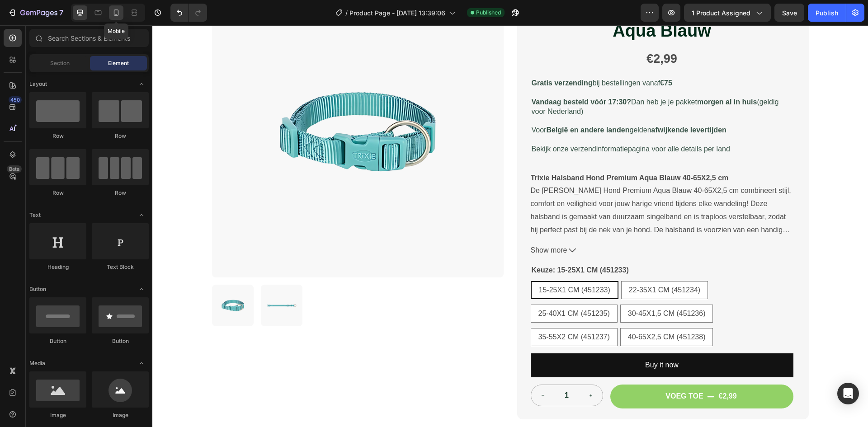
click at [114, 9] on icon at bounding box center [116, 12] width 9 height 9
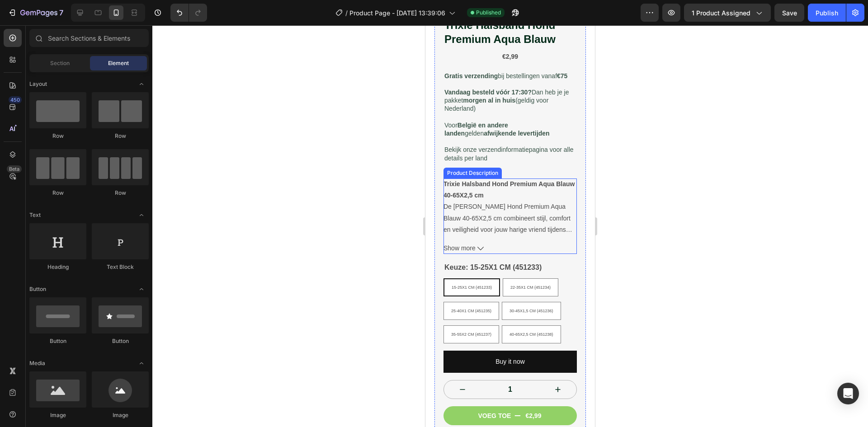
scroll to position [271, 0]
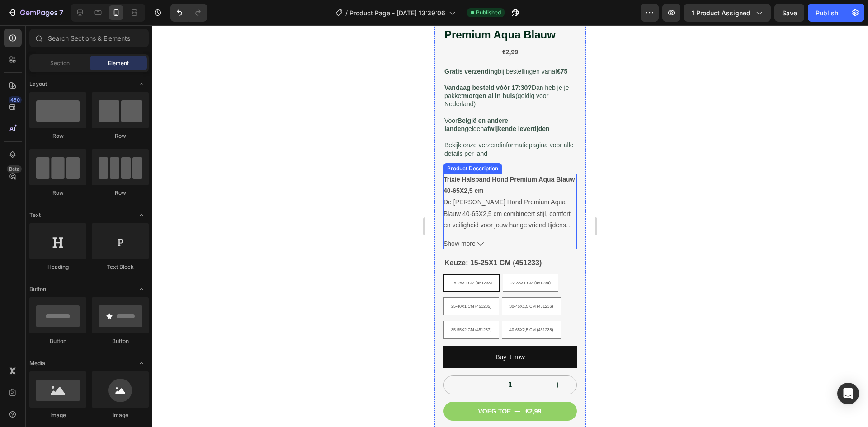
click at [460, 246] on span "Show more" at bounding box center [460, 243] width 32 height 11
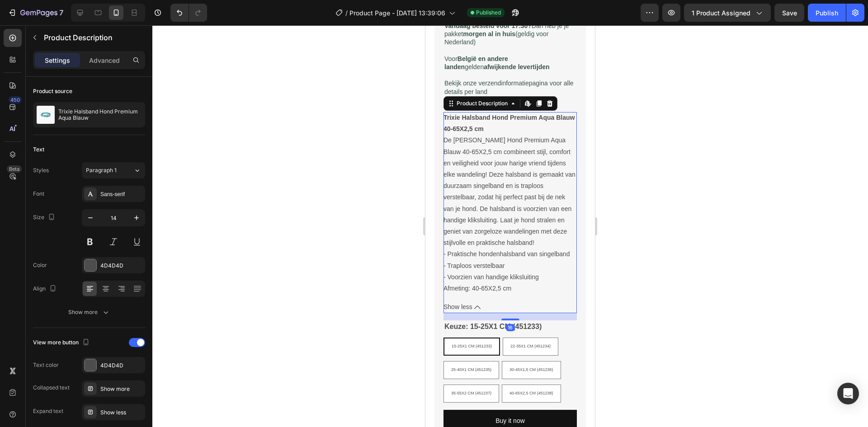
scroll to position [362, 0]
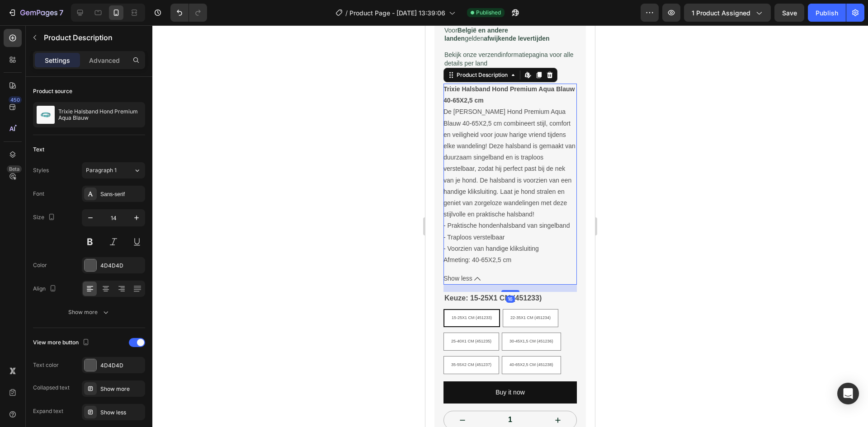
click at [694, 292] on div at bounding box center [510, 226] width 716 height 402
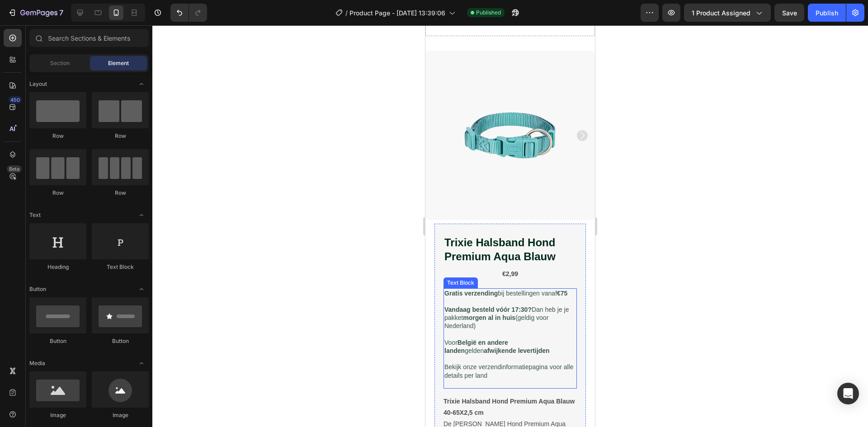
scroll to position [0, 0]
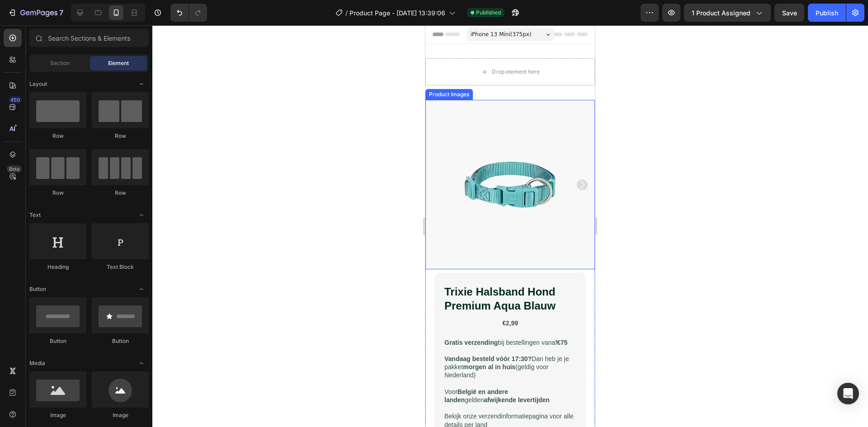
click at [550, 234] on img at bounding box center [511, 185] width 170 height 170
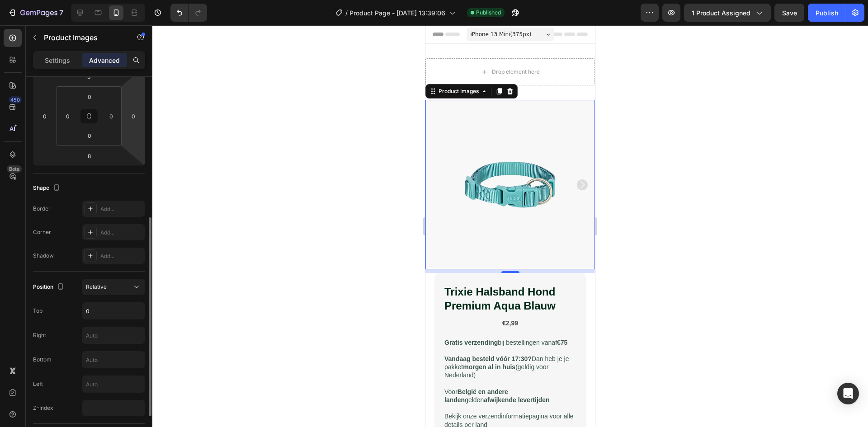
scroll to position [181, 0]
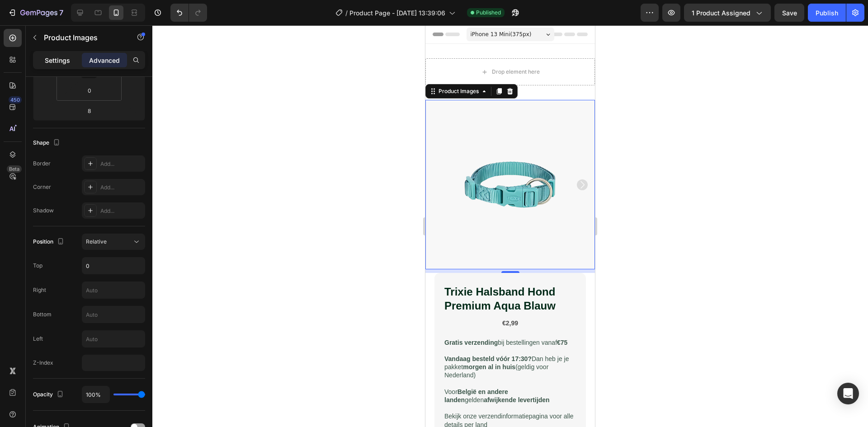
click at [64, 58] on p "Settings" at bounding box center [57, 60] width 25 height 9
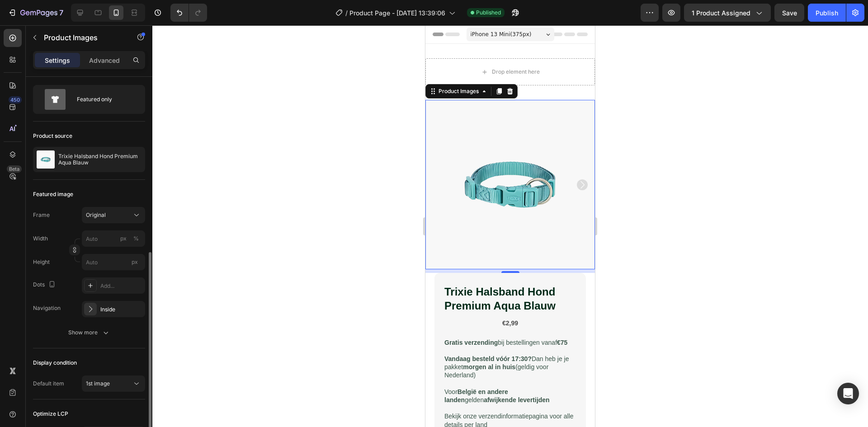
scroll to position [109, 0]
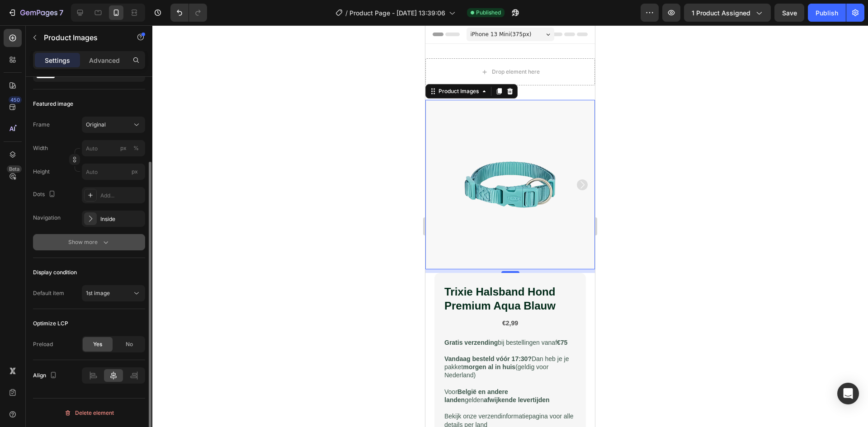
click at [99, 246] on div "Show more" at bounding box center [89, 242] width 42 height 9
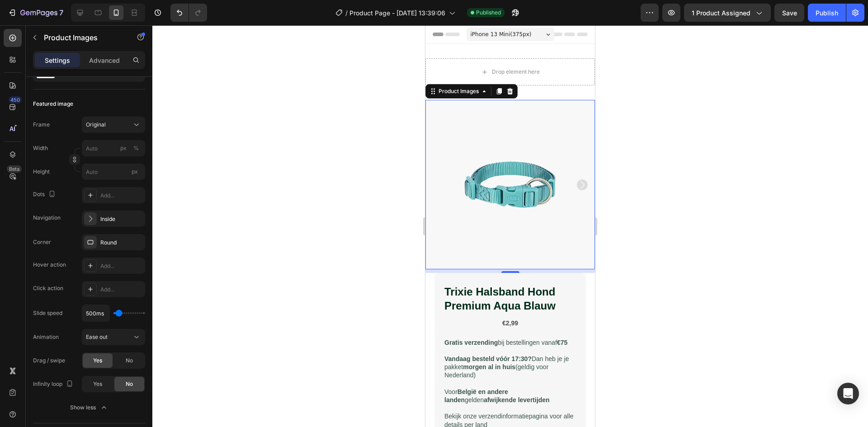
click at [578, 175] on img at bounding box center [511, 185] width 170 height 170
click at [581, 182] on icon "Carousel Next Arrow" at bounding box center [583, 184] width 4 height 7
click at [628, 218] on div at bounding box center [510, 226] width 716 height 402
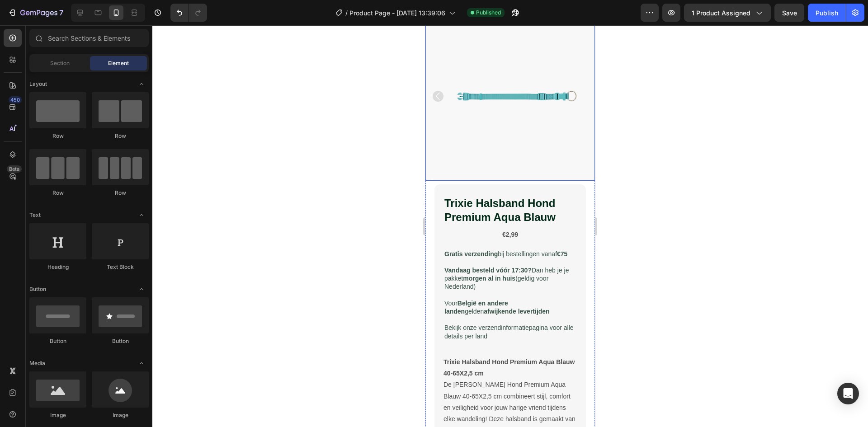
scroll to position [90, 0]
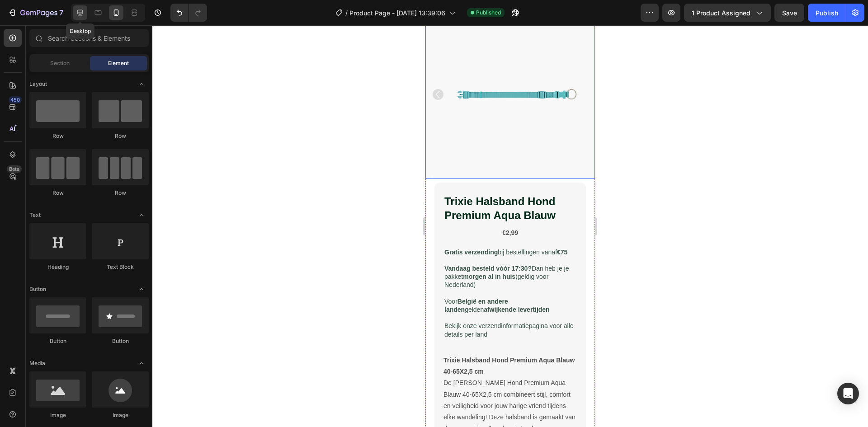
click at [84, 18] on div at bounding box center [80, 12] width 14 height 14
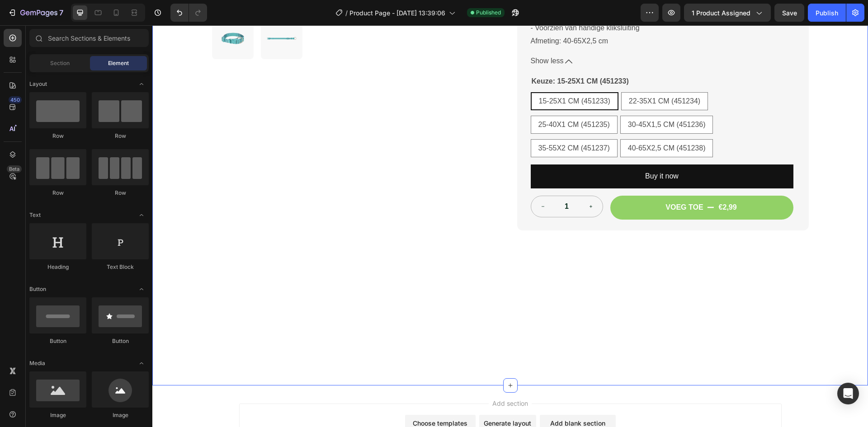
scroll to position [492, 0]
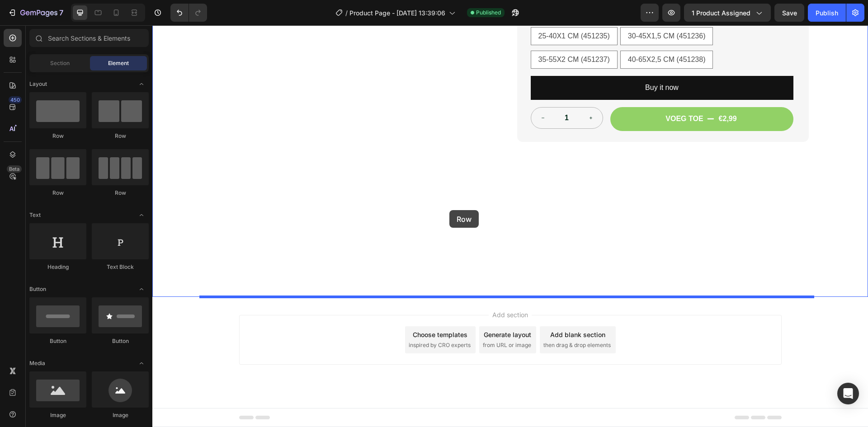
drag, startPoint x: 225, startPoint y: 144, endPoint x: 449, endPoint y: 210, distance: 233.9
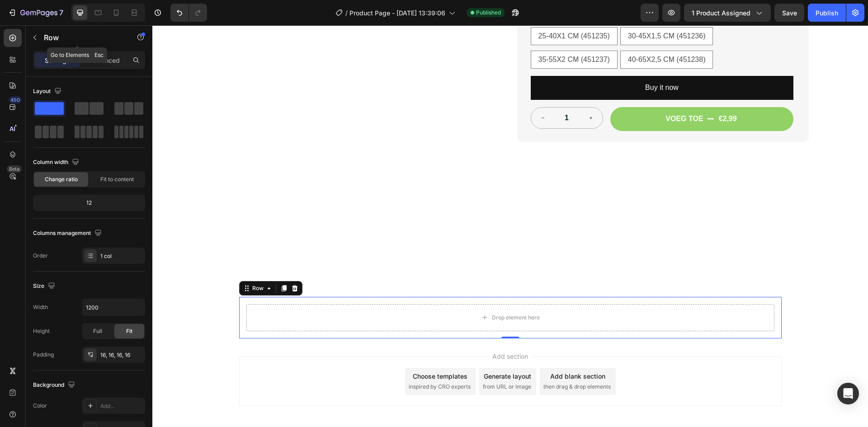
click at [33, 37] on icon "button" at bounding box center [34, 37] width 7 height 7
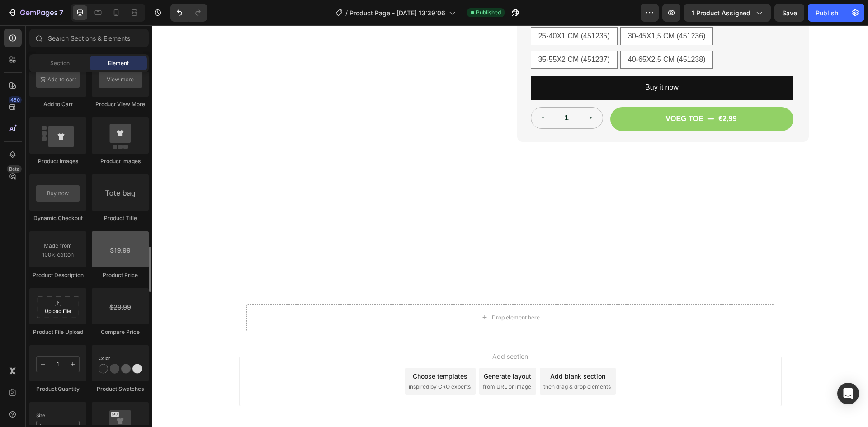
scroll to position [1447, 0]
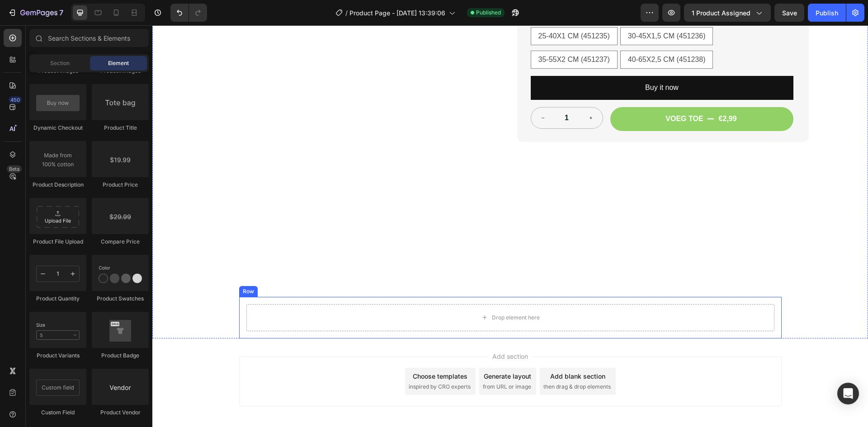
click at [270, 302] on div "Drop element here Row" at bounding box center [510, 318] width 543 height 42
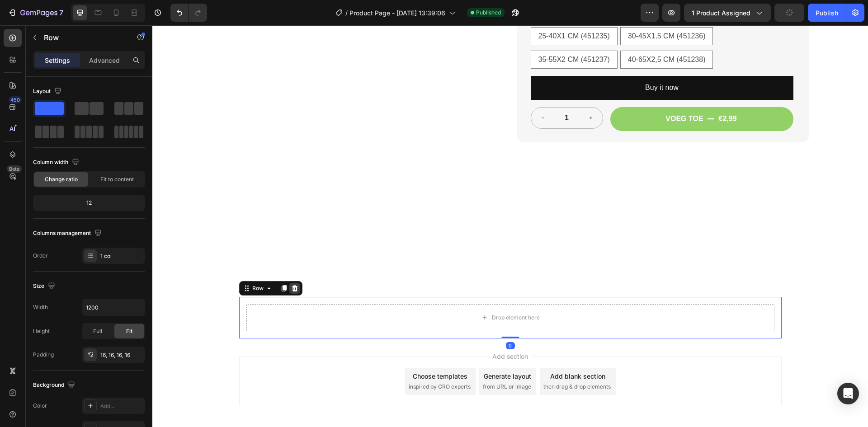
click at [291, 288] on icon at bounding box center [294, 288] width 7 height 7
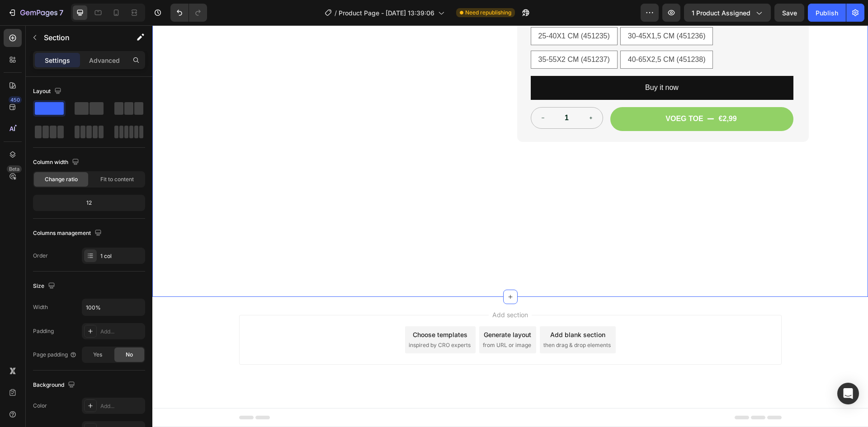
click at [3, 58] on div "450 Beta" at bounding box center [13, 226] width 26 height 402
click at [15, 58] on icon at bounding box center [14, 58] width 3 height 3
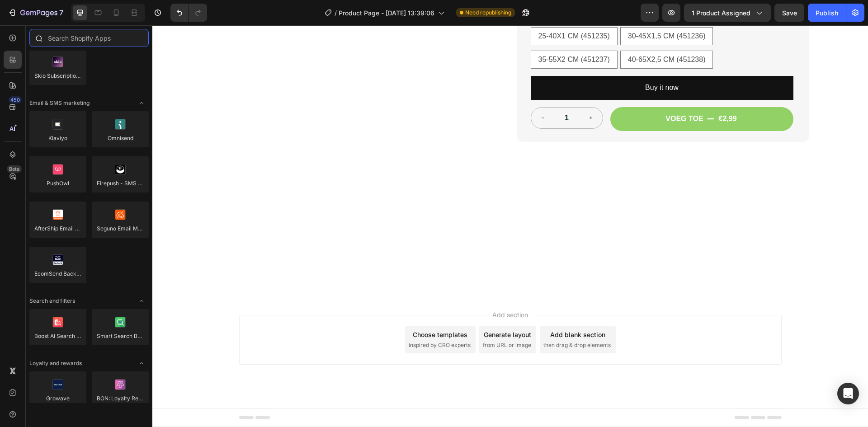
click at [100, 39] on input "text" at bounding box center [88, 38] width 119 height 18
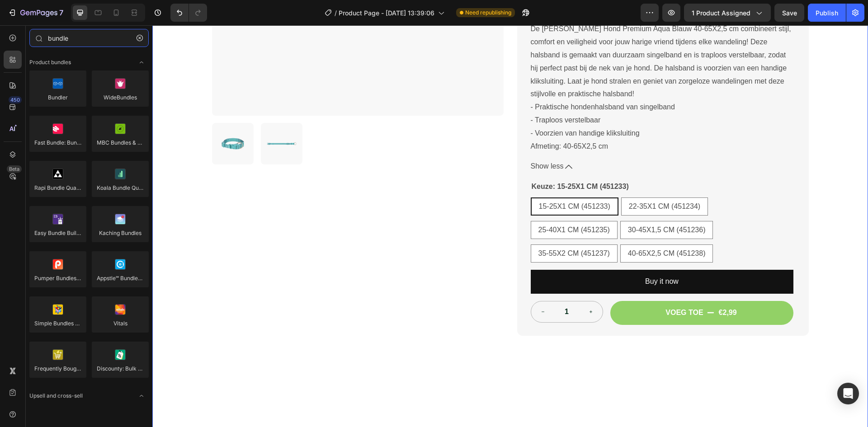
scroll to position [271, 0]
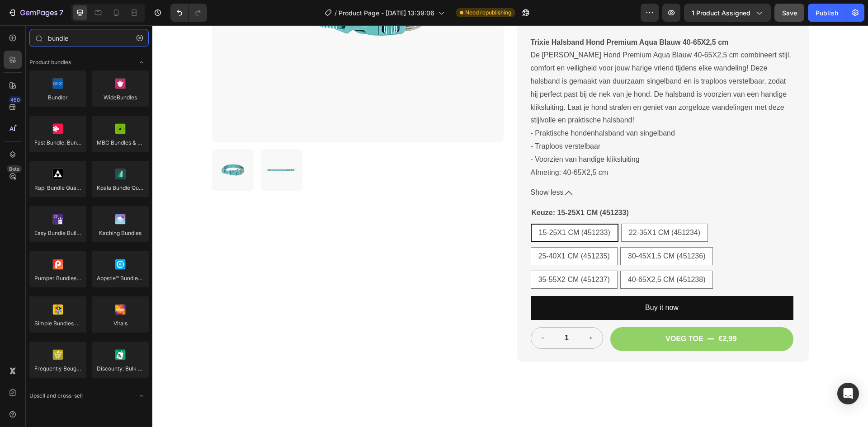
type input "bundle"
drag, startPoint x: 797, startPoint y: 9, endPoint x: 678, endPoint y: 27, distance: 120.2
click at [797, 9] on span "Save" at bounding box center [789, 13] width 15 height 8
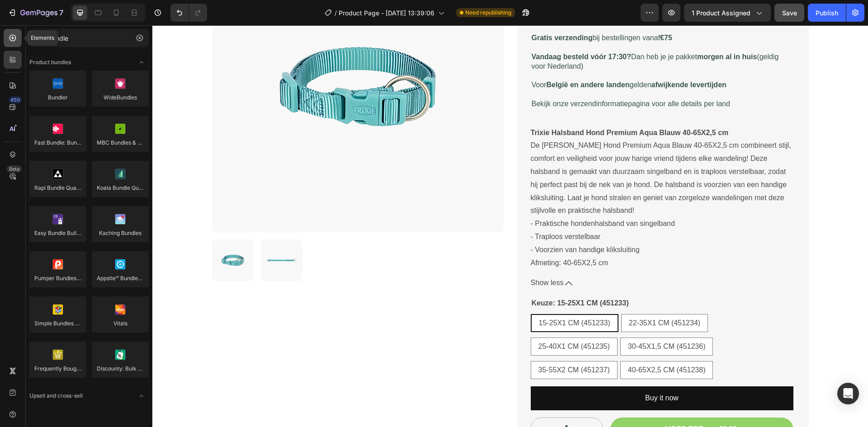
click at [18, 32] on div at bounding box center [13, 38] width 18 height 18
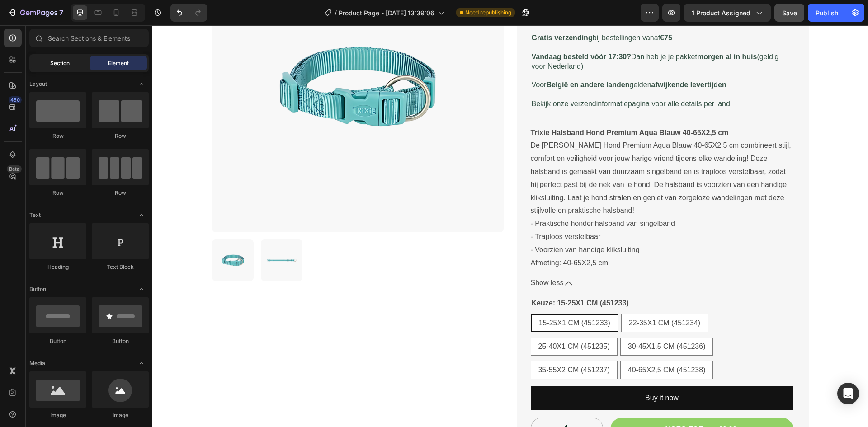
click at [59, 63] on span "Section" at bounding box center [59, 63] width 19 height 8
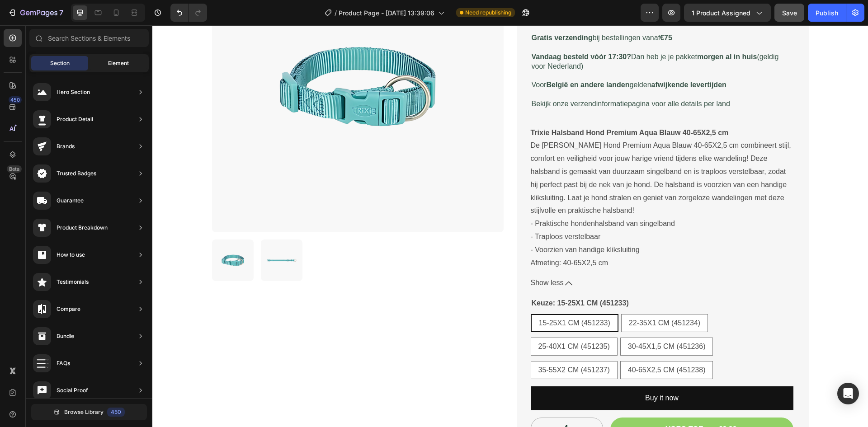
click at [121, 64] on span "Element" at bounding box center [118, 63] width 21 height 8
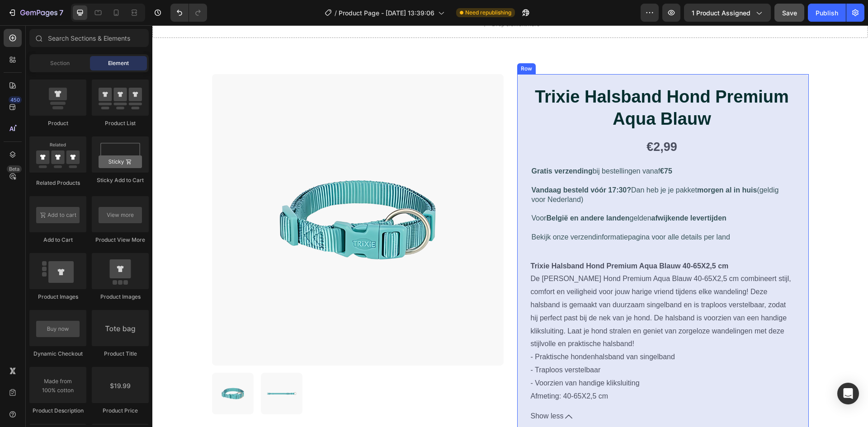
scroll to position [45, 0]
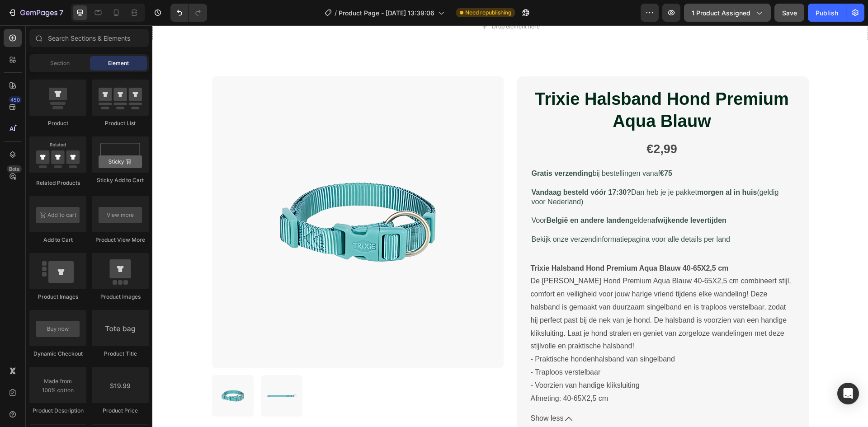
click at [738, 19] on button "1 product assigned" at bounding box center [727, 13] width 87 height 18
click at [722, 15] on span "1 product assigned" at bounding box center [721, 12] width 59 height 9
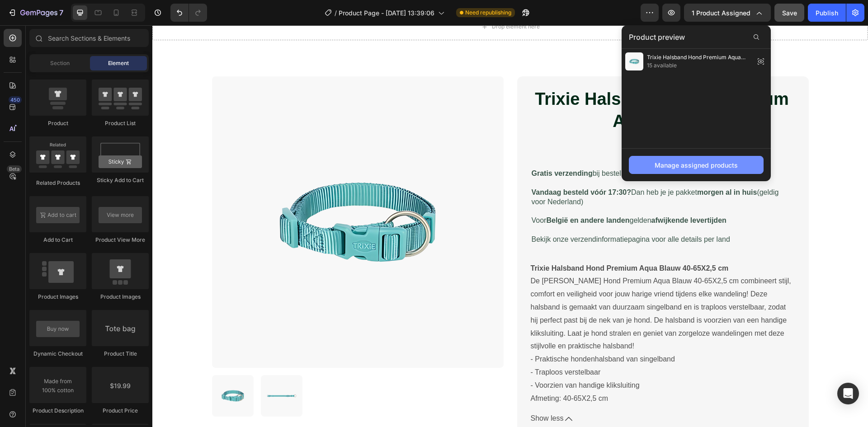
click at [682, 163] on div "Manage assigned products" at bounding box center [696, 165] width 83 height 9
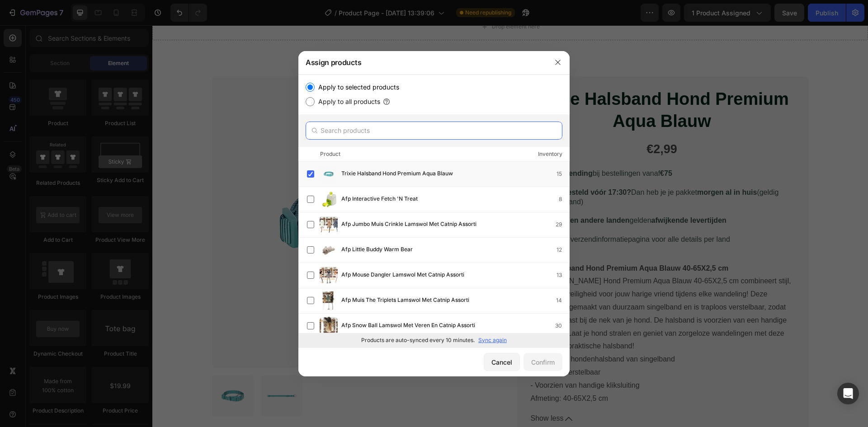
click at [414, 132] on input "text" at bounding box center [434, 131] width 257 height 18
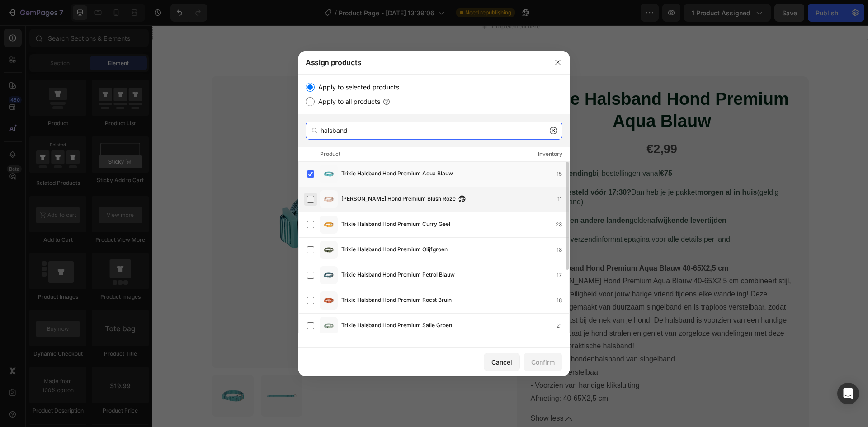
type input "halsband"
click at [309, 202] on label at bounding box center [310, 199] width 7 height 7
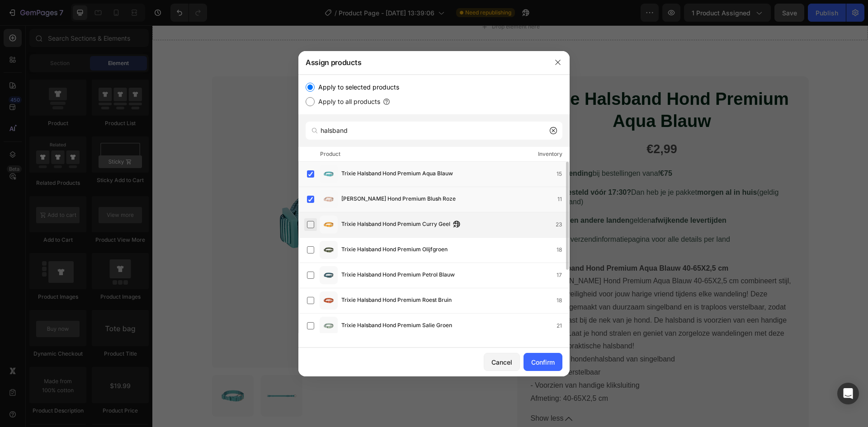
click at [310, 228] on label at bounding box center [310, 224] width 7 height 7
click at [309, 247] on label at bounding box center [310, 249] width 7 height 7
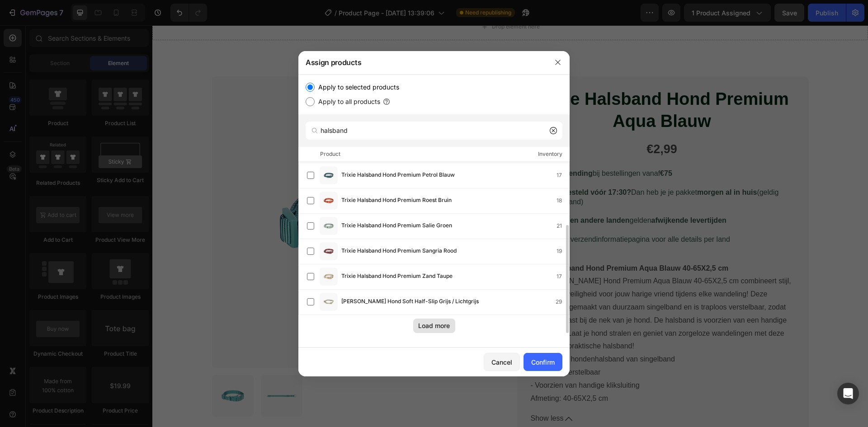
click at [429, 326] on div "Load more" at bounding box center [434, 325] width 32 height 9
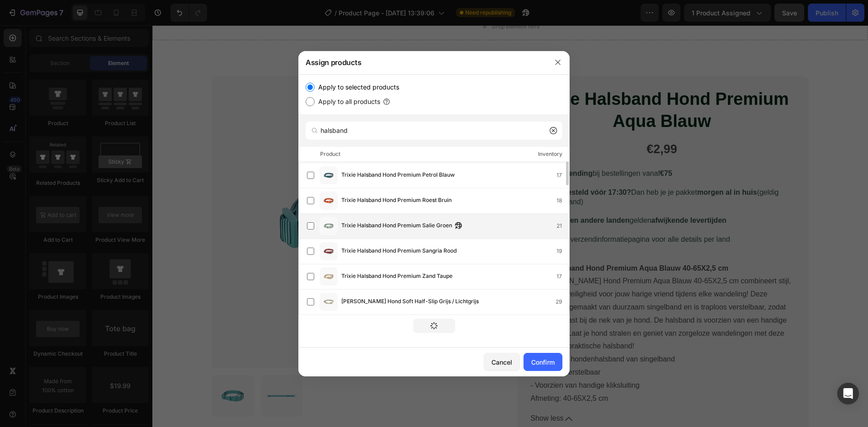
scroll to position [9, 0]
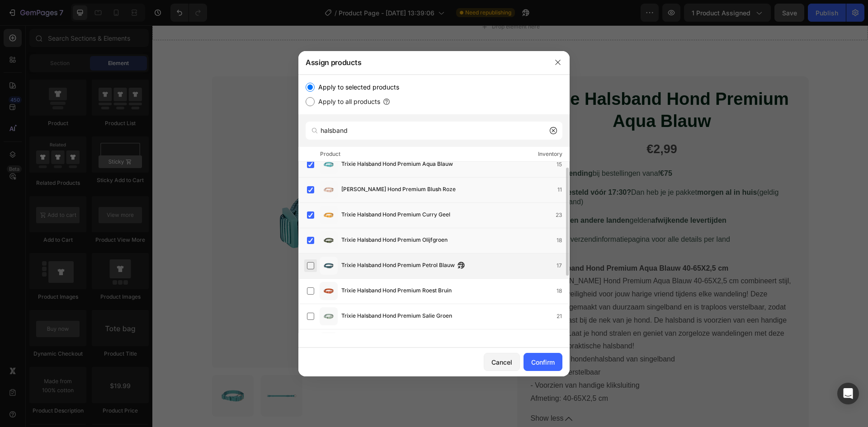
click at [313, 262] on label at bounding box center [310, 265] width 7 height 7
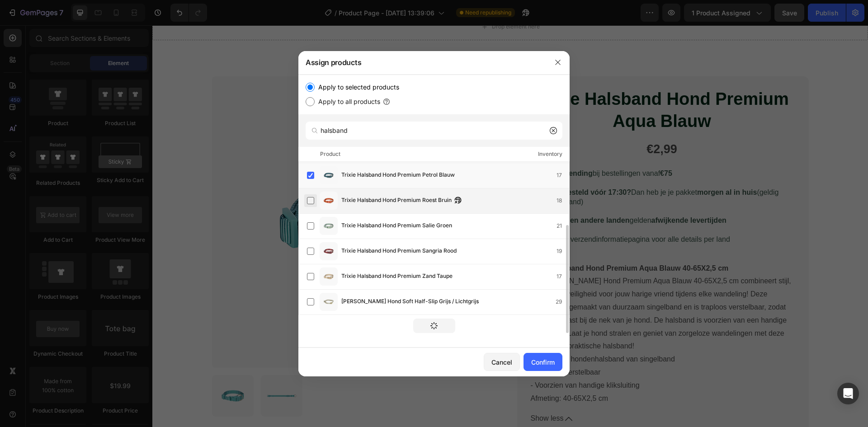
click at [308, 201] on label at bounding box center [310, 200] width 7 height 7
click at [309, 230] on label at bounding box center [310, 225] width 7 height 7
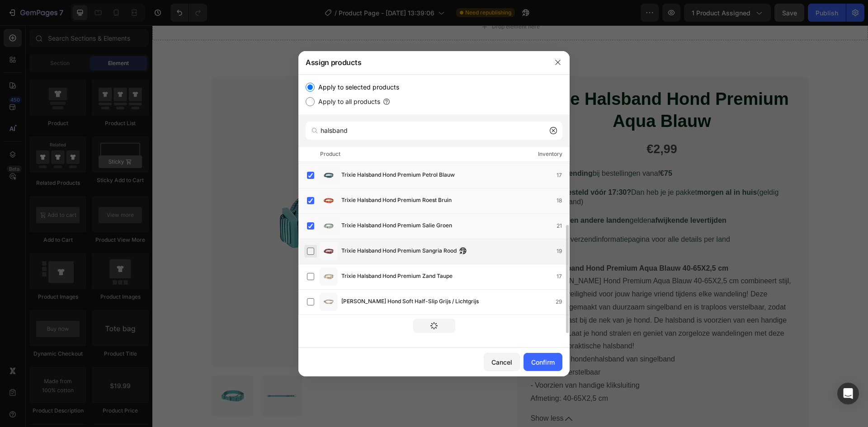
click at [307, 252] on label at bounding box center [310, 251] width 7 height 7
click at [310, 278] on label at bounding box center [310, 276] width 7 height 7
click at [310, 304] on label at bounding box center [310, 301] width 7 height 7
drag, startPoint x: 310, startPoint y: 250, endPoint x: 309, endPoint y: 257, distance: 7.3
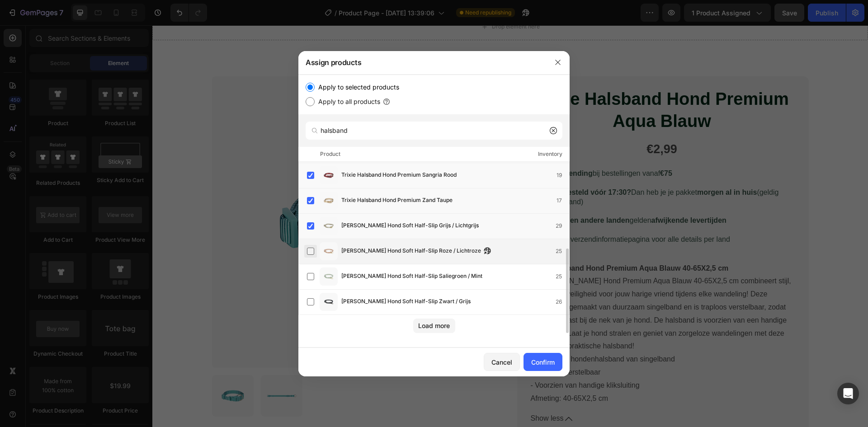
click at [310, 250] on label at bounding box center [310, 251] width 7 height 7
click at [309, 279] on label at bounding box center [310, 276] width 7 height 7
click at [307, 273] on label at bounding box center [310, 276] width 7 height 7
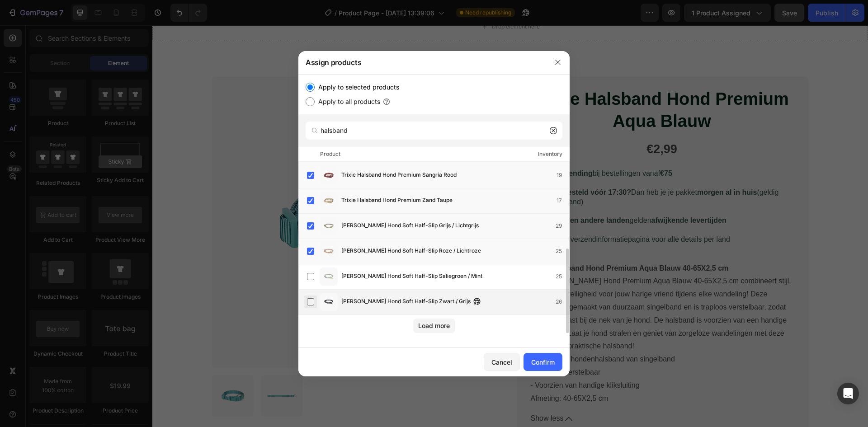
click at [311, 298] on label at bounding box center [310, 301] width 7 height 7
click at [307, 274] on label at bounding box center [310, 276] width 7 height 7
click at [447, 329] on div "Load more" at bounding box center [434, 325] width 32 height 9
click at [447, 329] on button "Load more" at bounding box center [434, 326] width 42 height 14
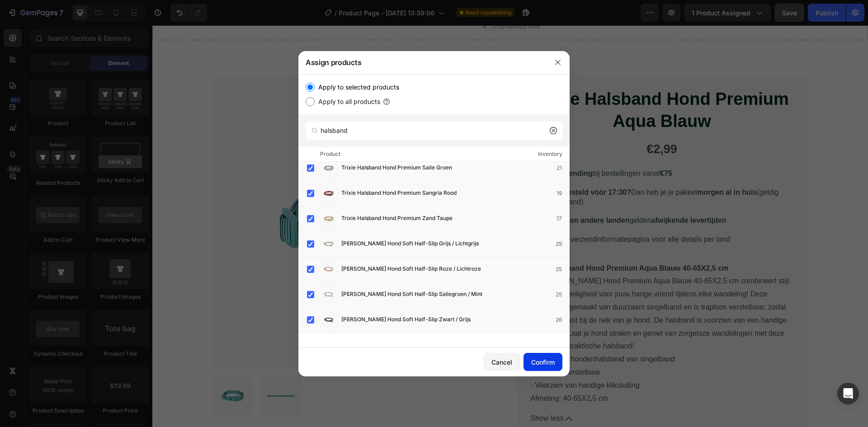
click at [552, 364] on div "Confirm" at bounding box center [543, 362] width 24 height 9
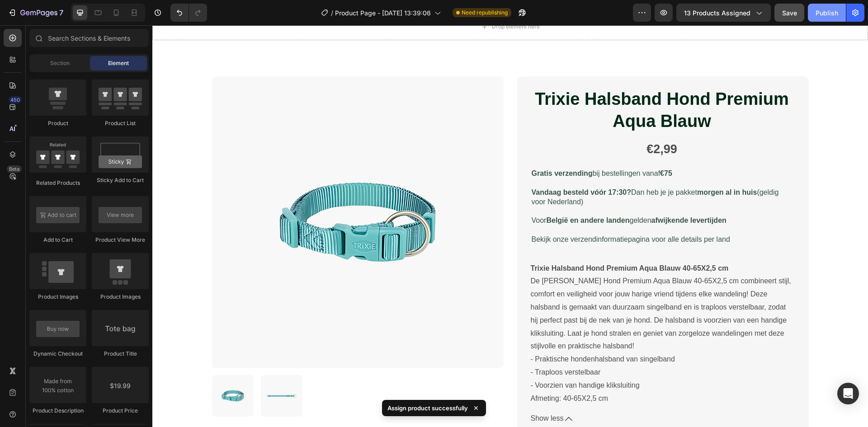
click at [835, 12] on div "Publish" at bounding box center [827, 12] width 23 height 9
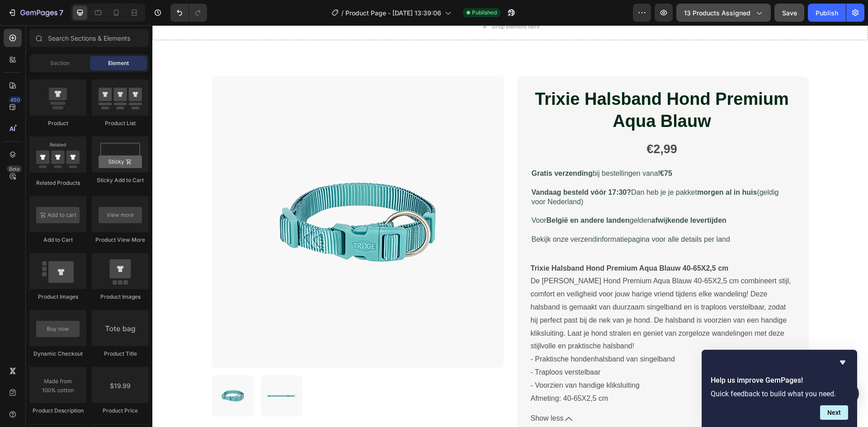
click at [710, 11] on span "13 products assigned" at bounding box center [717, 12] width 66 height 9
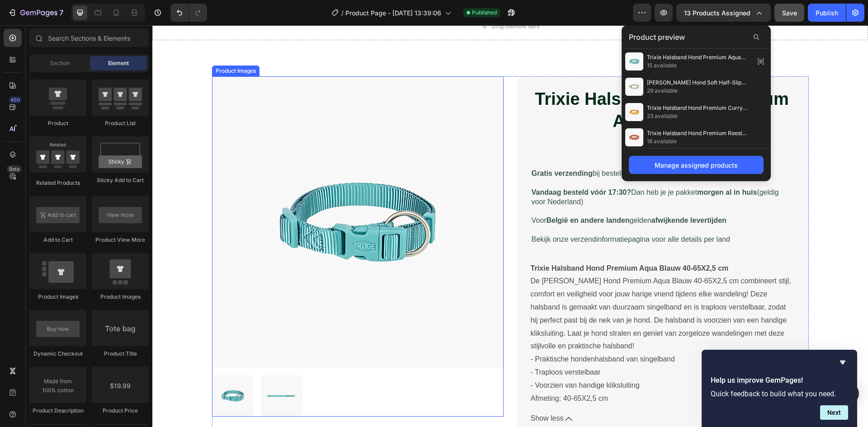
click at [302, 232] on img at bounding box center [358, 222] width 292 height 292
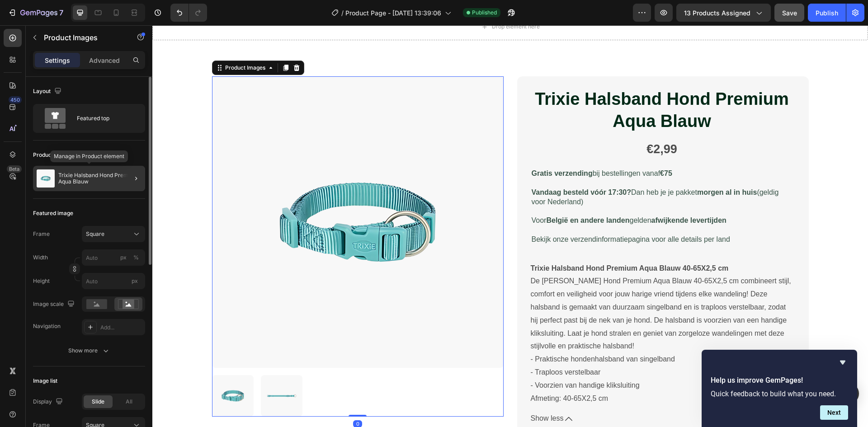
click at [105, 179] on p "Trixie Halsband Hond Premium Aqua Blauw" at bounding box center [99, 178] width 83 height 13
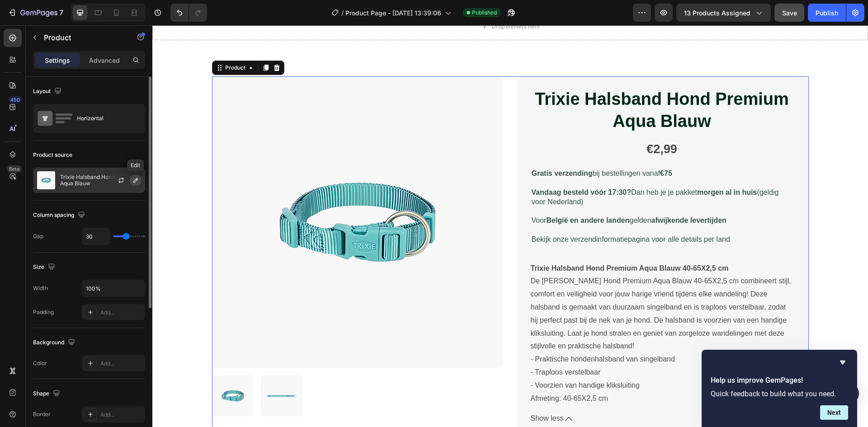
click at [134, 181] on icon "button" at bounding box center [135, 180] width 5 height 5
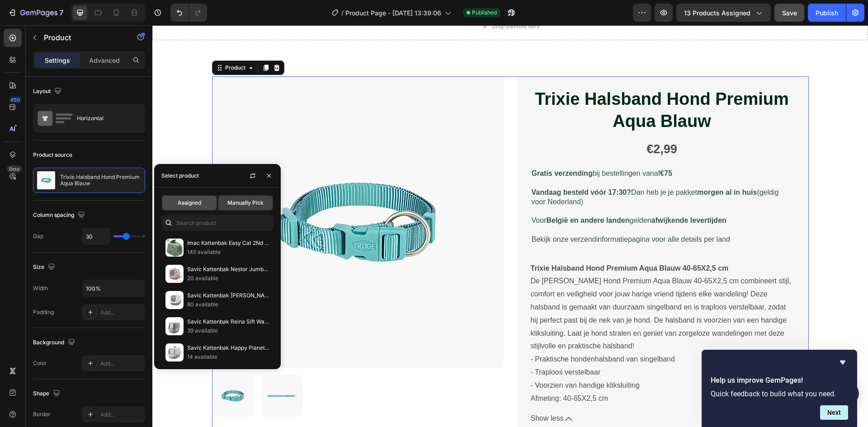
click at [201, 205] on span "Assigned" at bounding box center [190, 203] width 24 height 8
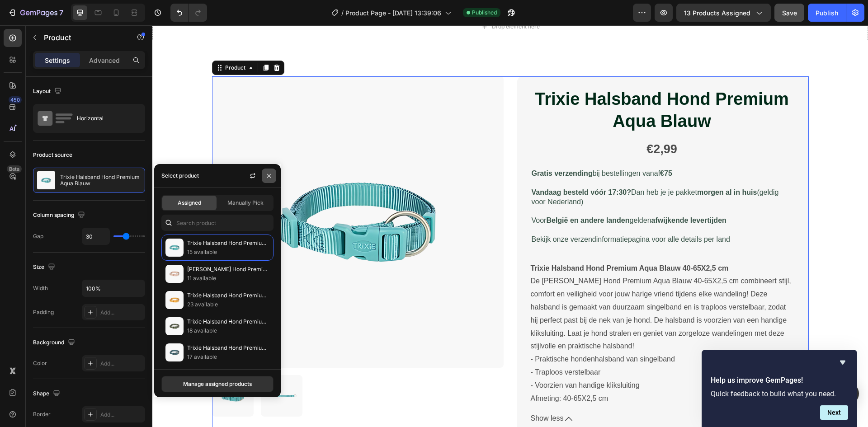
click at [267, 177] on icon "button" at bounding box center [268, 175] width 7 height 7
click at [267, 177] on img at bounding box center [358, 222] width 292 height 292
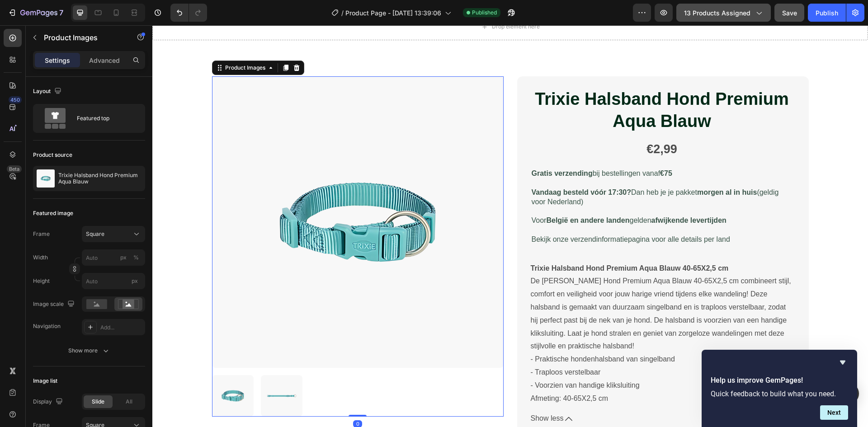
click at [732, 13] on span "13 products assigned" at bounding box center [717, 12] width 66 height 9
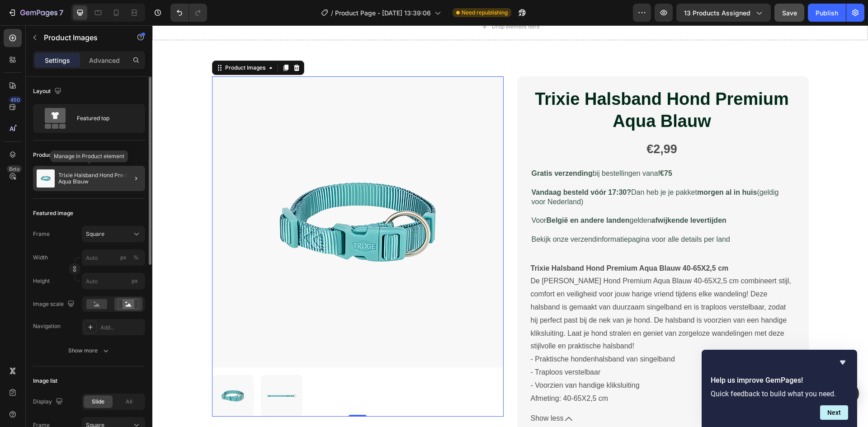
click at [110, 178] on p "Trixie Halsband Hond Premium Aqua Blauw" at bounding box center [99, 178] width 83 height 13
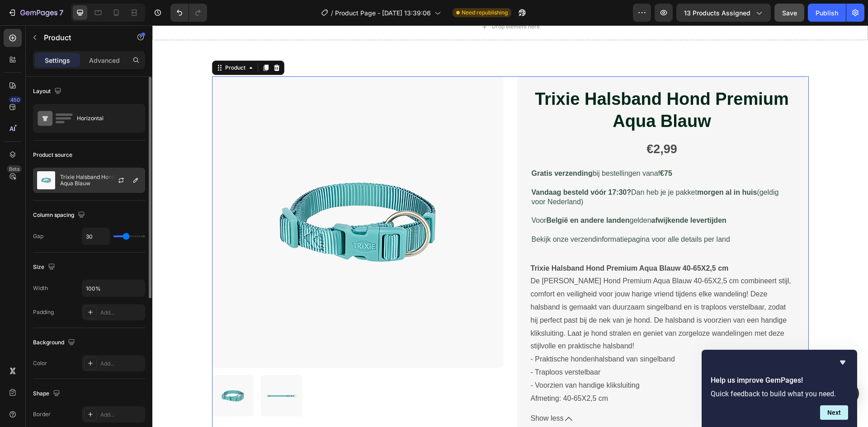
click at [104, 180] on p "Trixie Halsband Hond Premium Aqua Blauw" at bounding box center [100, 180] width 81 height 13
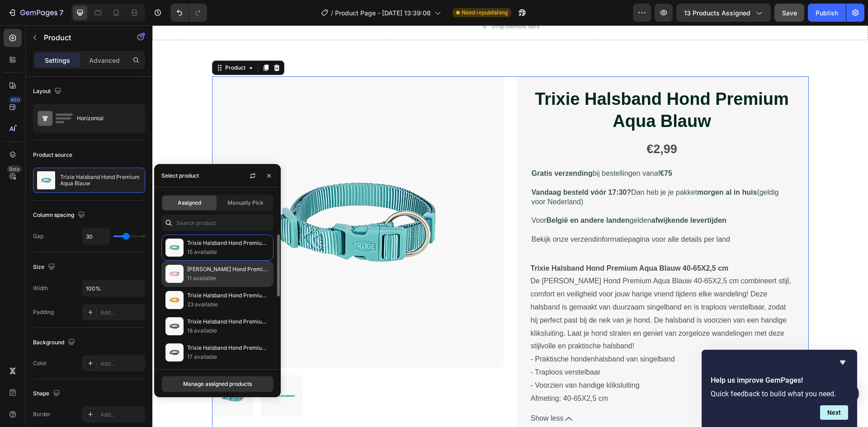
click at [208, 273] on p "Trixie Halsband Hond Premium Blush Roze" at bounding box center [228, 269] width 82 height 9
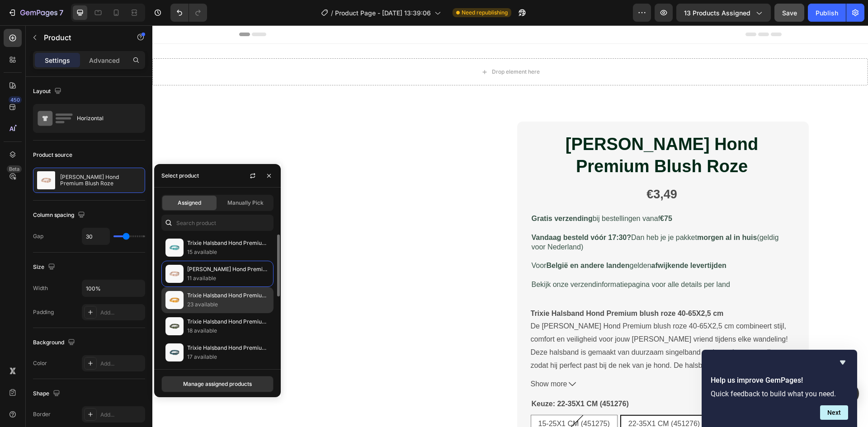
scroll to position [45, 0]
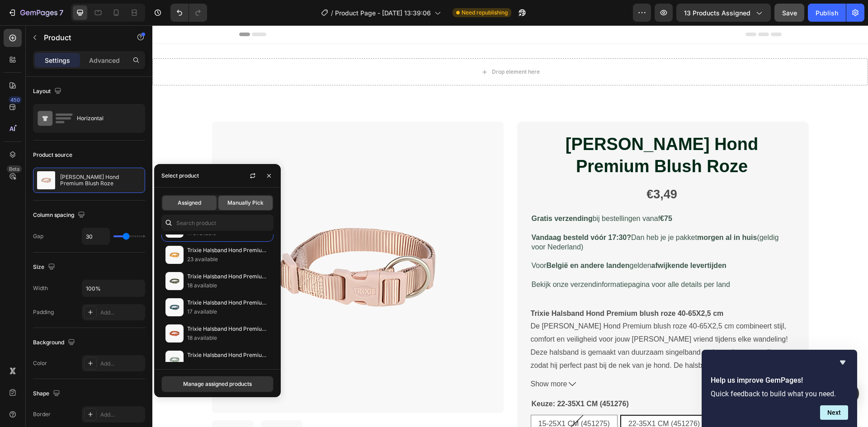
click at [253, 206] on span "Manually Pick" at bounding box center [245, 203] width 36 height 8
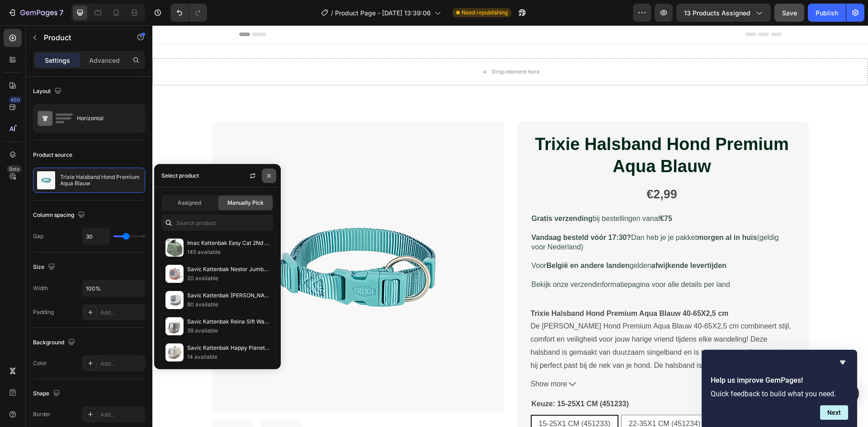
click at [272, 171] on button "button" at bounding box center [269, 176] width 14 height 14
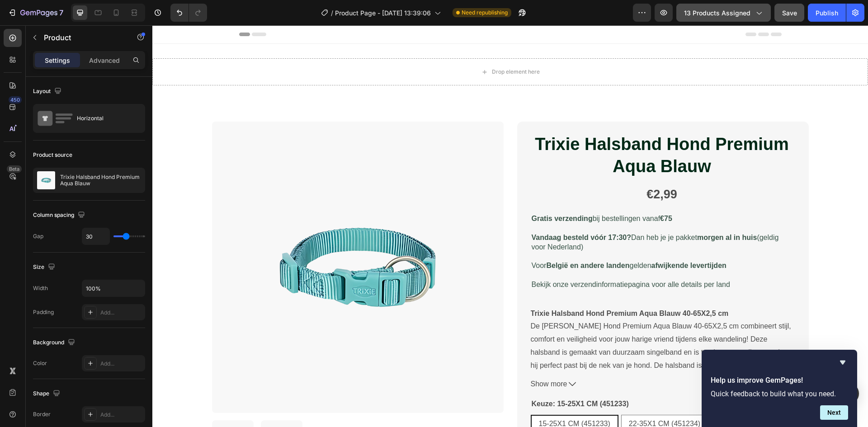
click at [756, 9] on icon "button" at bounding box center [758, 12] width 9 height 9
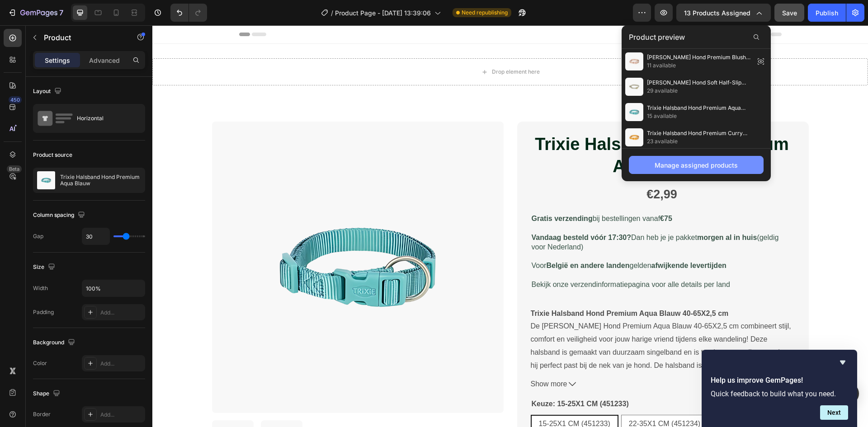
click at [700, 166] on div "Manage assigned products" at bounding box center [696, 165] width 83 height 9
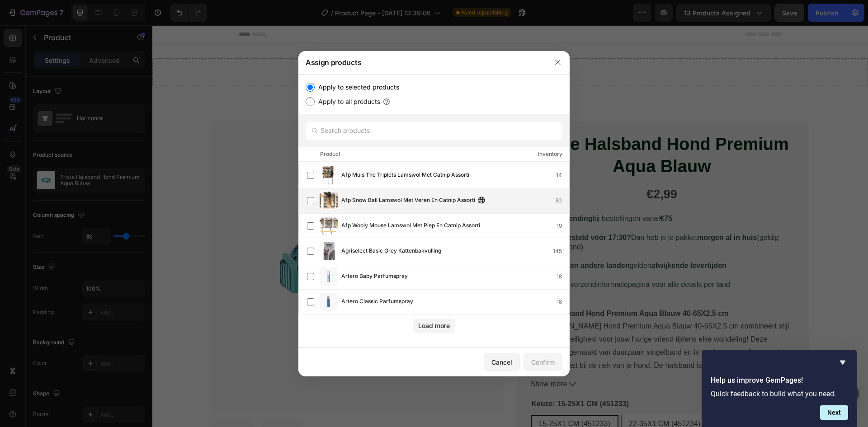
scroll to position [0, 0]
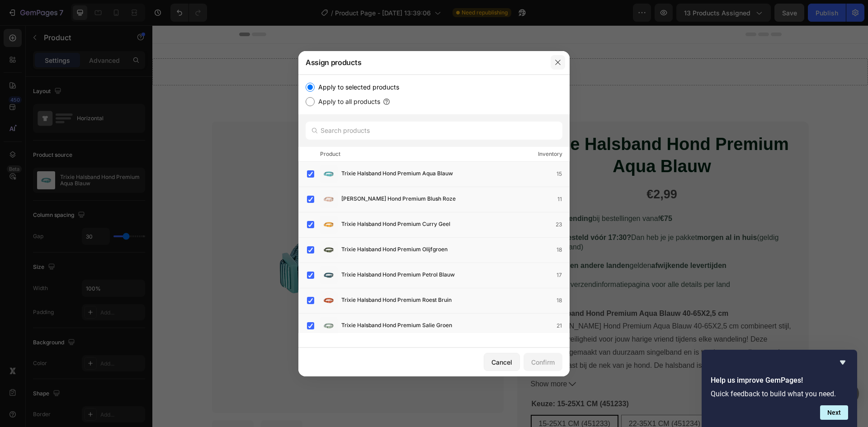
click at [556, 59] on icon "button" at bounding box center [557, 62] width 7 height 7
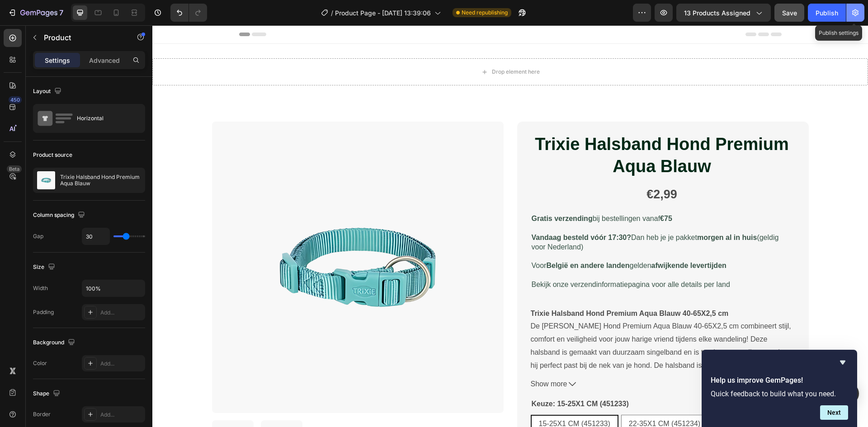
click at [854, 12] on icon "button" at bounding box center [855, 12] width 9 height 9
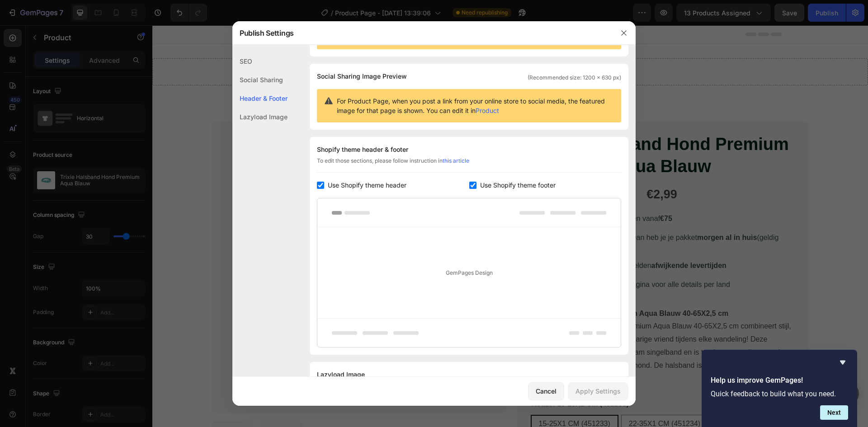
scroll to position [93, 0]
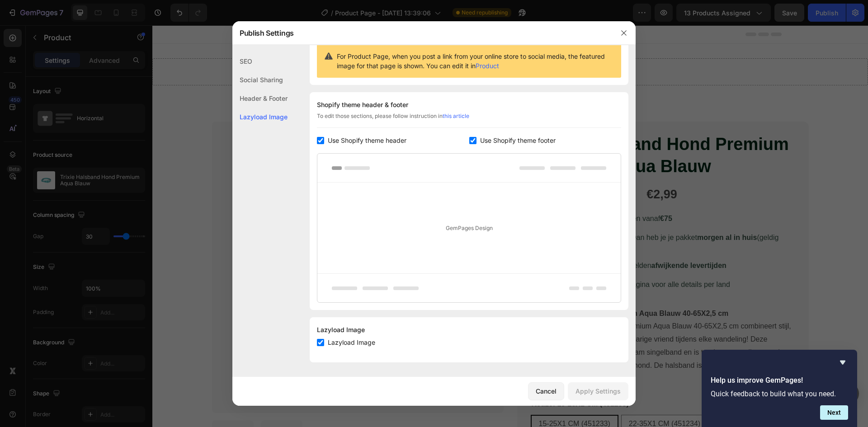
click at [263, 113] on div "Lazyload Image" at bounding box center [259, 117] width 55 height 19
click at [271, 97] on div "Header & Footer" at bounding box center [259, 98] width 55 height 19
click at [279, 79] on div "Social Sharing" at bounding box center [259, 80] width 55 height 19
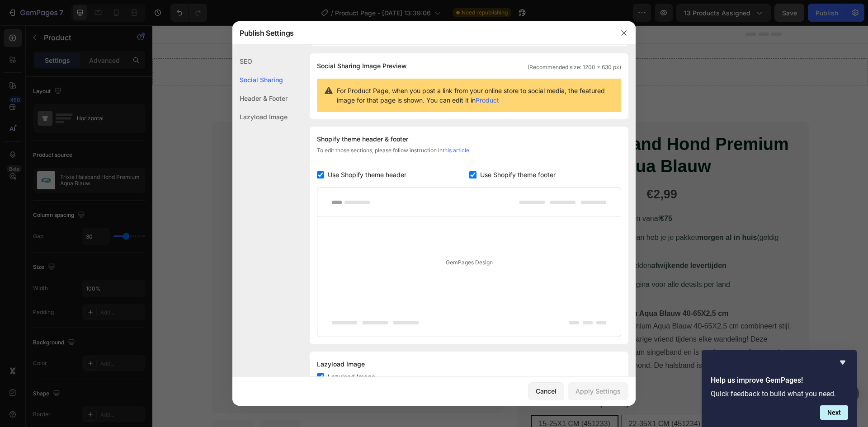
scroll to position [58, 0]
click at [279, 64] on div "SEO" at bounding box center [259, 61] width 55 height 19
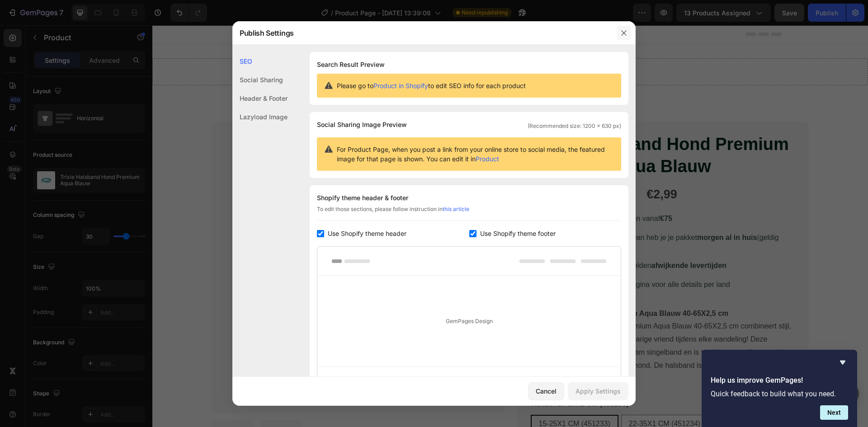
click at [623, 34] on icon "button" at bounding box center [623, 32] width 7 height 7
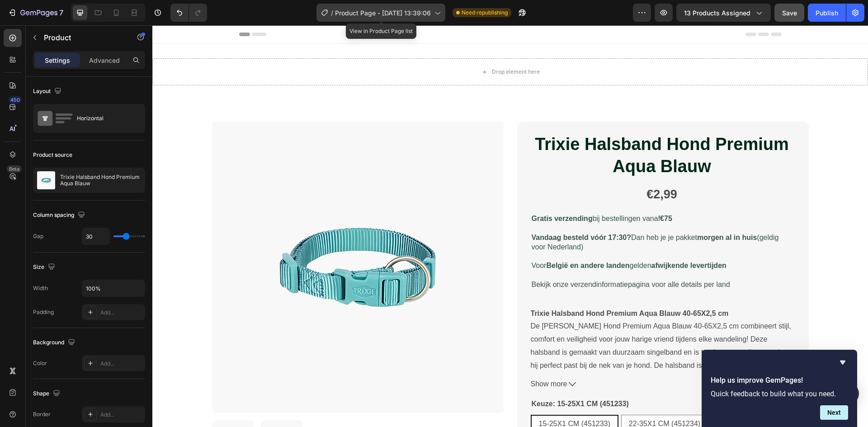
click at [357, 13] on span "Product Page - [DATE] 13:39:06" at bounding box center [383, 12] width 96 height 9
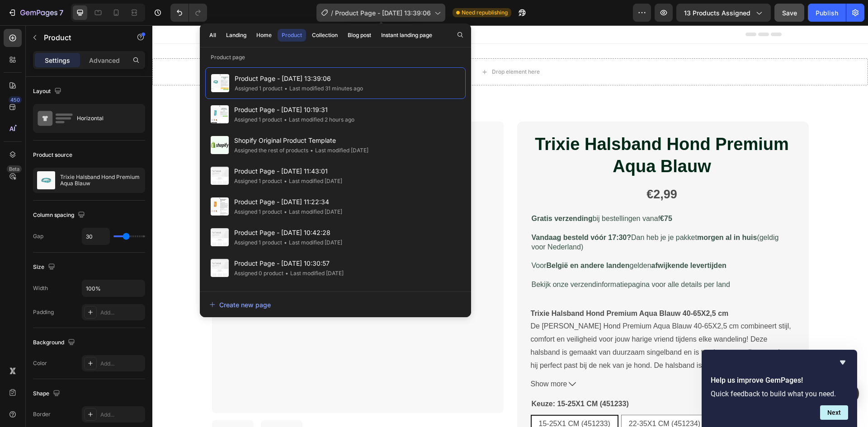
click at [425, 9] on span "Product Page - [DATE] 13:39:06" at bounding box center [383, 12] width 96 height 9
click at [424, 12] on span "Product Page - [DATE] 13:39:06" at bounding box center [383, 12] width 96 height 9
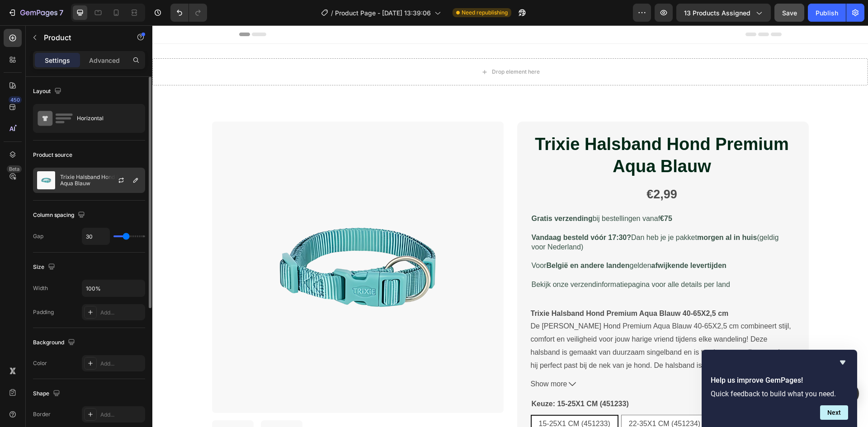
click at [90, 191] on div "Trixie Halsband Hond Premium Aqua Blauw" at bounding box center [89, 180] width 112 height 25
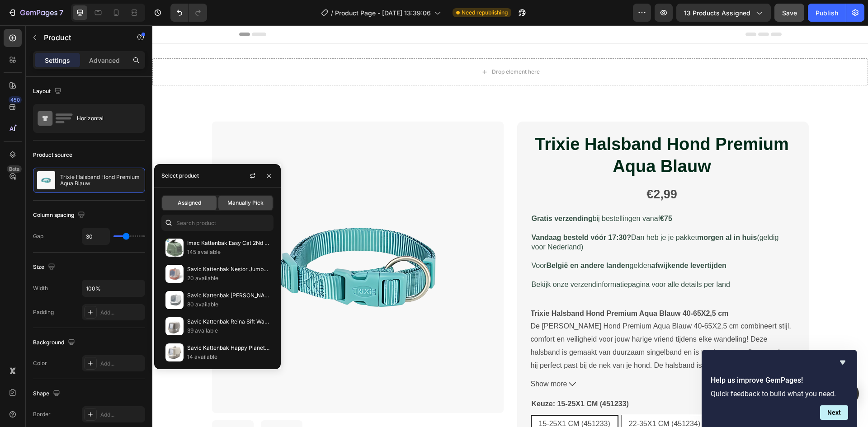
click at [191, 201] on span "Assigned" at bounding box center [190, 203] width 24 height 8
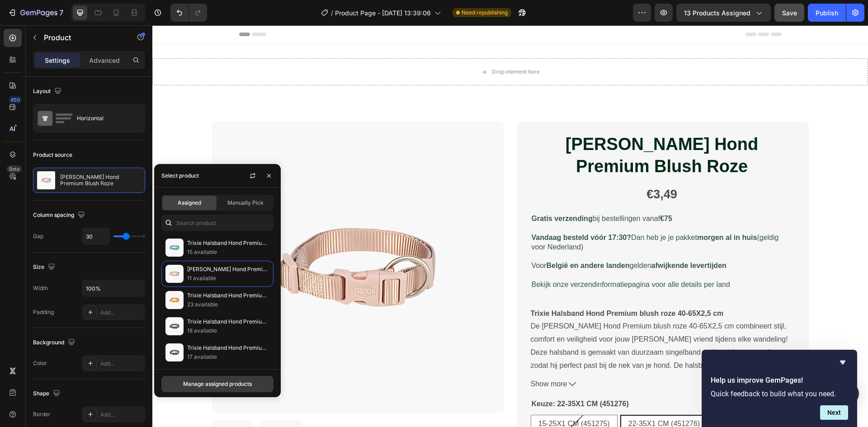
click at [217, 387] on div "Manage assigned products" at bounding box center [217, 384] width 69 height 8
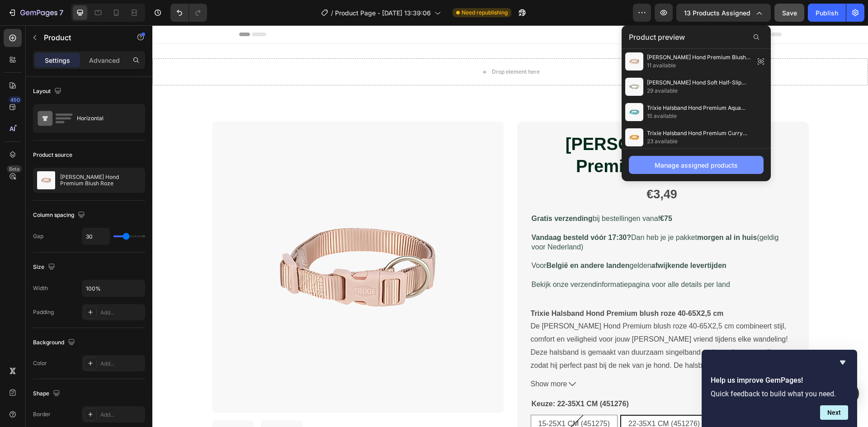
drag, startPoint x: 688, startPoint y: 166, endPoint x: 526, endPoint y: 149, distance: 162.8
click at [688, 166] on div "Manage assigned products" at bounding box center [696, 165] width 83 height 9
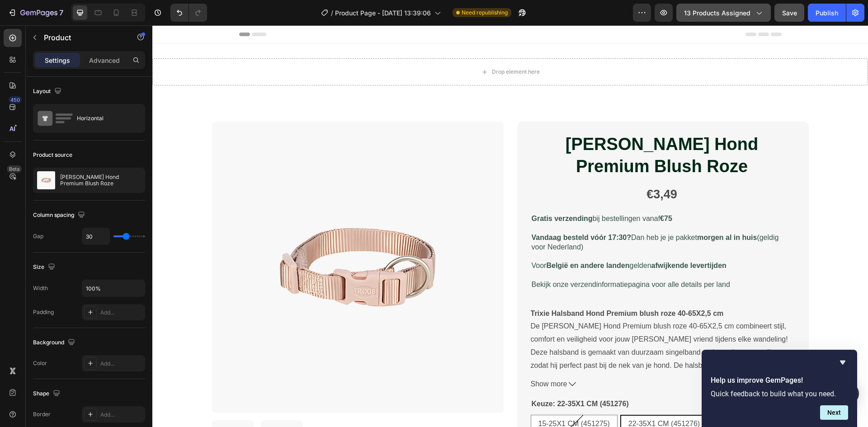
click at [733, 9] on span "13 products assigned" at bounding box center [717, 12] width 66 height 9
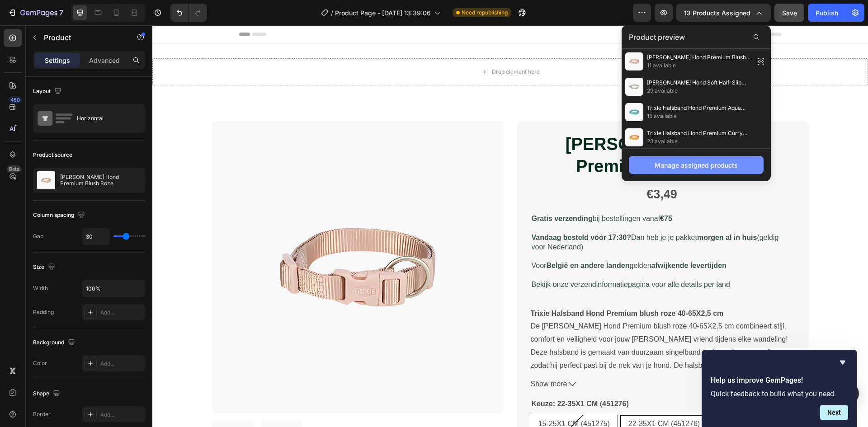
click at [712, 163] on div "Manage assigned products" at bounding box center [696, 165] width 83 height 9
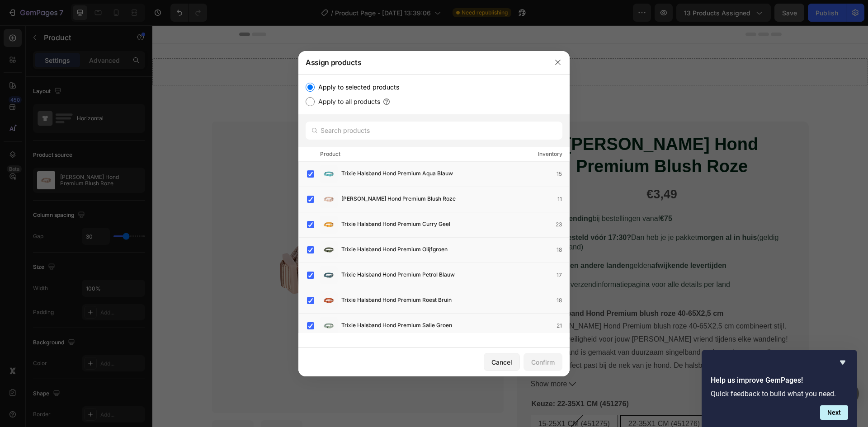
click at [341, 101] on label "Apply to all products" at bounding box center [348, 101] width 66 height 11
click at [309, 96] on div "Apply to all products" at bounding box center [434, 101] width 257 height 11
click at [308, 99] on input "Apply to all products" at bounding box center [310, 101] width 9 height 9
radio input "true"
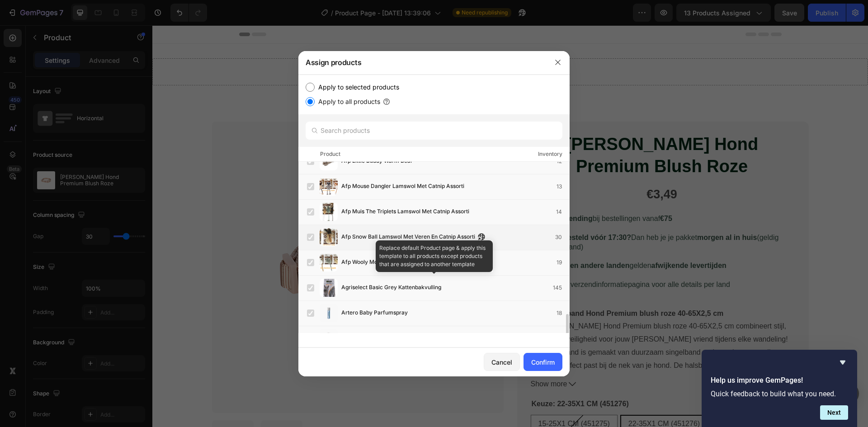
scroll to position [353, 0]
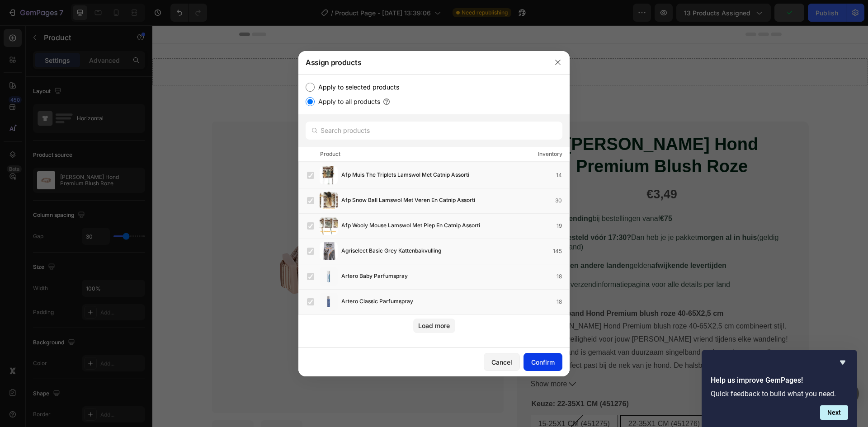
click at [546, 363] on div "Confirm" at bounding box center [543, 362] width 24 height 9
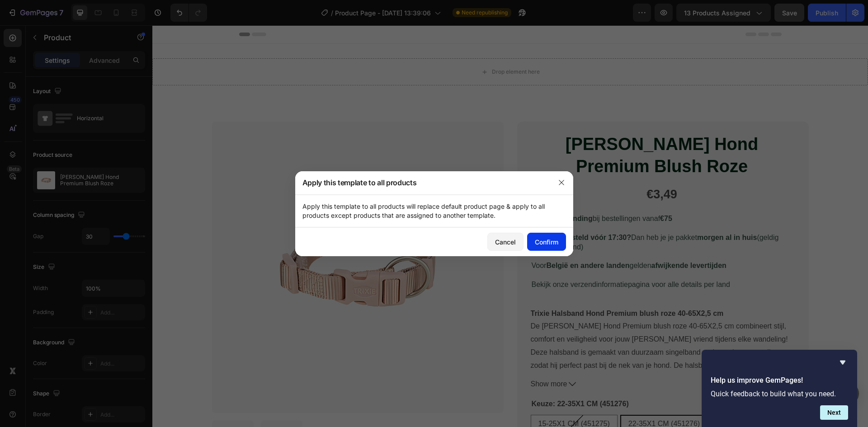
click at [560, 236] on button "Confirm" at bounding box center [546, 242] width 39 height 18
